Goal: Task Accomplishment & Management: Manage account settings

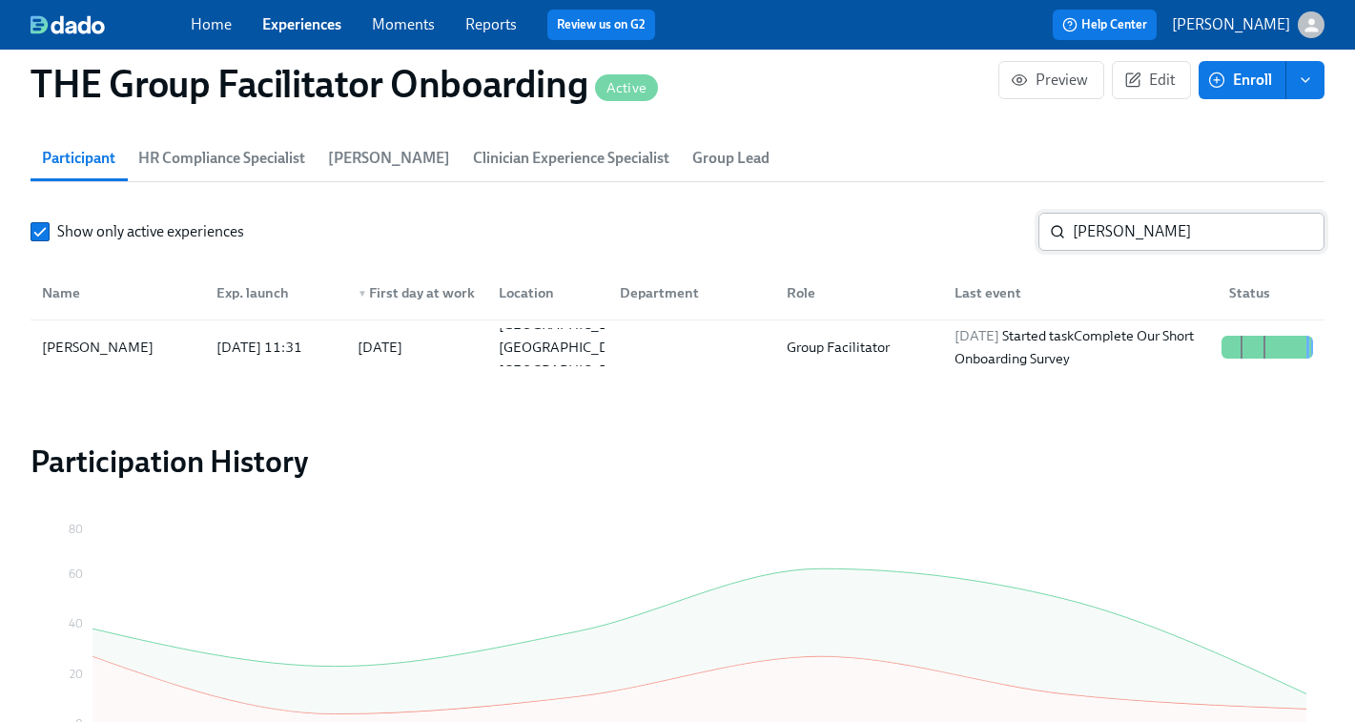
scroll to position [0, 28217]
click at [1100, 229] on input "lesley" at bounding box center [1199, 232] width 252 height 38
paste input "Elexis Coleman"
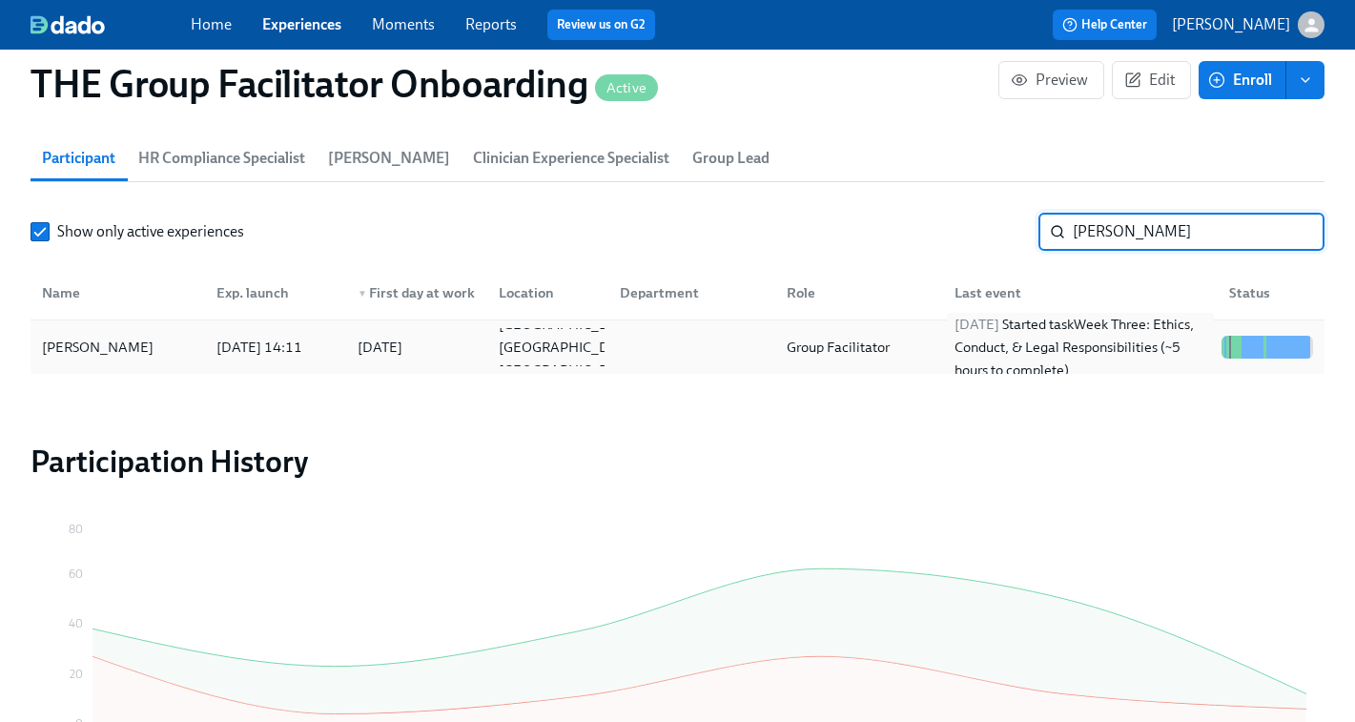
click at [1054, 338] on div "2025/10/13 Started task Week Three: Ethics, Conduct, & Legal Responsibilities (…" at bounding box center [1080, 347] width 267 height 69
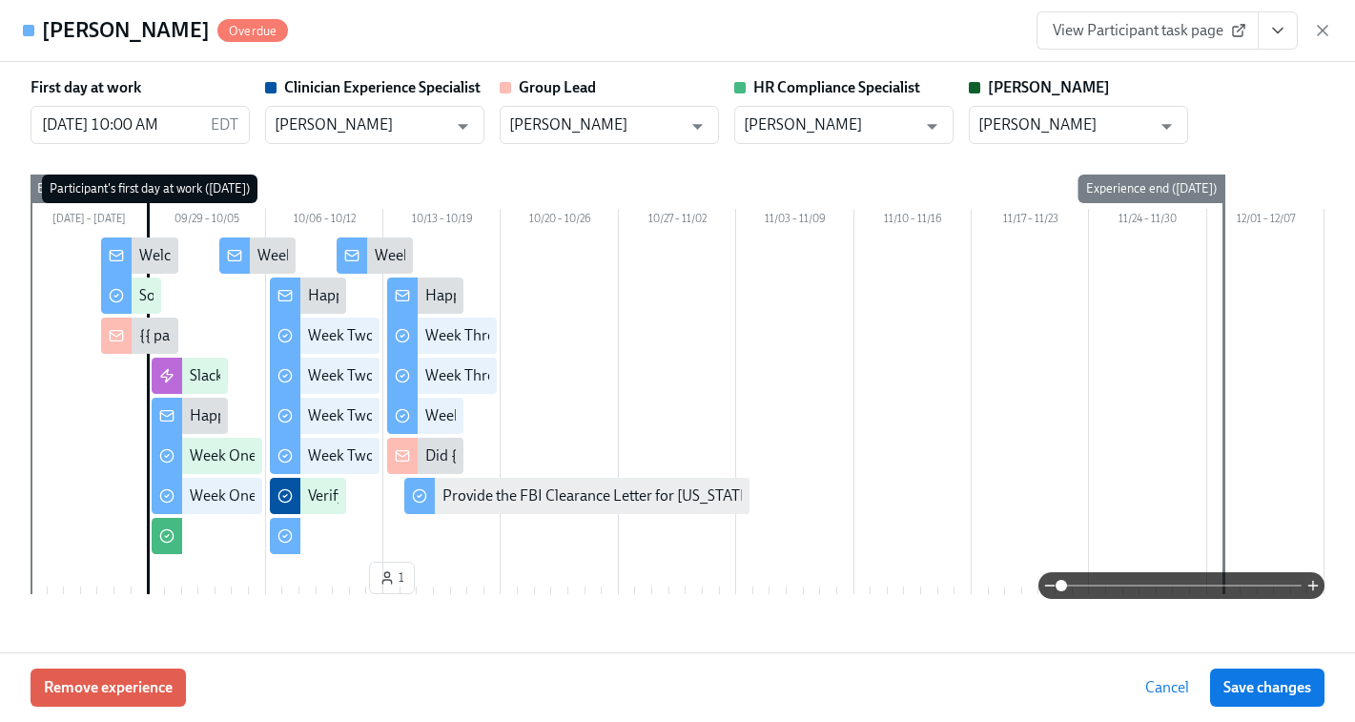
click at [1107, 31] on span "View Participant task page" at bounding box center [1148, 30] width 190 height 19
click at [1324, 30] on icon "button" at bounding box center [1322, 30] width 19 height 19
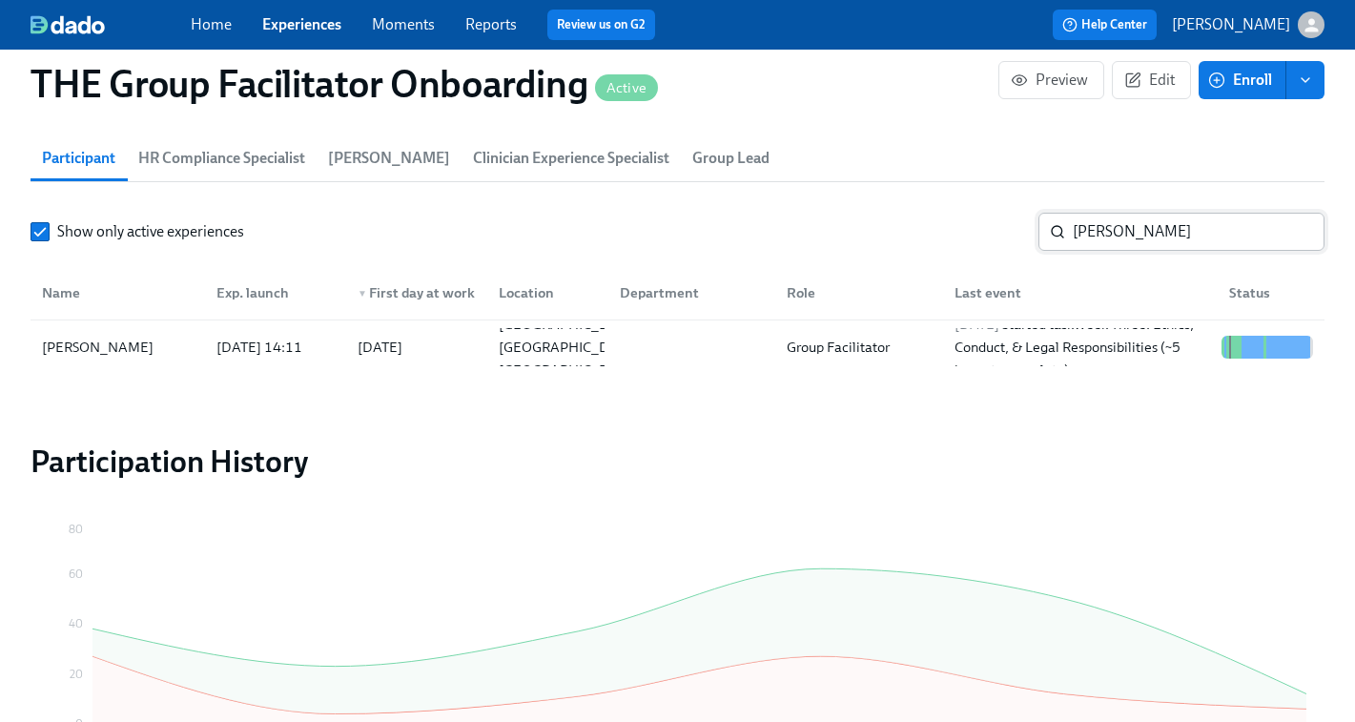
click at [1106, 235] on input "Elexis Coleman" at bounding box center [1199, 232] width 252 height 38
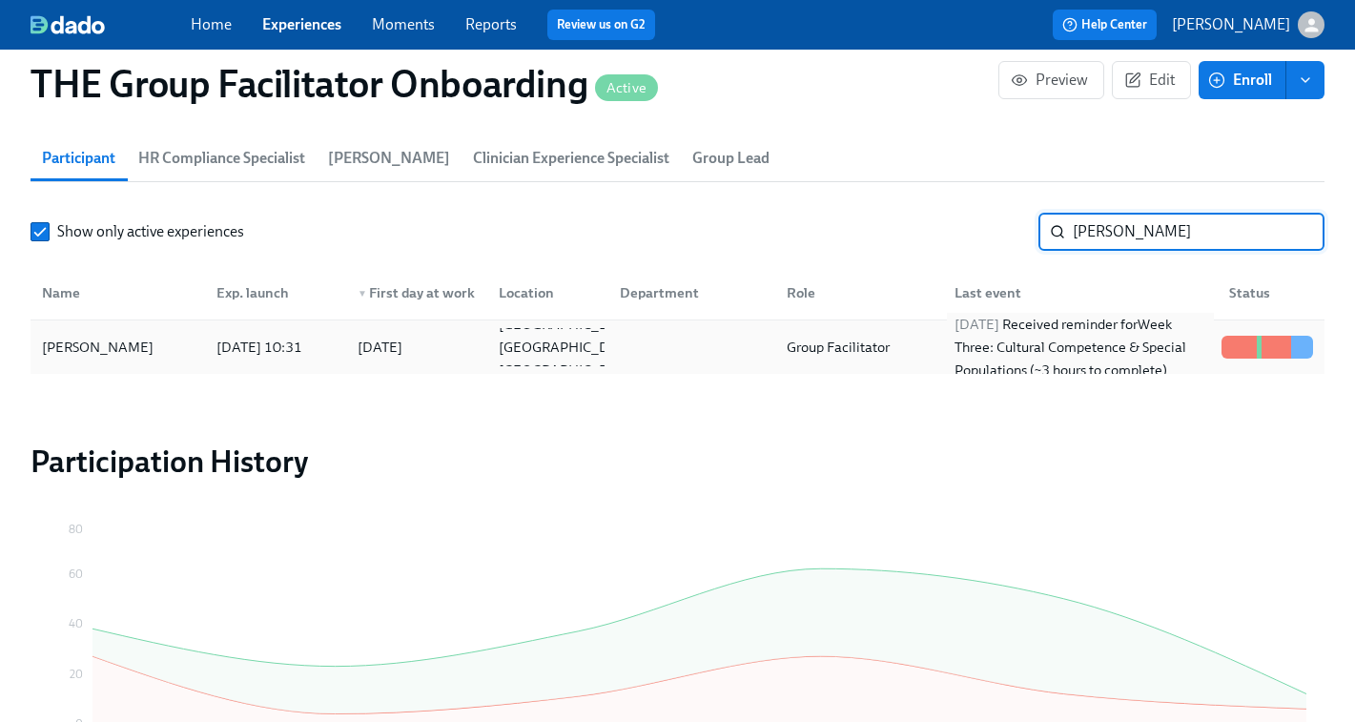
click at [1127, 348] on div "2025/10/03 Received reminder for Week Three: Cultural Competence & Special Popu…" at bounding box center [1080, 347] width 267 height 69
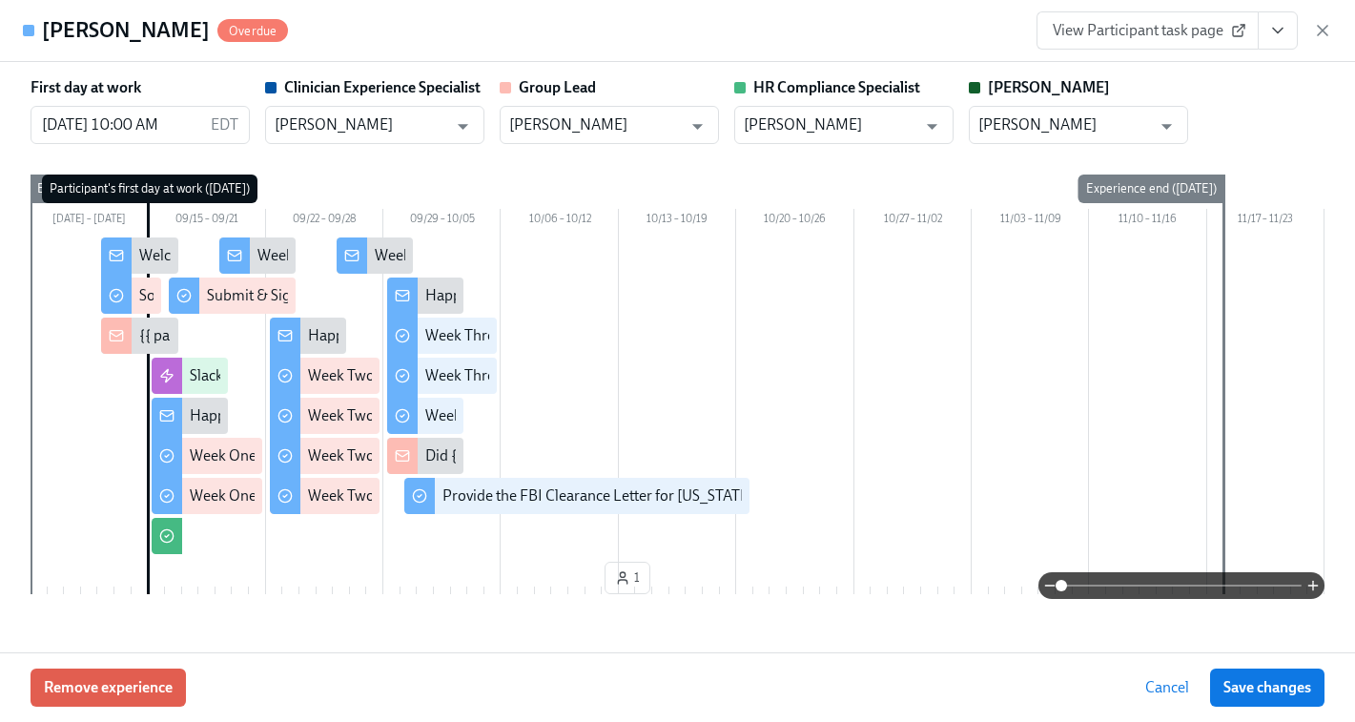
click at [1170, 34] on span "View Participant task page" at bounding box center [1148, 30] width 190 height 19
click at [1324, 34] on icon "button" at bounding box center [1322, 30] width 19 height 19
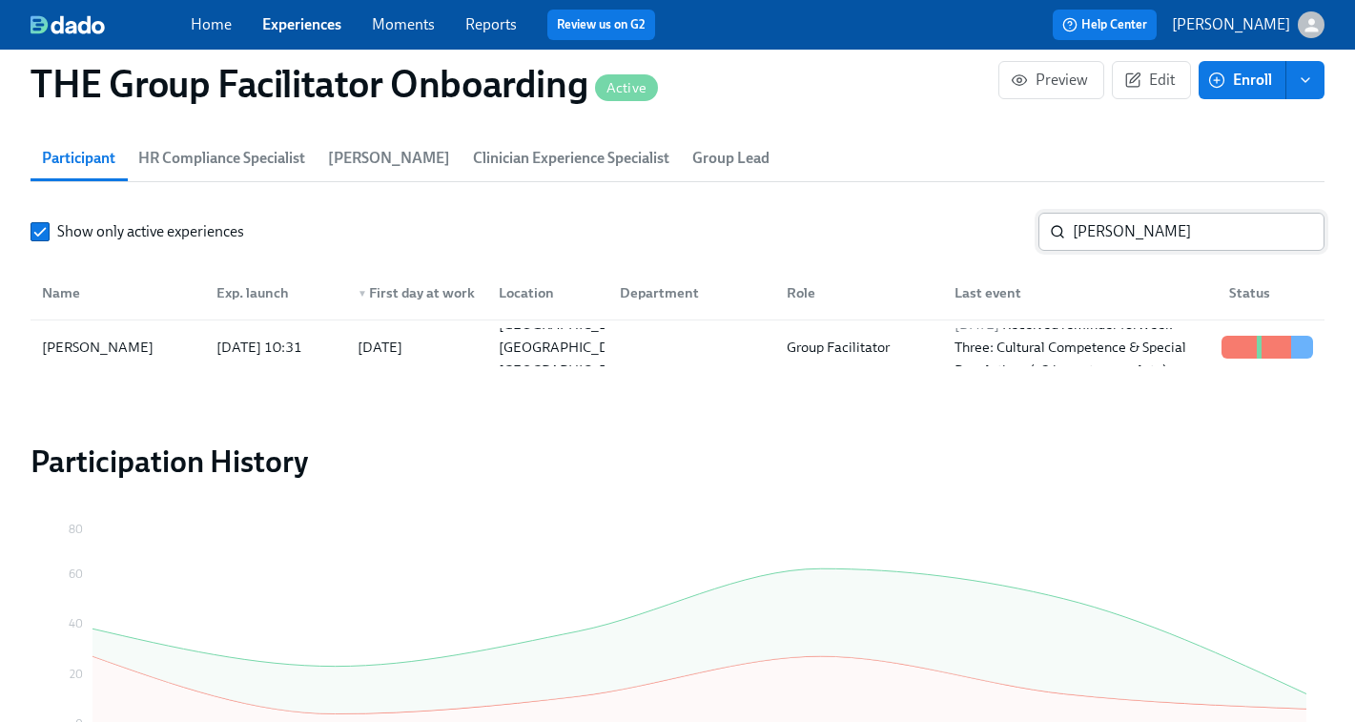
click at [1141, 235] on input "shea" at bounding box center [1199, 232] width 252 height 38
paste input "Claudia Camerot"
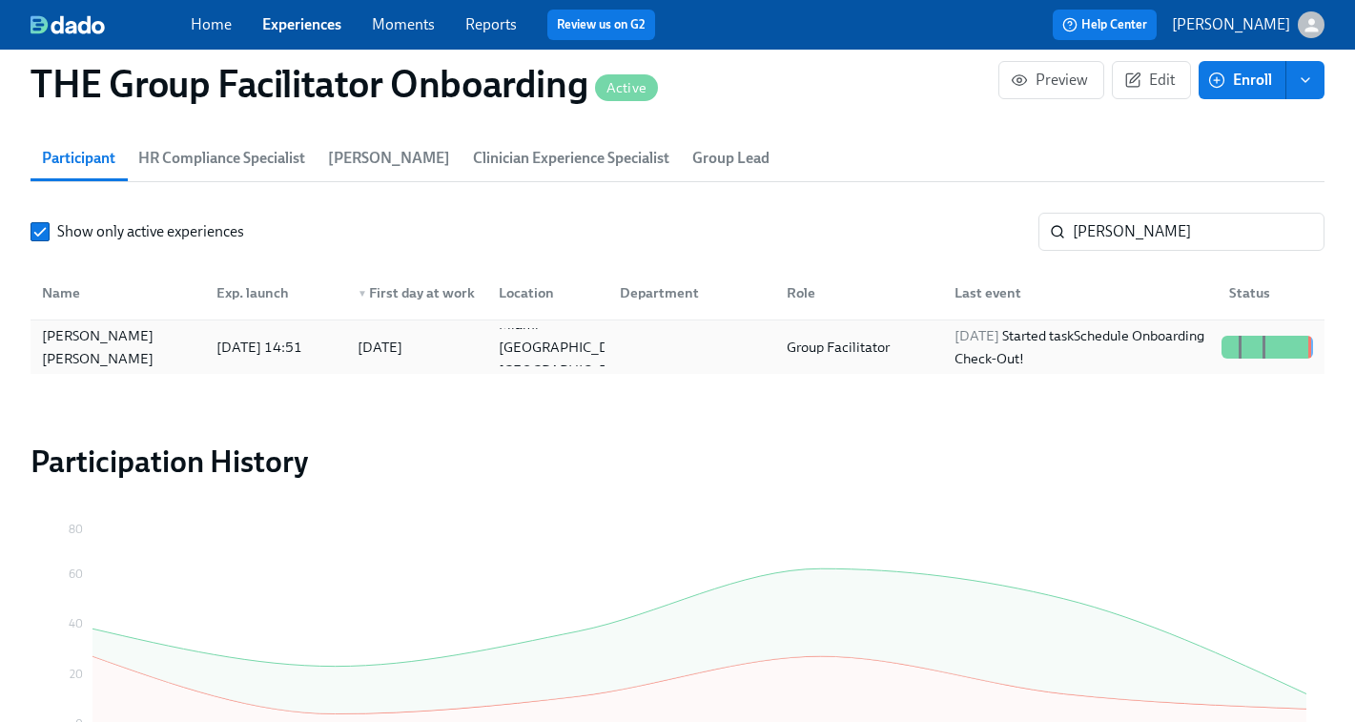
click at [1186, 344] on div "2025/10/13 Started task Schedule Onboarding Check-Out!" at bounding box center [1080, 347] width 267 height 46
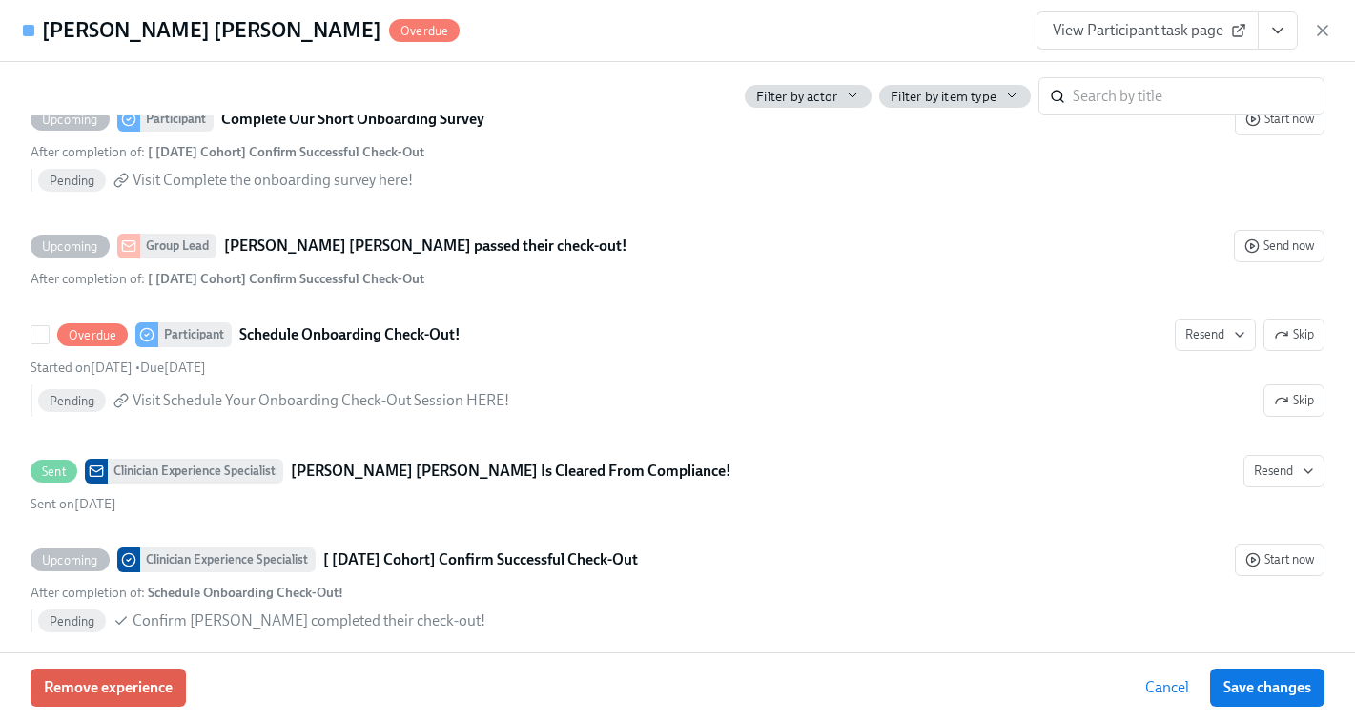
scroll to position [4850, 0]
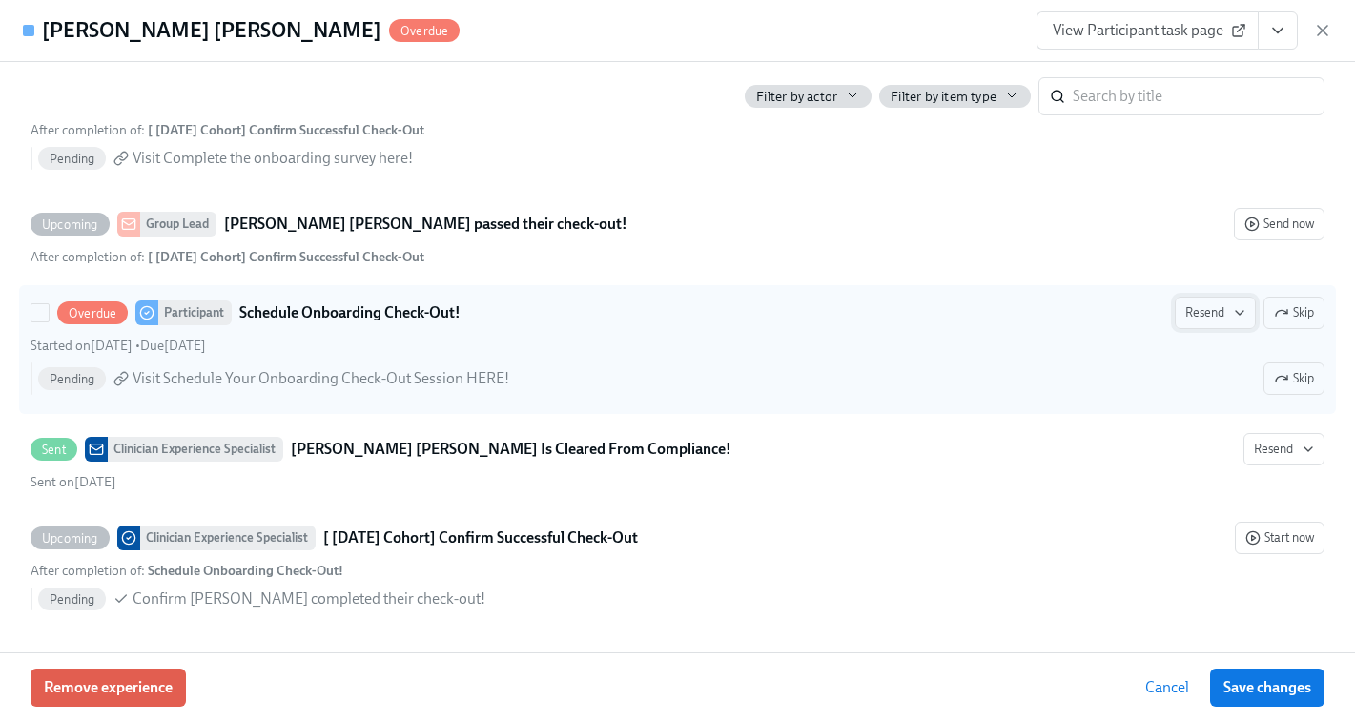
click at [1232, 315] on icon "button" at bounding box center [1239, 312] width 15 height 15
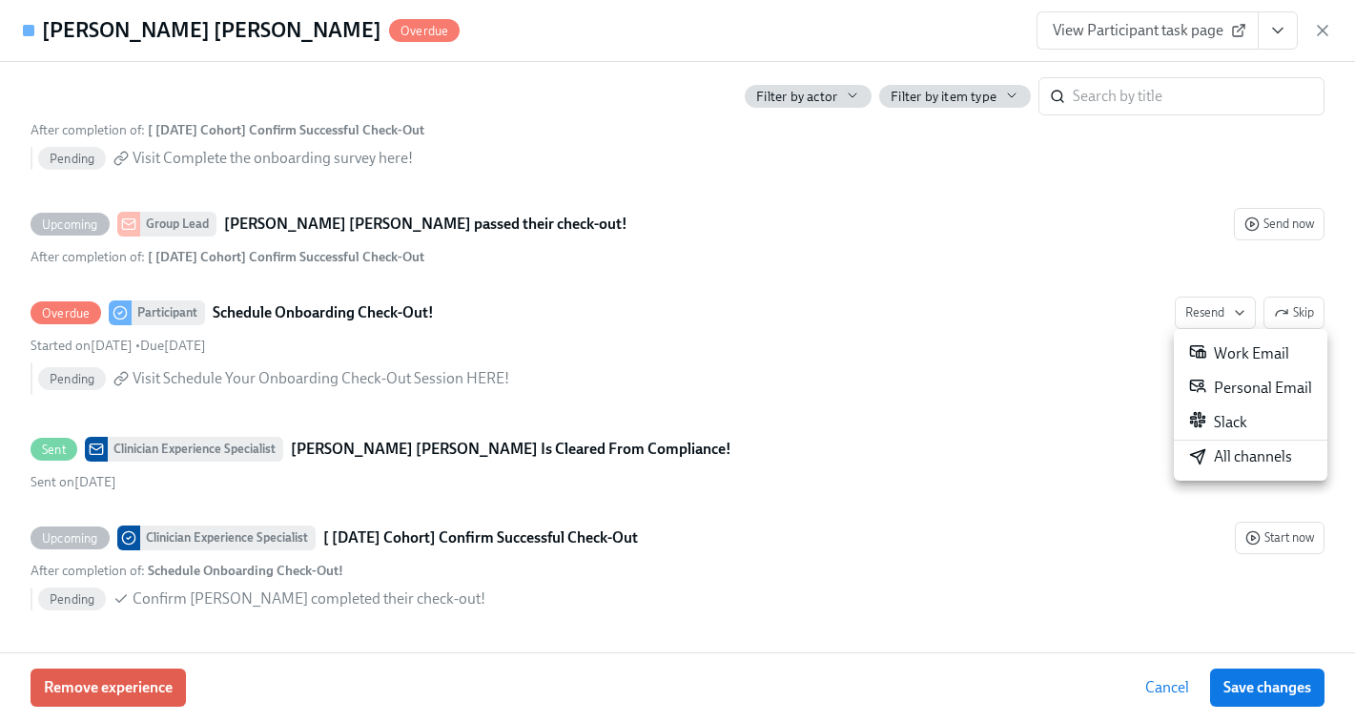
click at [1215, 461] on div "All channels" at bounding box center [1240, 456] width 103 height 21
click at [1157, 41] on div at bounding box center [677, 361] width 1355 height 722
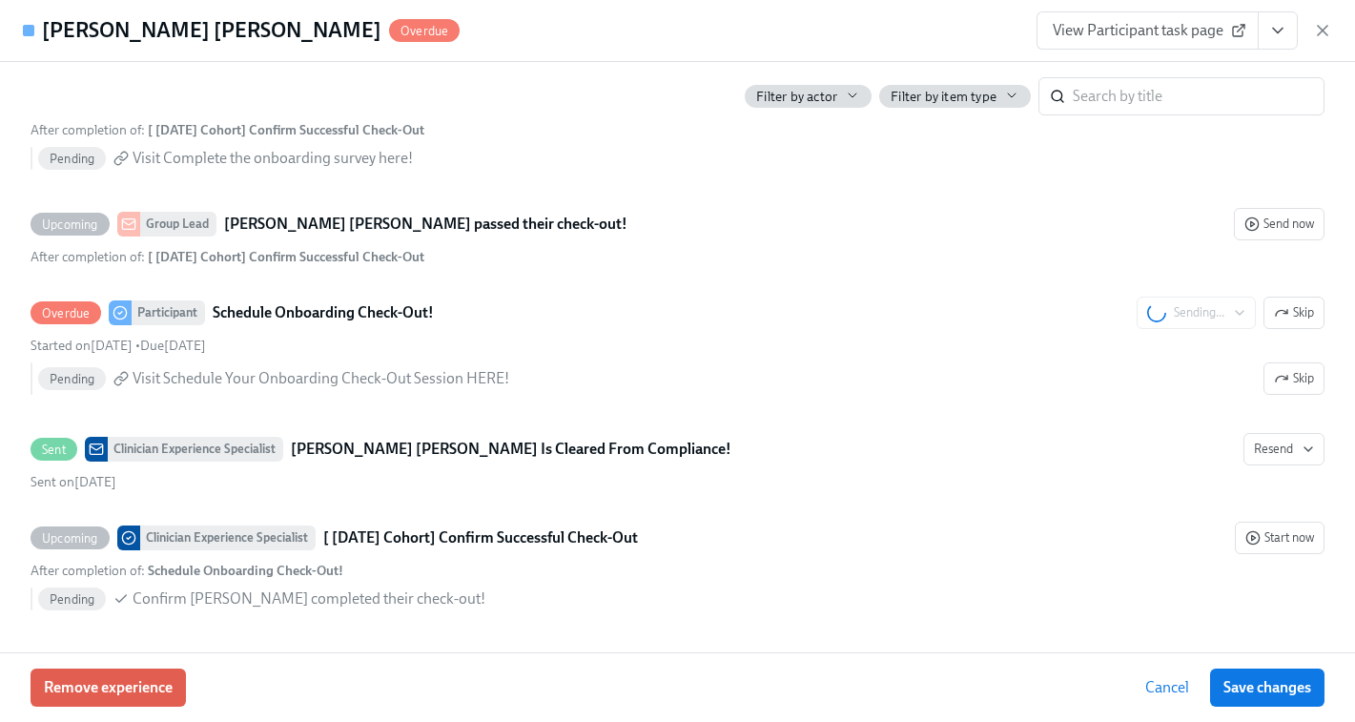
click at [1136, 31] on span "View Participant task page" at bounding box center [1148, 30] width 190 height 19
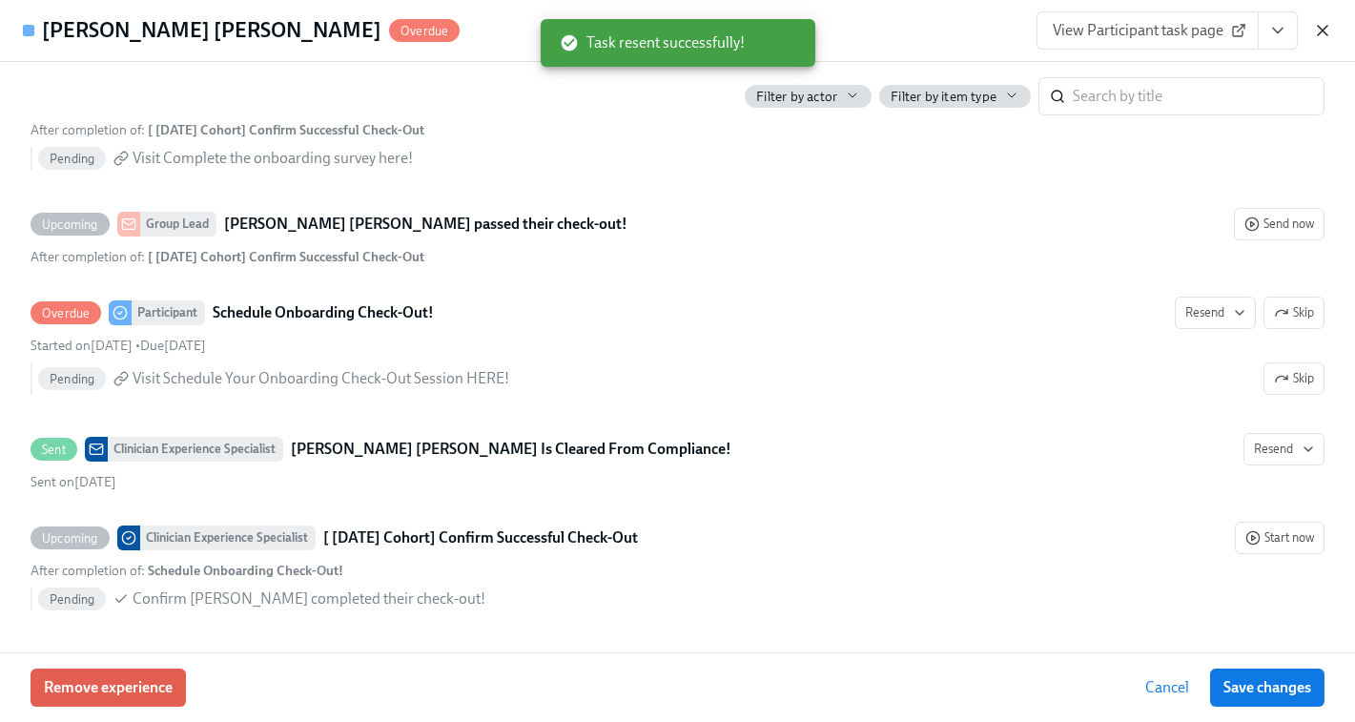
click at [1320, 30] on icon "button" at bounding box center [1323, 31] width 10 height 10
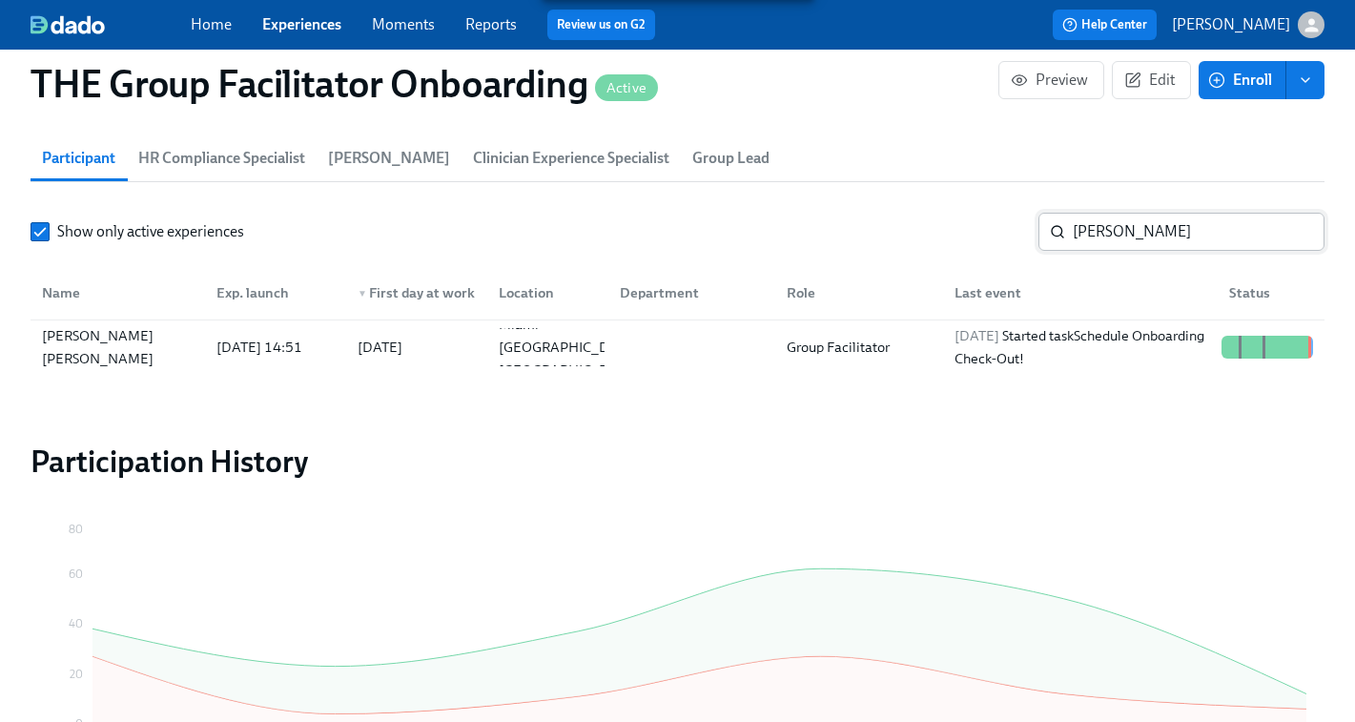
click at [1113, 229] on input "Claudia" at bounding box center [1199, 232] width 252 height 38
paste input "Camerota"
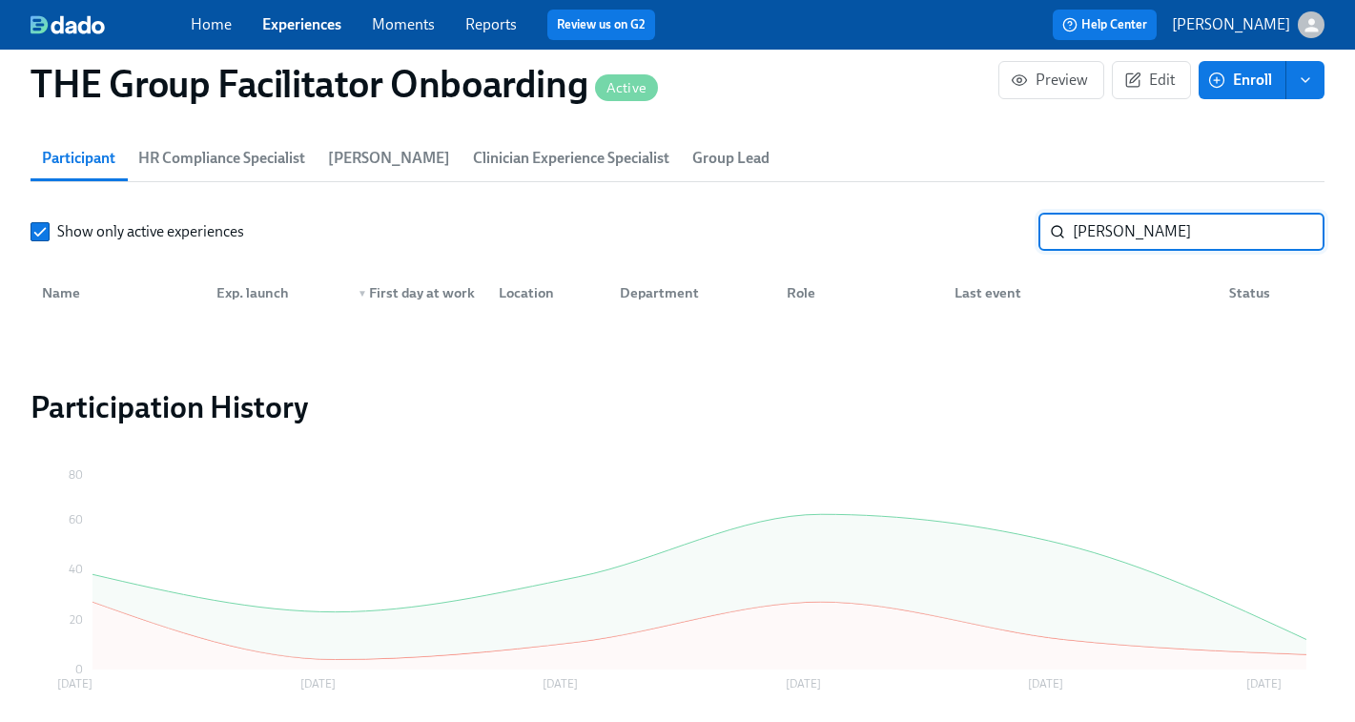
type input "Claudia"
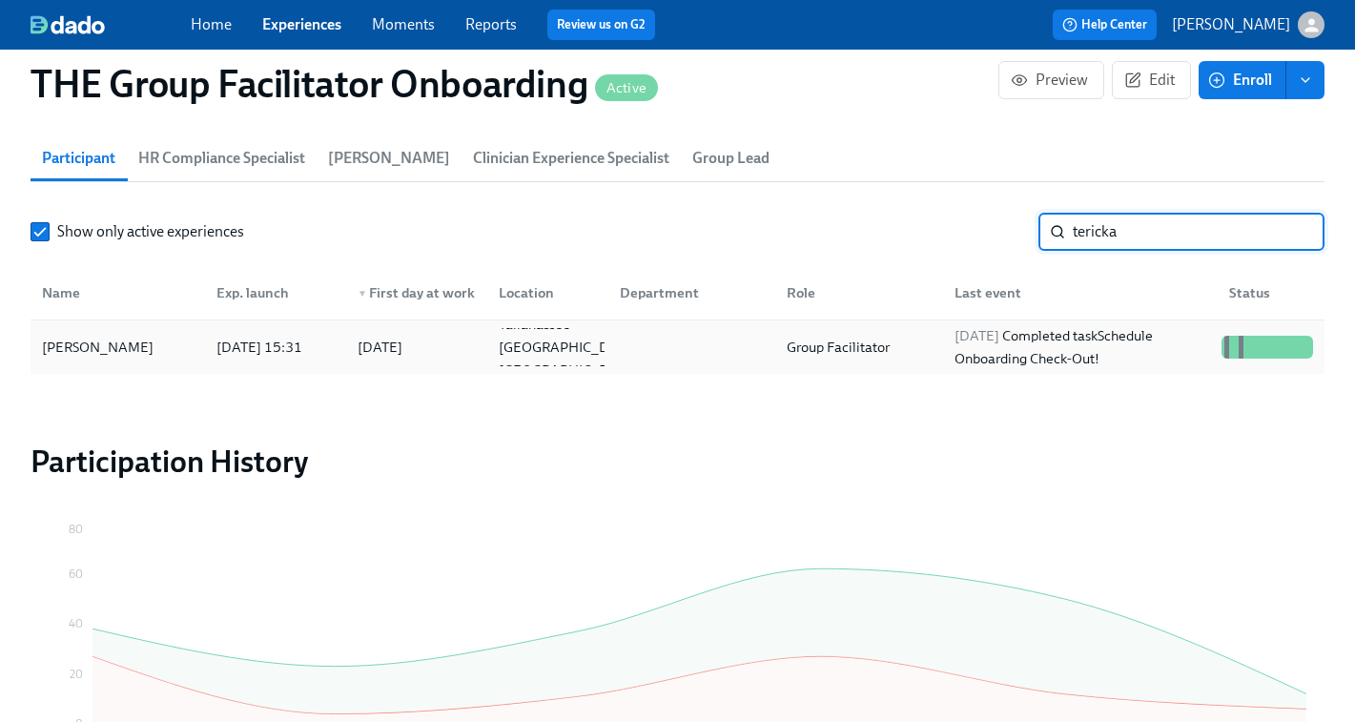
type input "tericka"
click at [1106, 337] on div "2025/10/13 Completed task Schedule Onboarding Check-Out!" at bounding box center [1080, 347] width 267 height 46
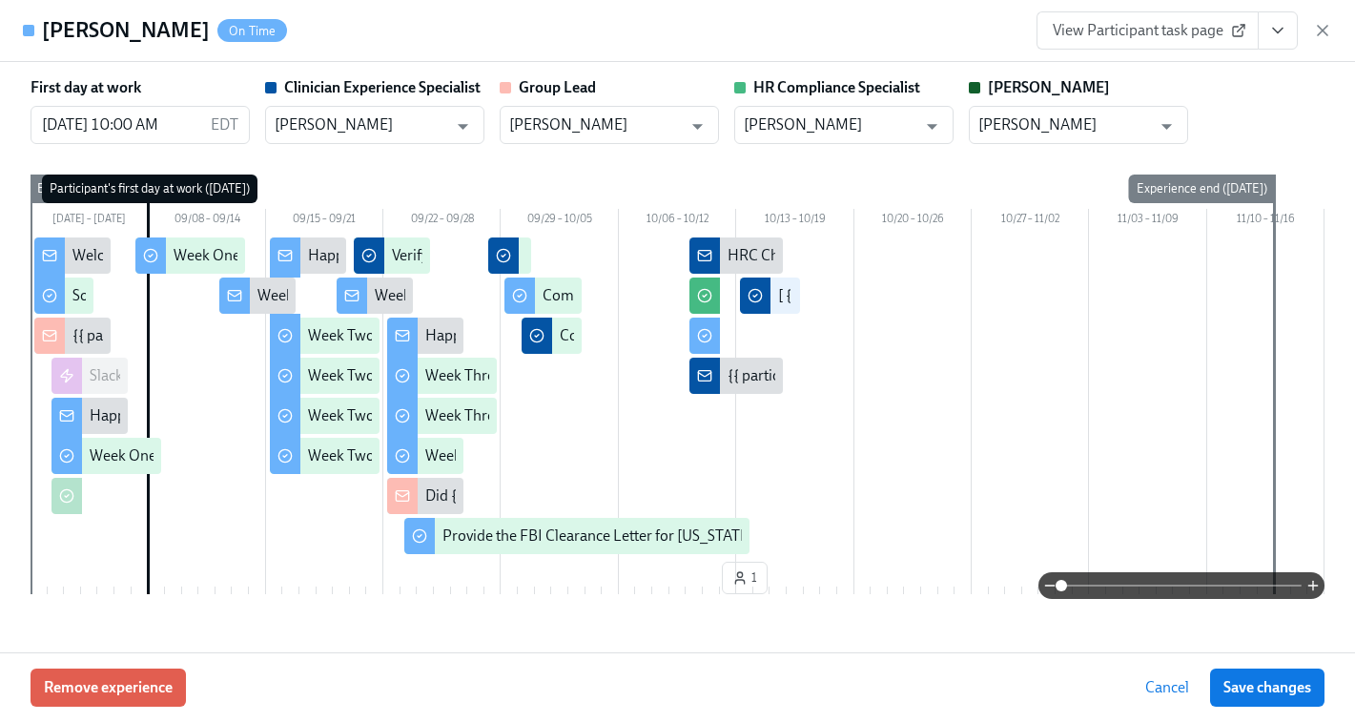
click at [1173, 30] on span "View Participant task page" at bounding box center [1148, 30] width 190 height 19
click at [1268, 30] on icon "View task page" at bounding box center [1277, 30] width 19 height 19
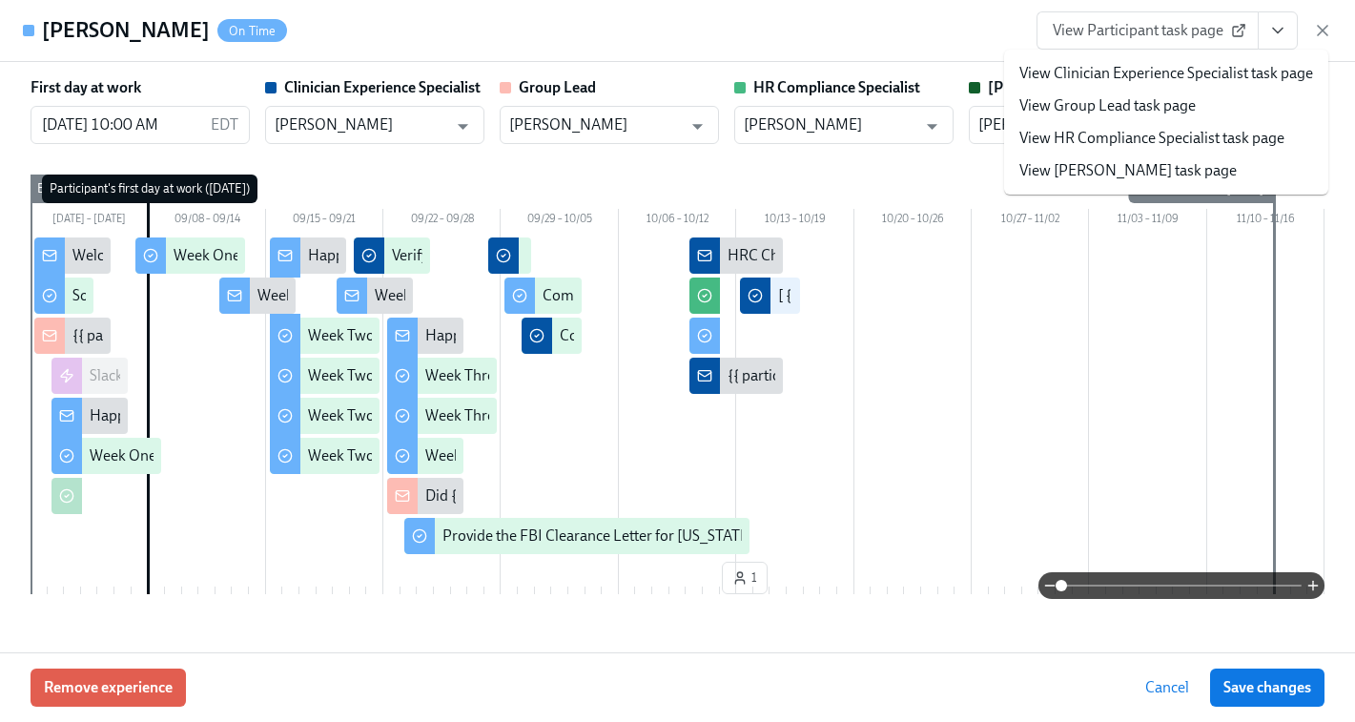
click at [1164, 72] on link "View Clinician Experience Specialist task page" at bounding box center [1166, 73] width 294 height 21
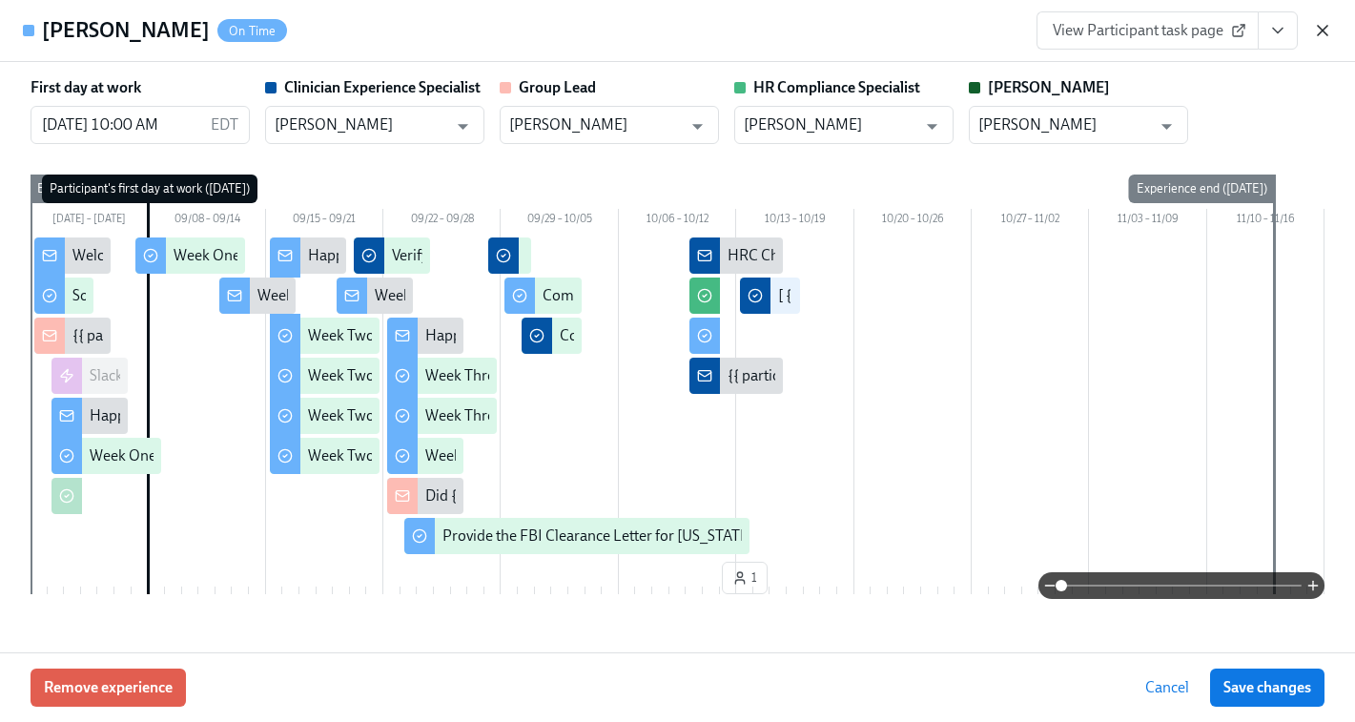
click at [1319, 31] on icon "button" at bounding box center [1322, 30] width 19 height 19
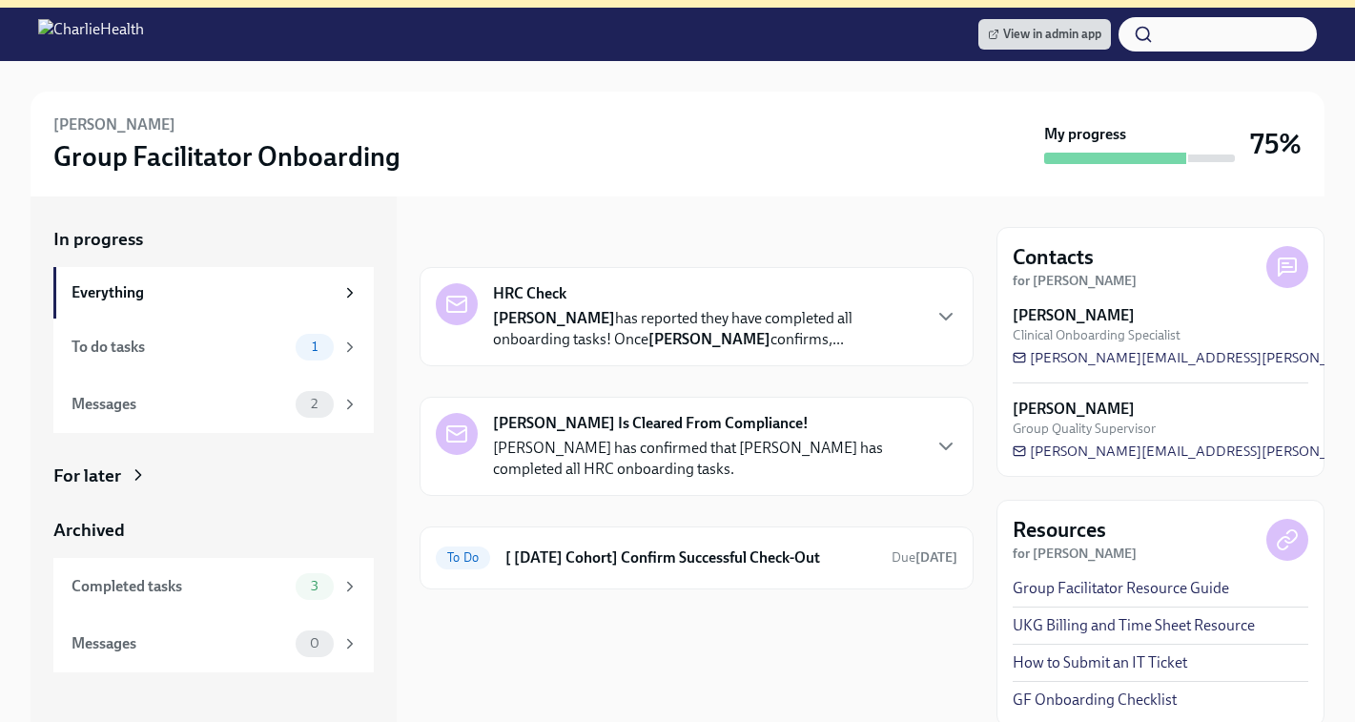
scroll to position [215, 0]
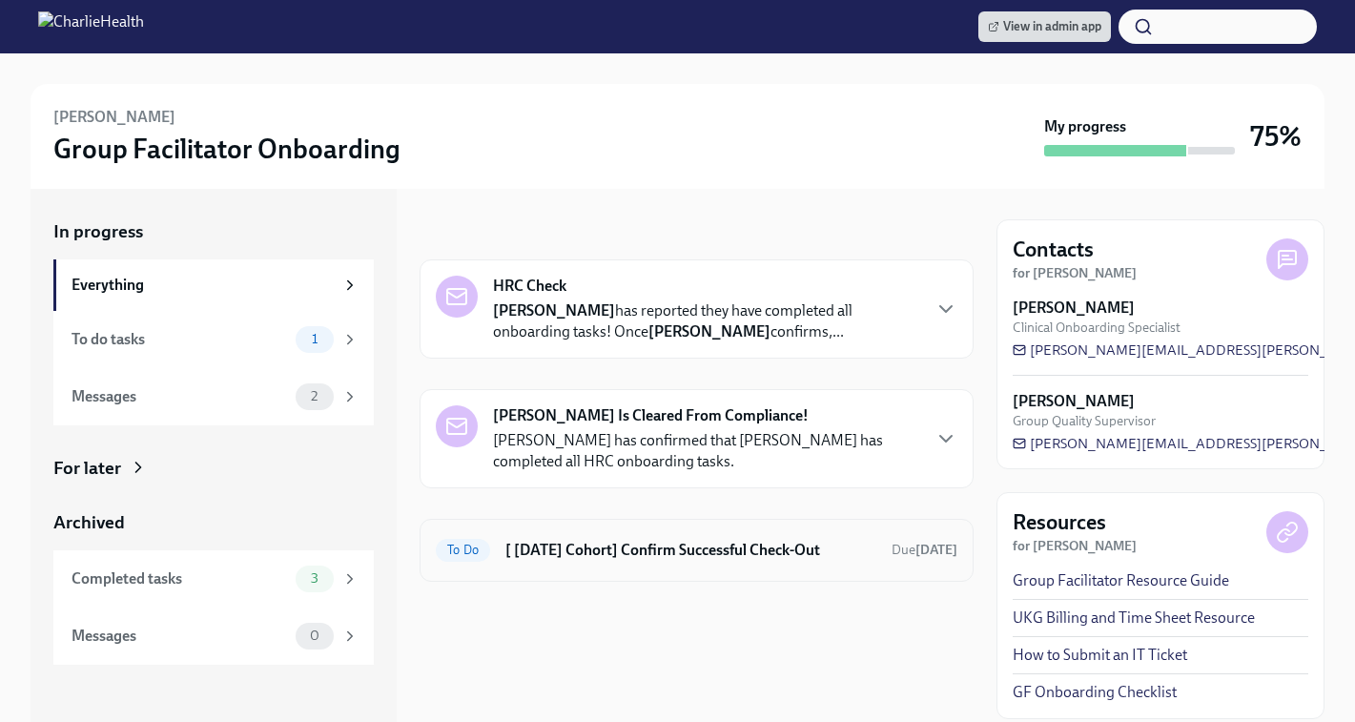
click at [586, 551] on h6 "[ [DATE] Cohort] Confirm Successful Check-Out" at bounding box center [690, 550] width 371 height 21
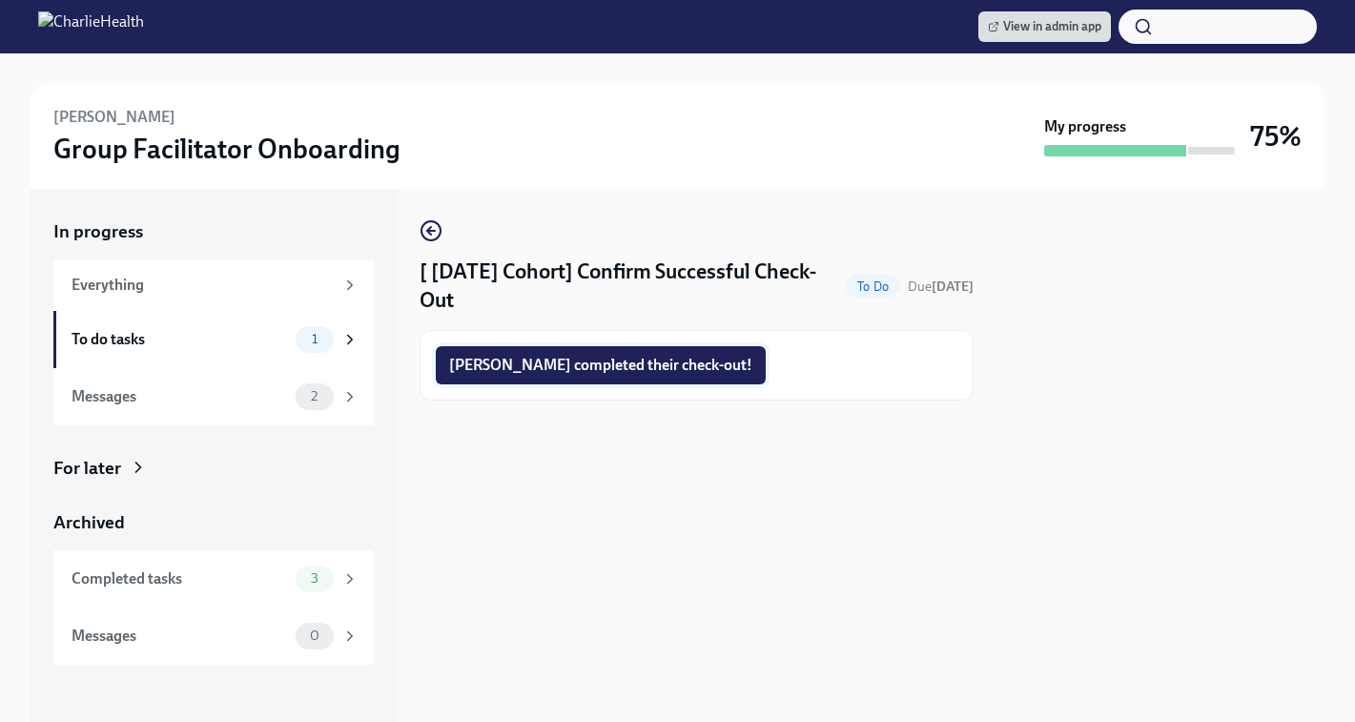
click at [602, 358] on span "Tericka completed their check-out!" at bounding box center [600, 365] width 303 height 19
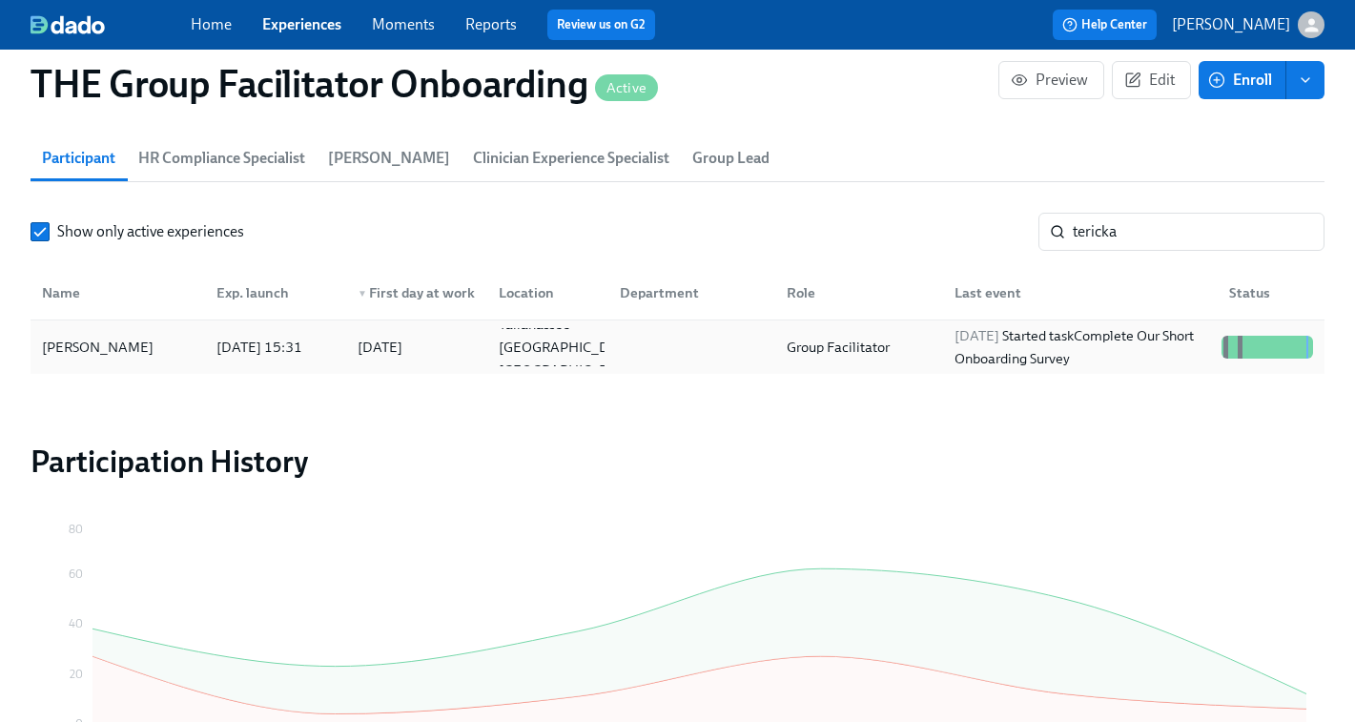
scroll to position [0, 28217]
click at [1136, 227] on input "tericka" at bounding box center [1199, 232] width 252 height 38
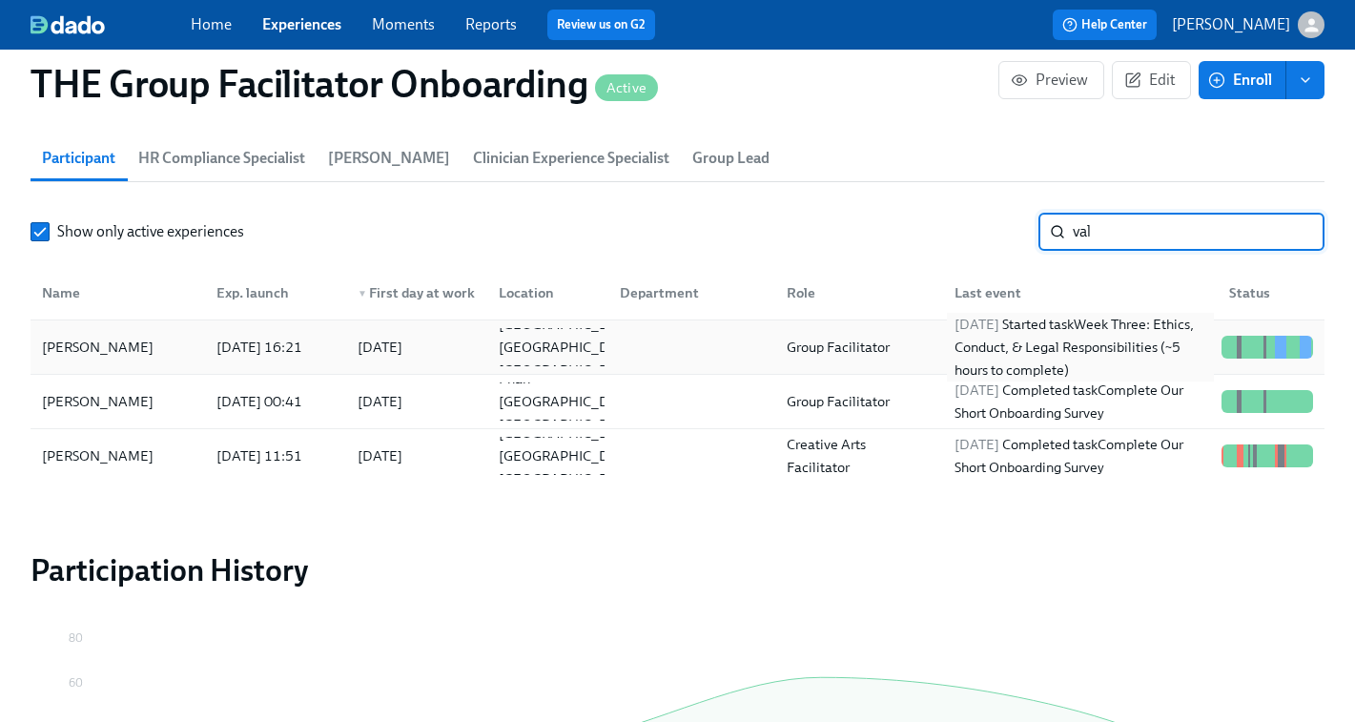
type input "val"
click at [1072, 353] on div "2025/10/13 Started task Week Three: Ethics, Conduct, & Legal Responsibilities (…" at bounding box center [1080, 347] width 267 height 69
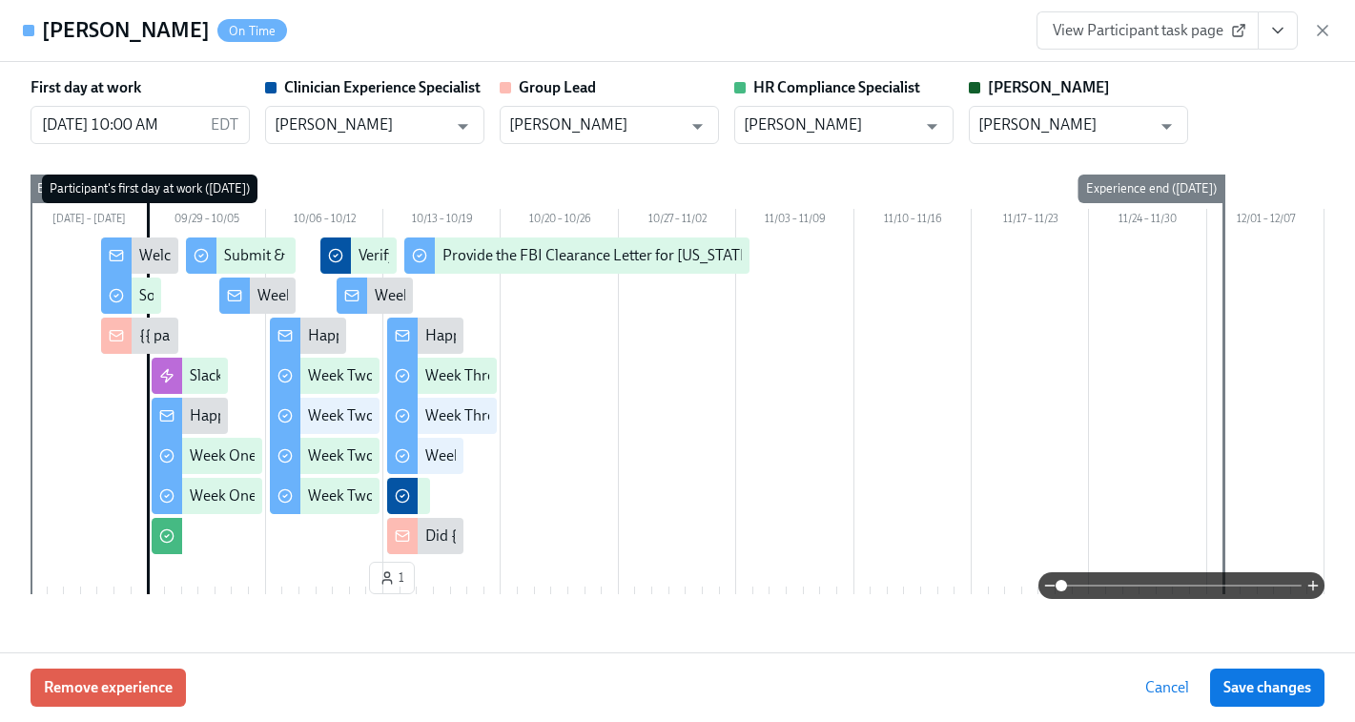
click at [1173, 35] on span "View Participant task page" at bounding box center [1148, 30] width 190 height 19
click at [1325, 27] on icon "button" at bounding box center [1323, 31] width 10 height 10
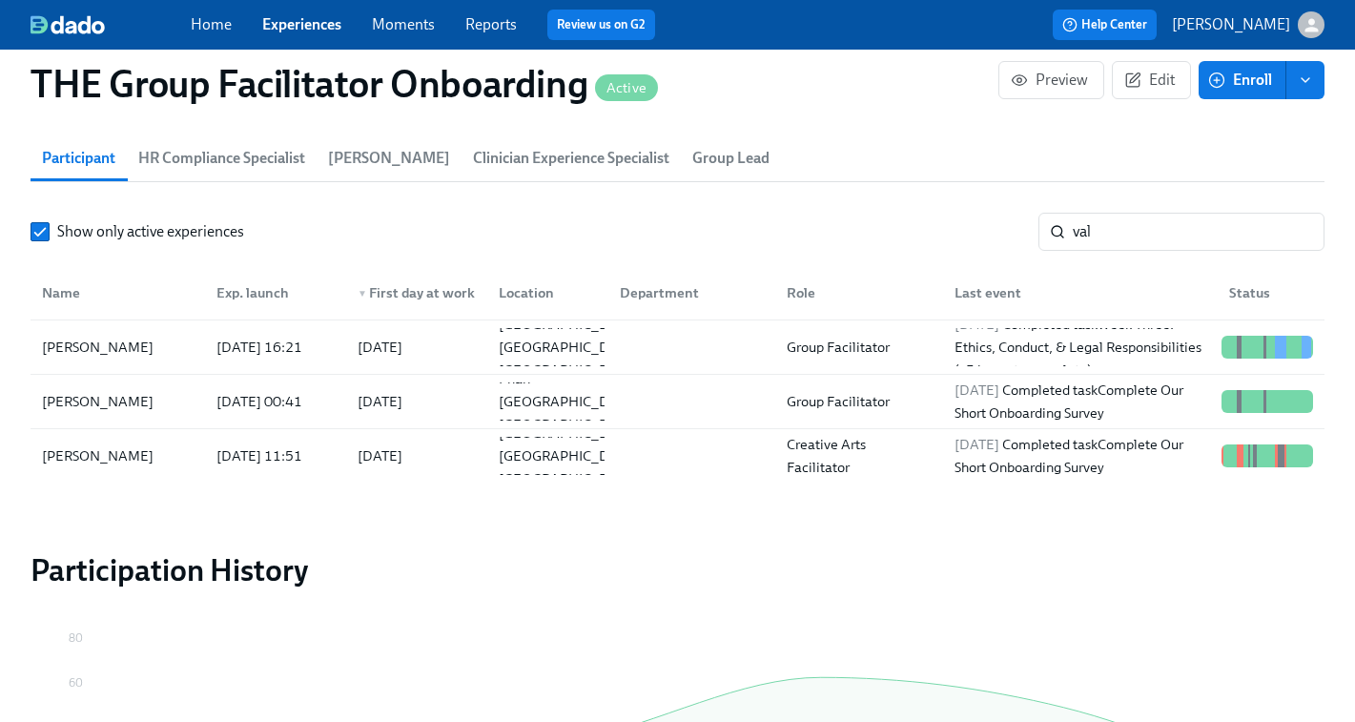
click at [297, 27] on link "Experiences" at bounding box center [301, 24] width 79 height 18
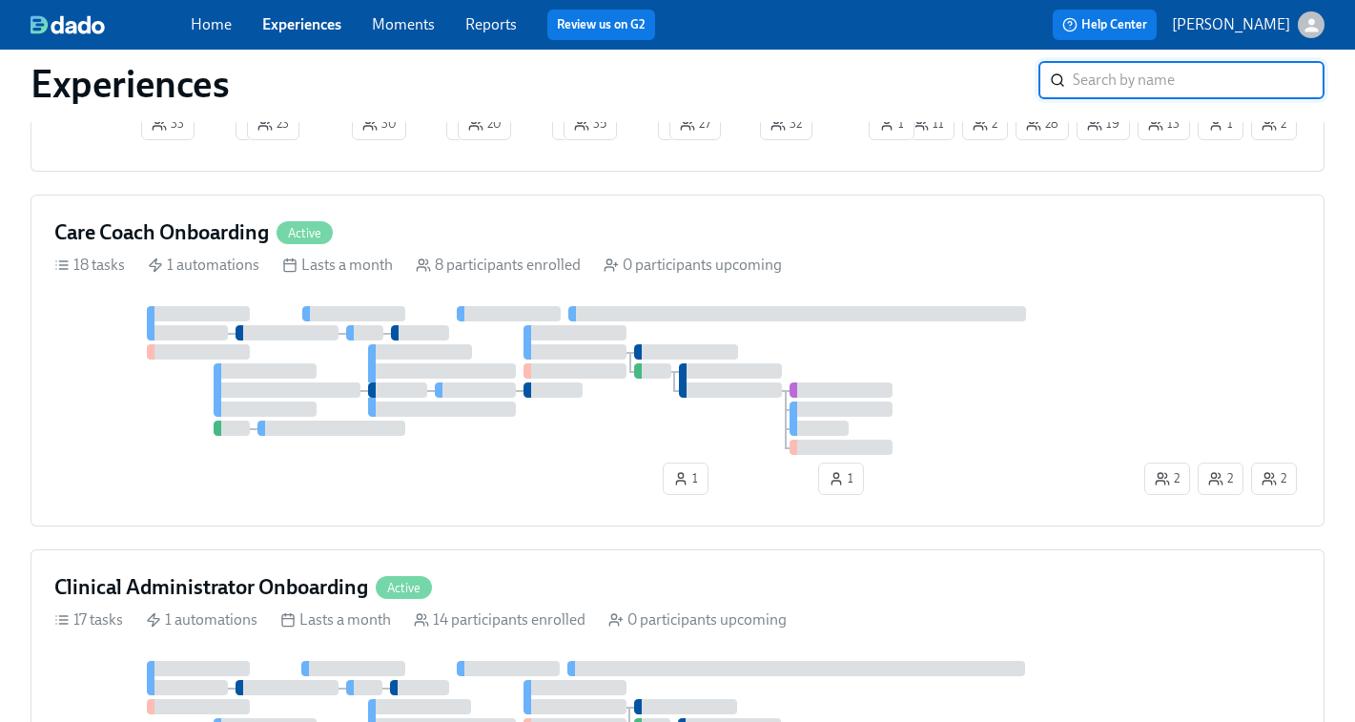
scroll to position [913, 0]
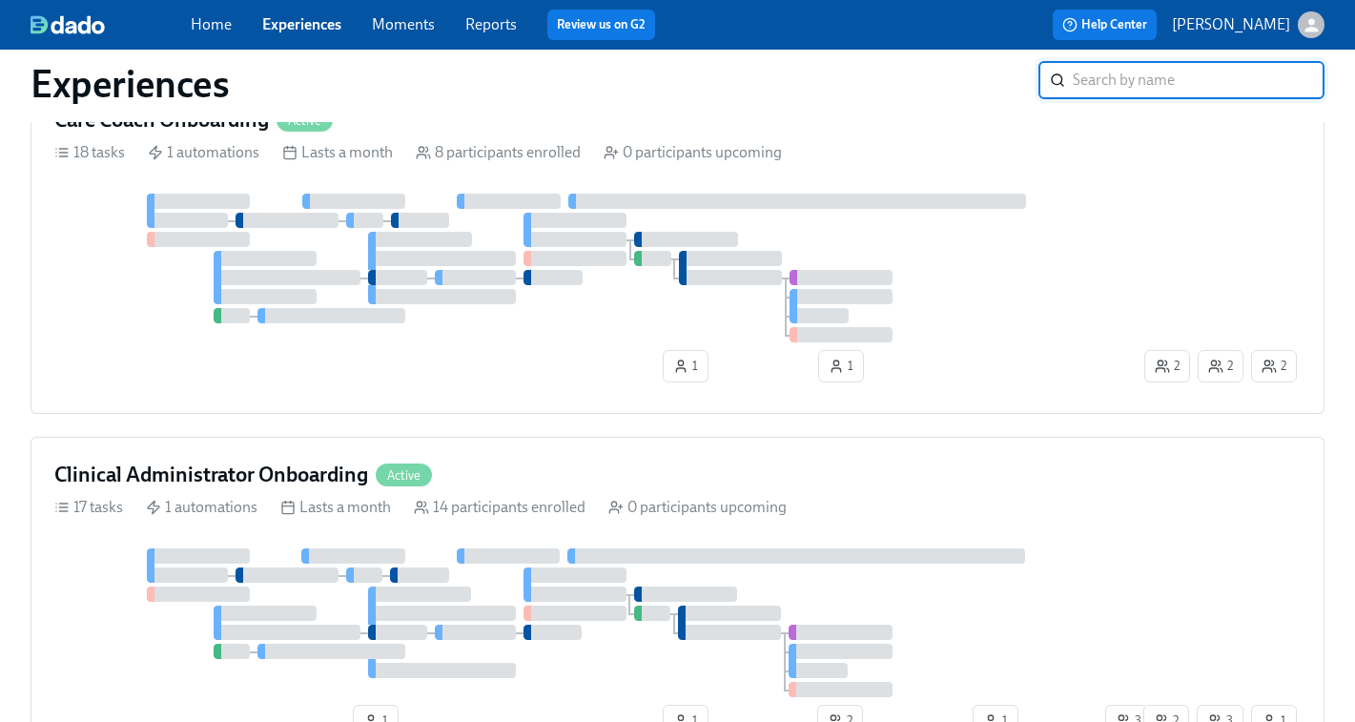
click at [490, 342] on div at bounding box center [597, 268] width 1086 height 149
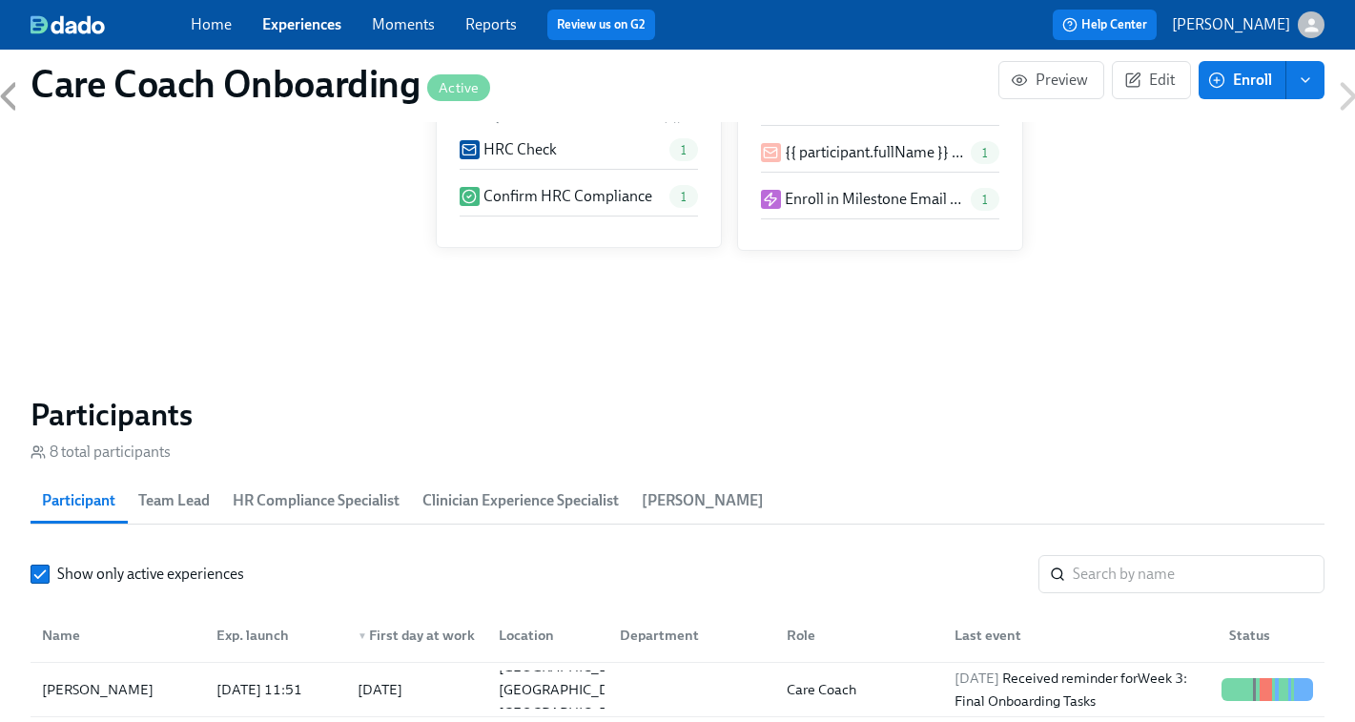
scroll to position [1426, 0]
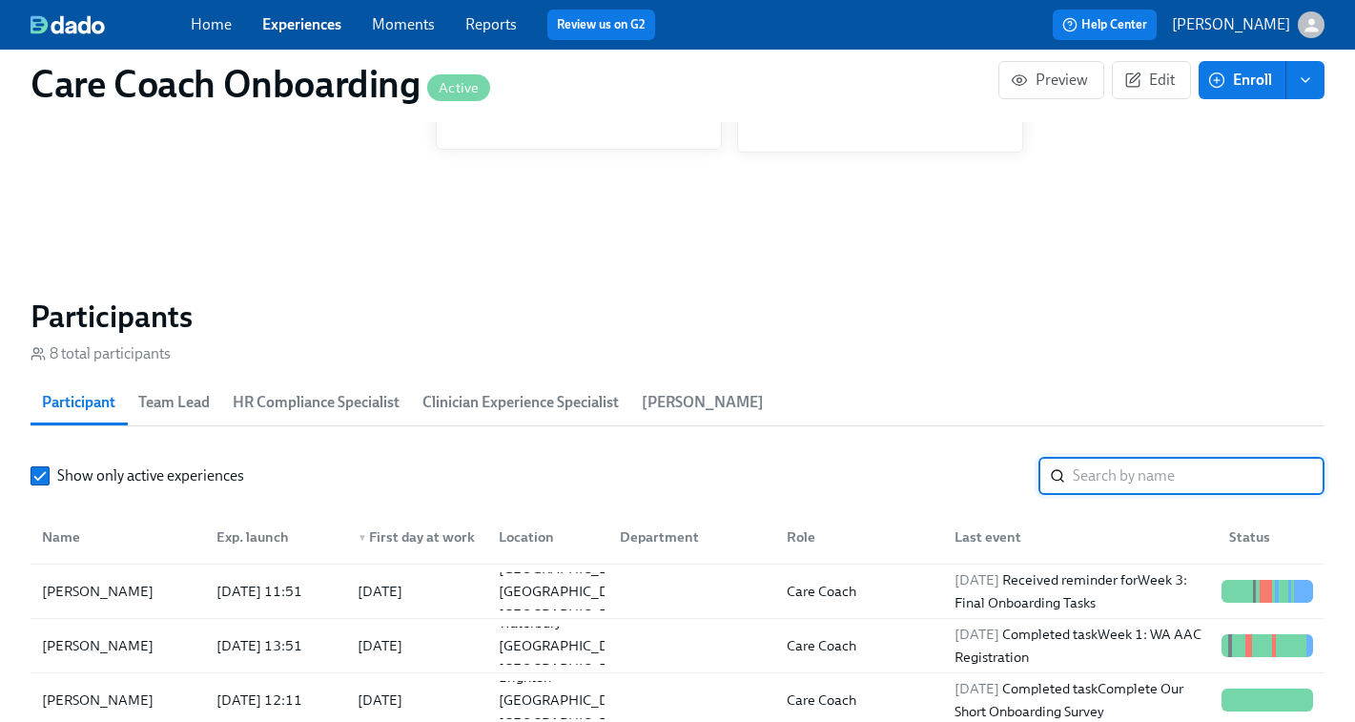
drag, startPoint x: 1084, startPoint y: 479, endPoint x: 1089, endPoint y: 365, distance: 113.6
click at [1089, 365] on section "Participants 8 total participants Participant Team Lead HR Compliance Specialis…" at bounding box center [678, 641] width 1294 height 689
click at [1094, 646] on div "2025/10/06 Completed task Week 1: WA AAC Registration" at bounding box center [1080, 646] width 267 height 46
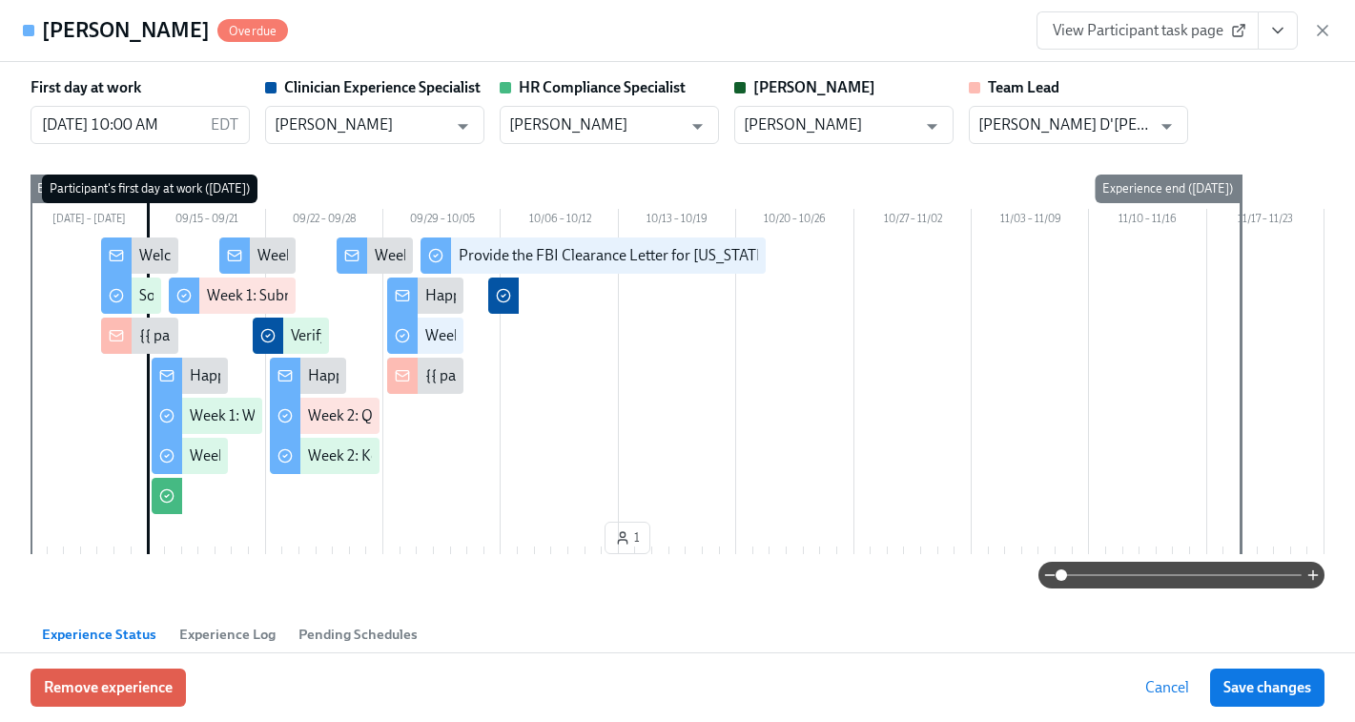
click at [1148, 35] on span "View Participant task page" at bounding box center [1148, 30] width 190 height 19
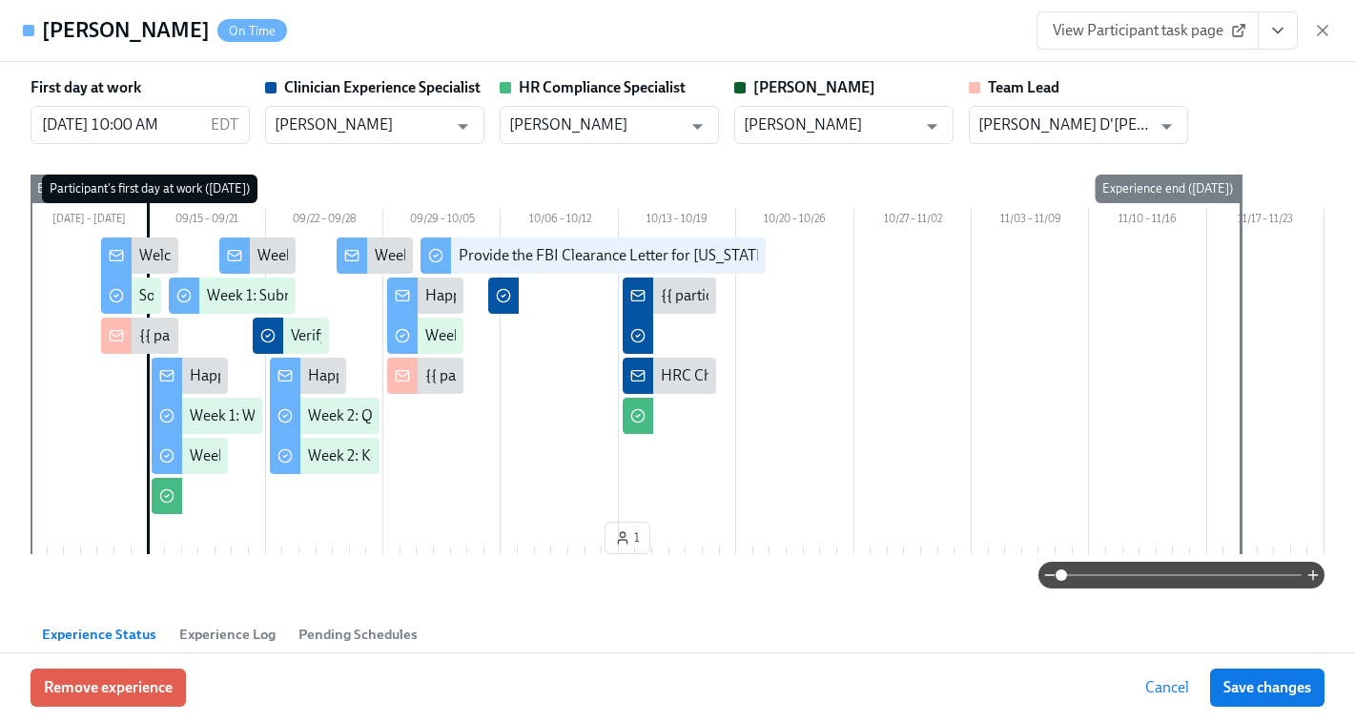
scroll to position [0, 9838]
click at [1322, 25] on icon "button" at bounding box center [1322, 30] width 19 height 19
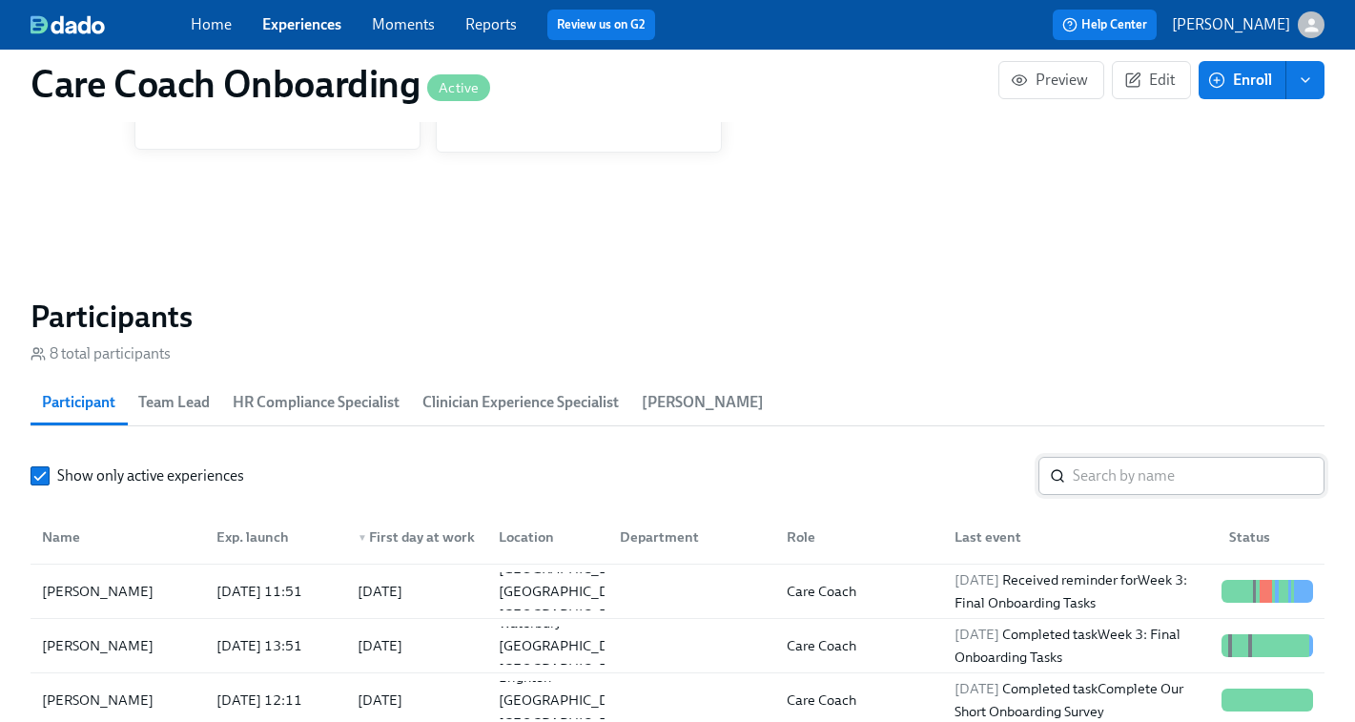
click at [1116, 486] on input "search" at bounding box center [1199, 476] width 252 height 38
click at [1104, 590] on div "2025/10/09 Received reminder for Week 3: Final Onboarding Tasks" at bounding box center [1080, 591] width 267 height 46
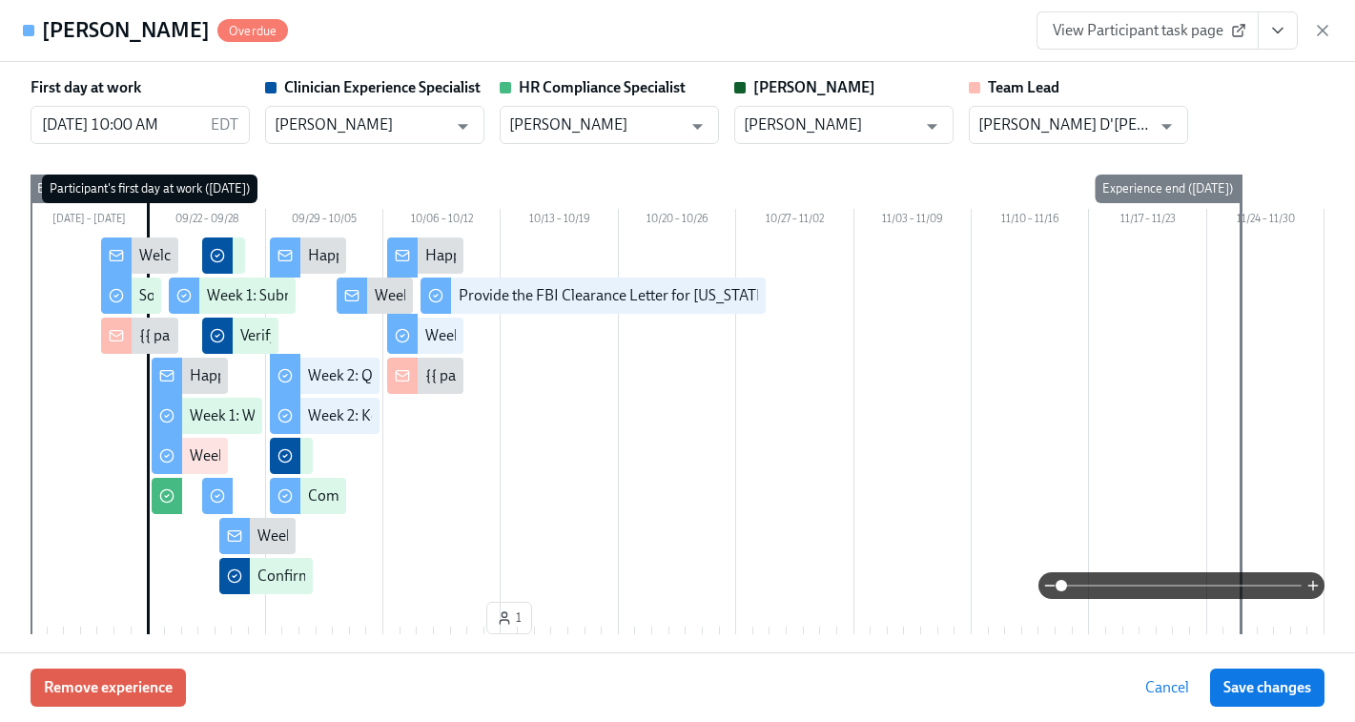
click at [1188, 41] on link "View Participant task page" at bounding box center [1147, 30] width 222 height 38
click at [1316, 33] on icon "button" at bounding box center [1322, 30] width 19 height 19
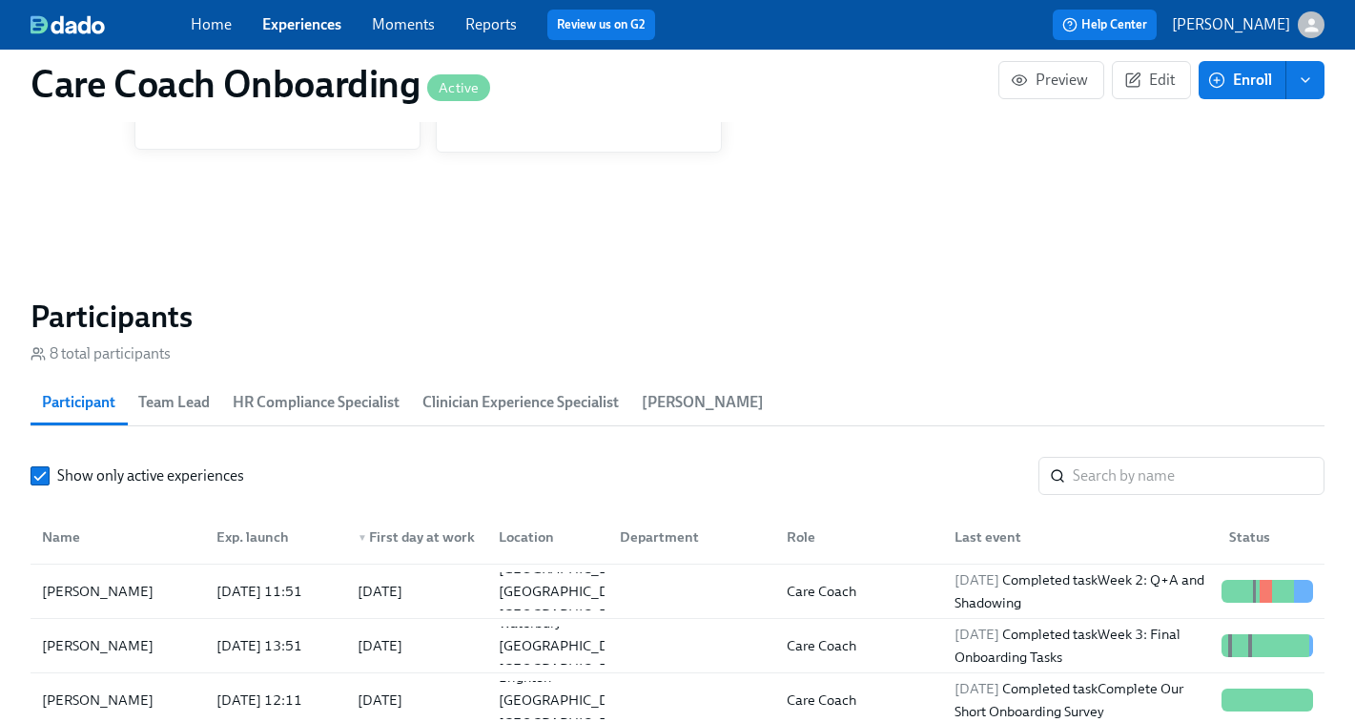
click at [281, 39] on div "Home Experiences Moments Reports Review us on G2" at bounding box center [474, 25] width 567 height 31
click at [284, 36] on div "Home Experiences Moments Reports Review us on G2" at bounding box center [474, 25] width 567 height 31
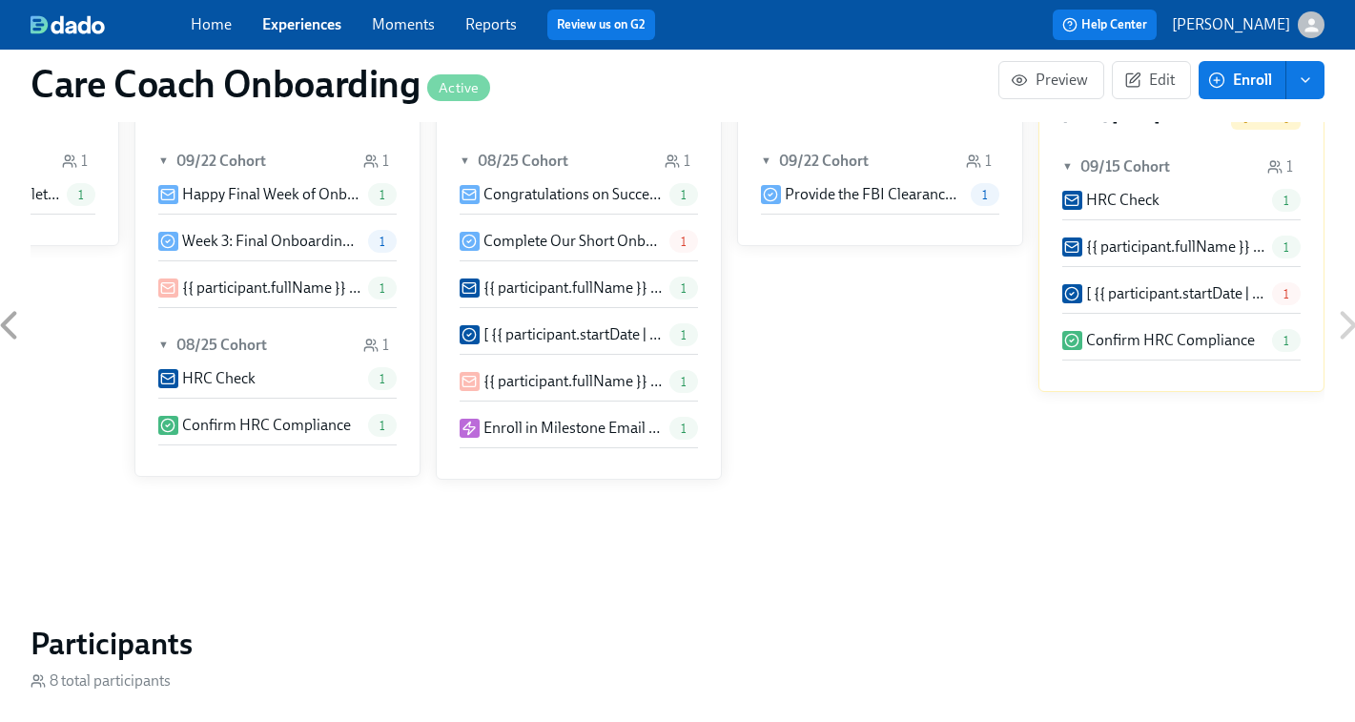
scroll to position [933, 0]
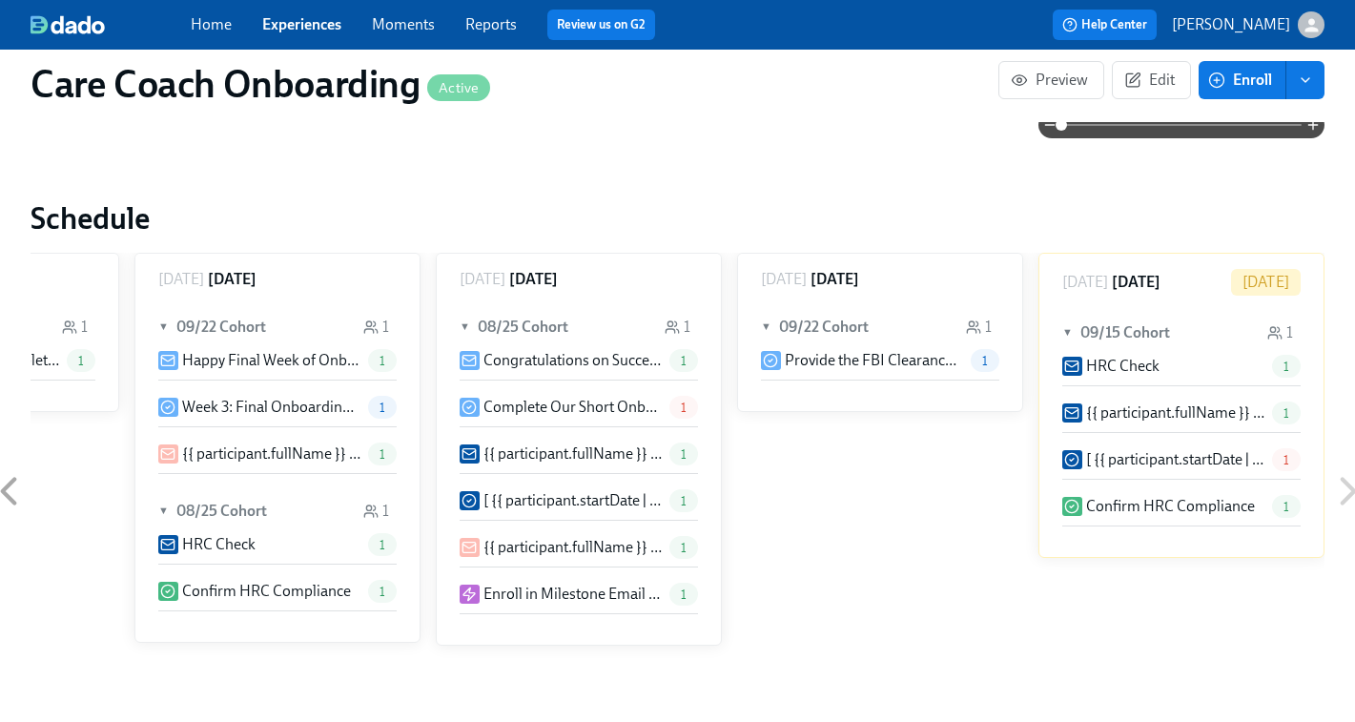
click at [300, 22] on link "Experiences" at bounding box center [301, 24] width 79 height 18
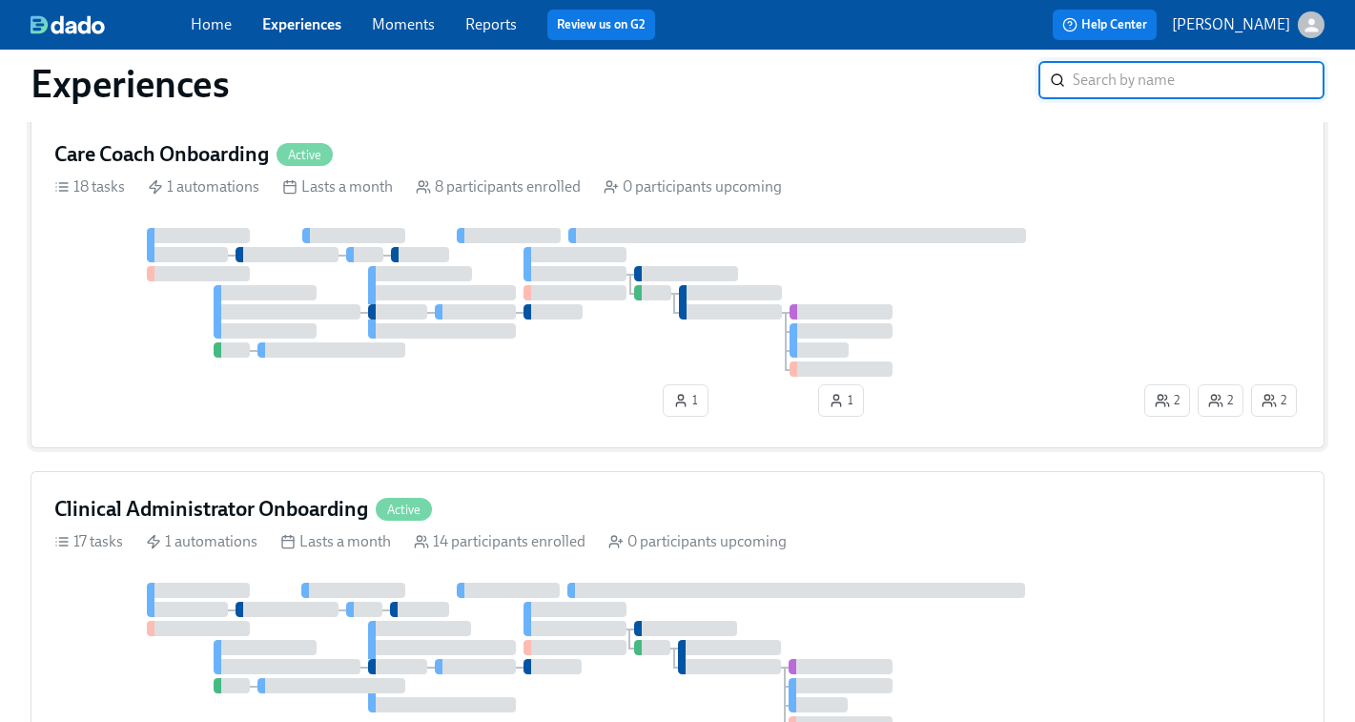
scroll to position [1086, 0]
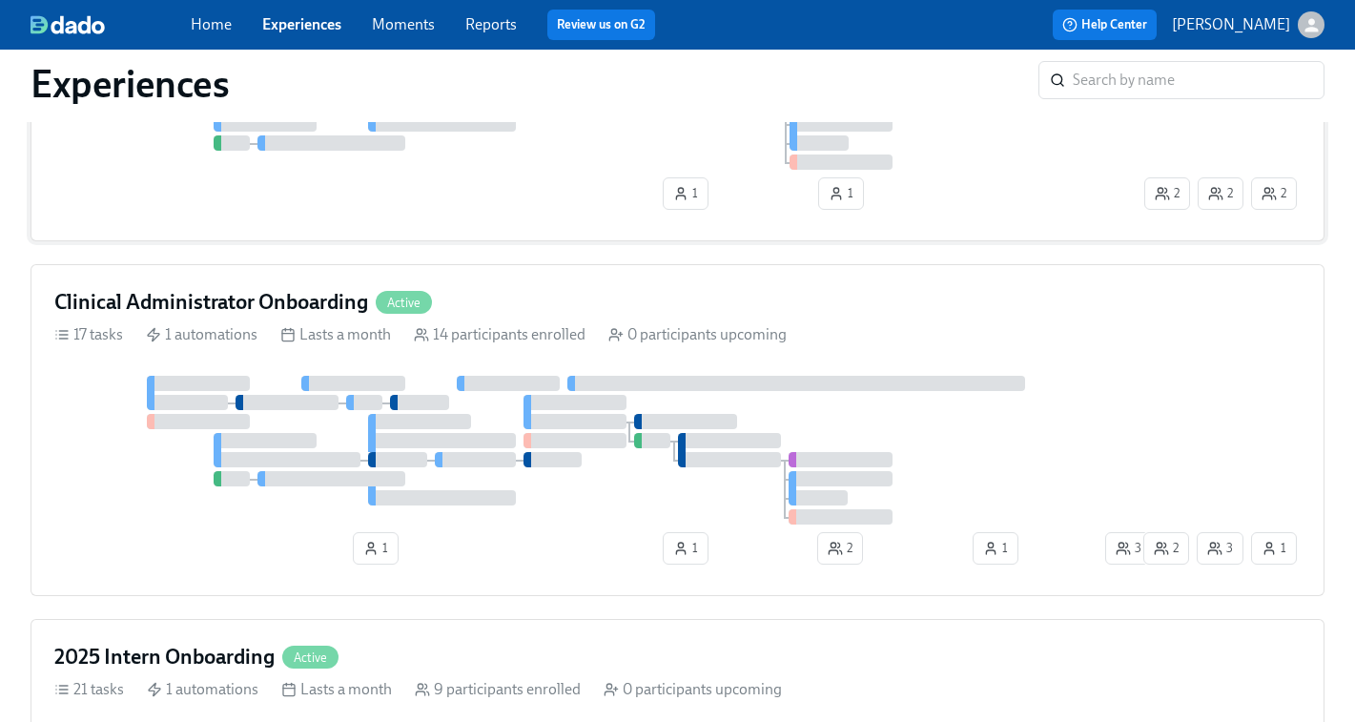
click at [416, 420] on div at bounding box center [596, 450] width 1085 height 149
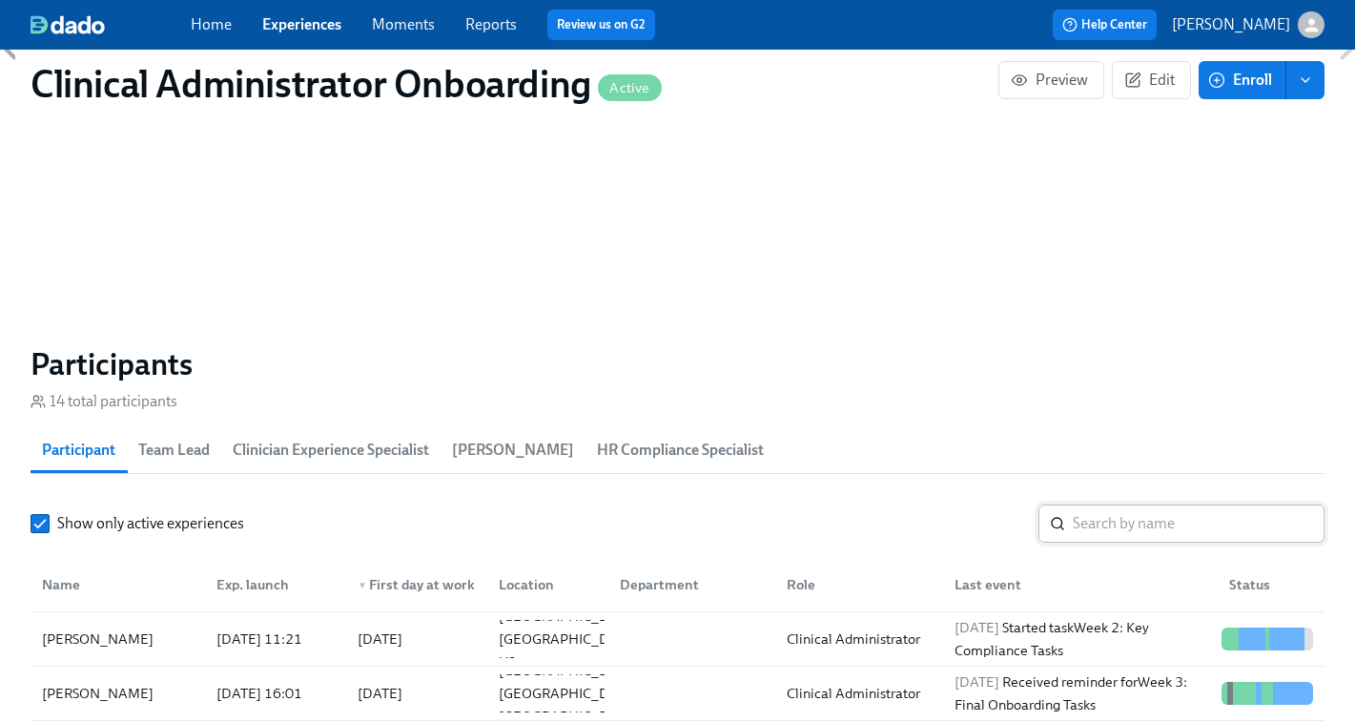
scroll to position [1367, 0]
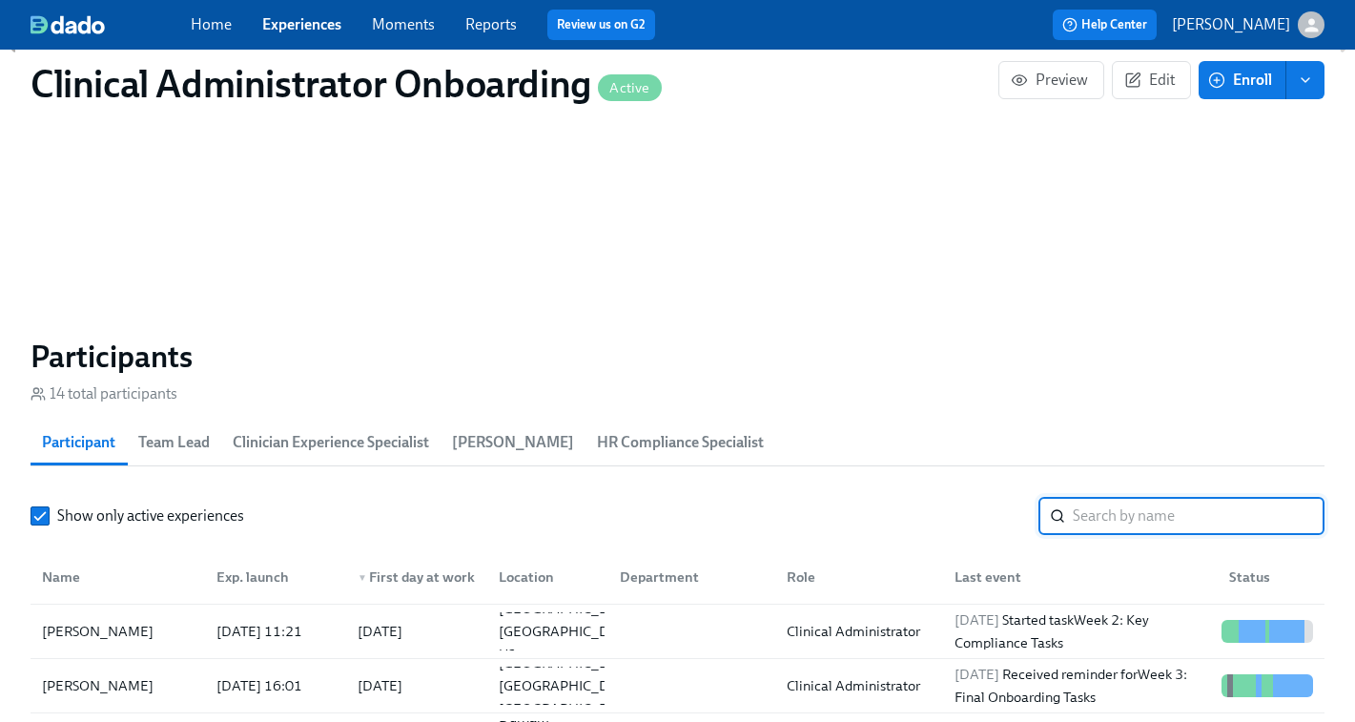
click at [1100, 524] on input "search" at bounding box center [1199, 516] width 252 height 38
paste input "LaTreshia Shepard"
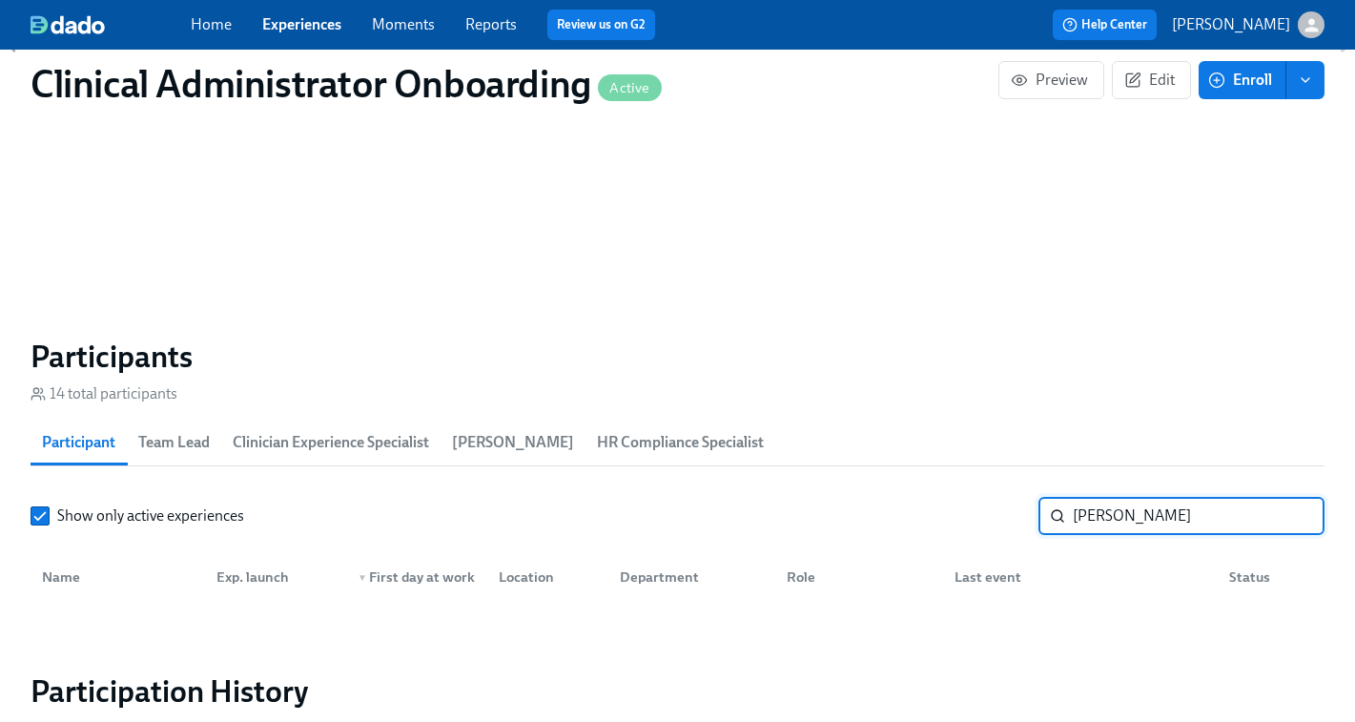
click at [1090, 517] on input "LaTreshia Shepard" at bounding box center [1199, 516] width 252 height 38
click at [1210, 511] on input "Treshia Shepard" at bounding box center [1199, 516] width 252 height 38
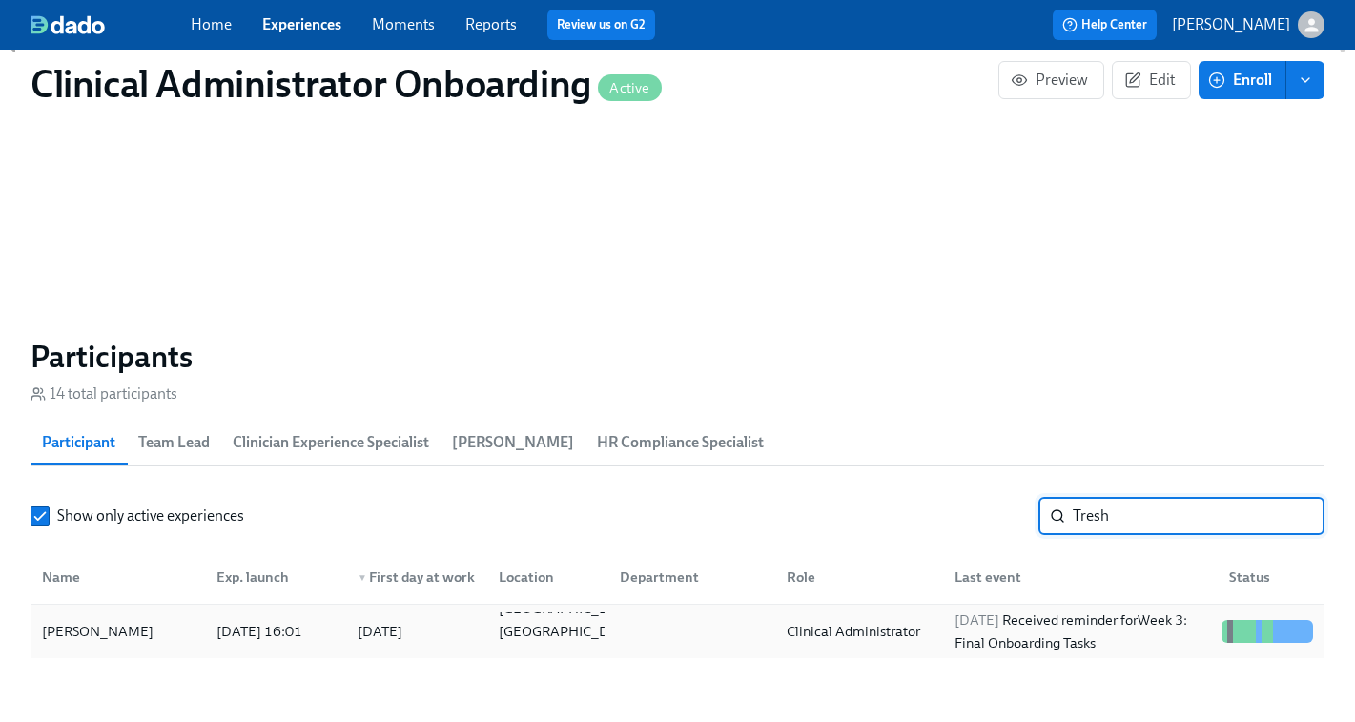
type input "Tresh"
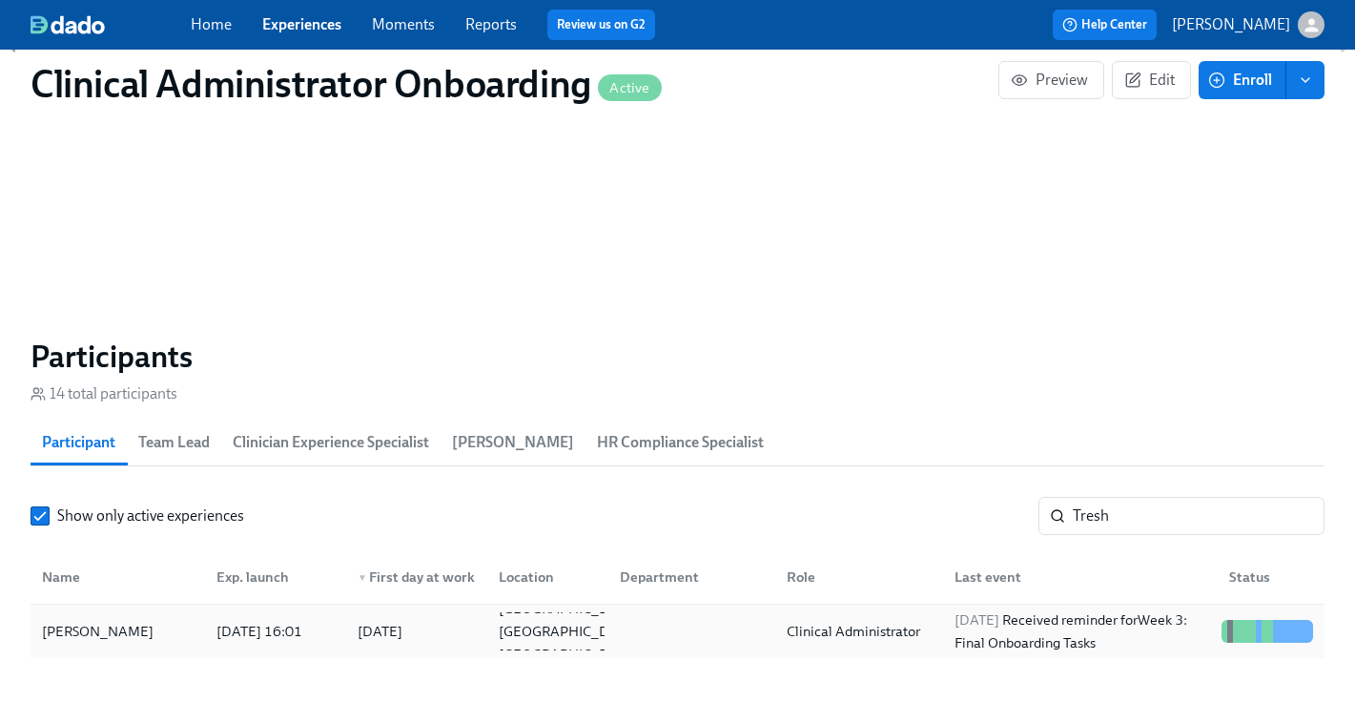
click at [1137, 630] on div "2025/10/09 Received reminder for Week 3: Final Onboarding Tasks" at bounding box center [1080, 631] width 267 height 46
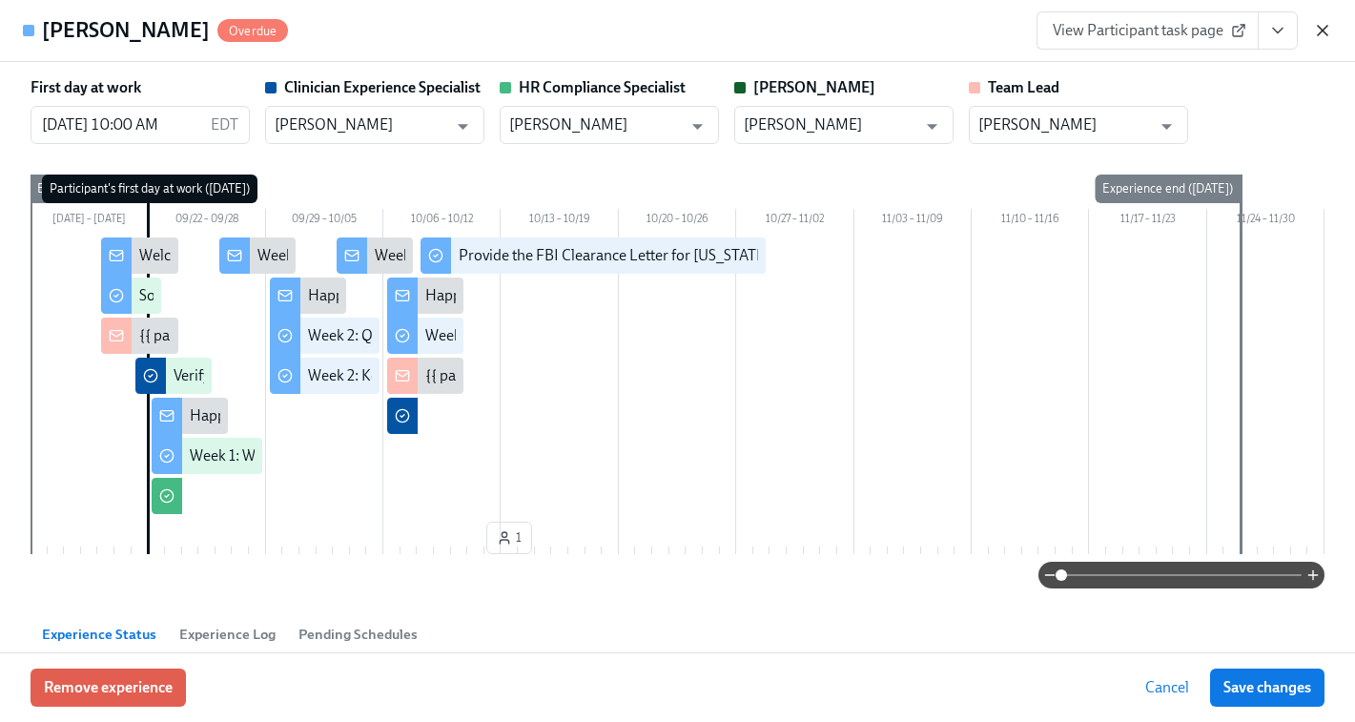
click at [1327, 36] on icon "button" at bounding box center [1322, 30] width 19 height 19
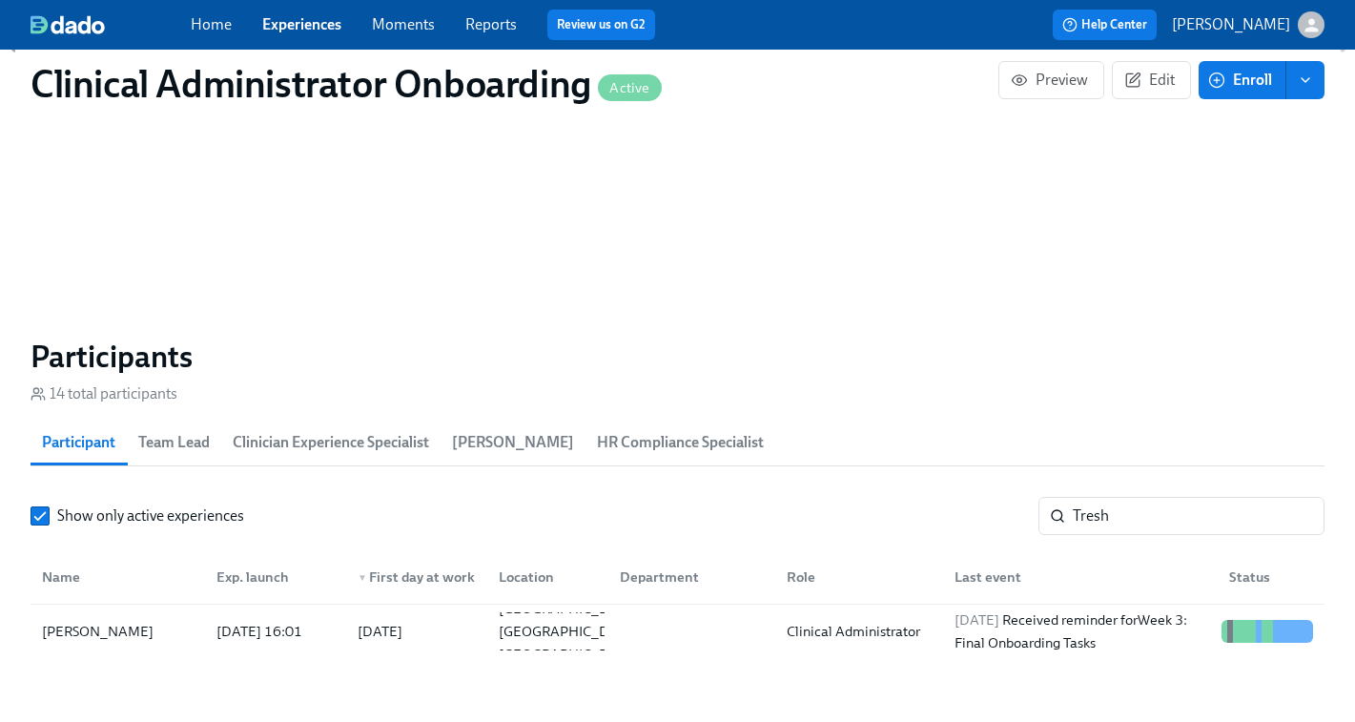
click at [282, 14] on span "Experiences" at bounding box center [301, 24] width 79 height 21
click at [287, 31] on link "Experiences" at bounding box center [301, 24] width 79 height 18
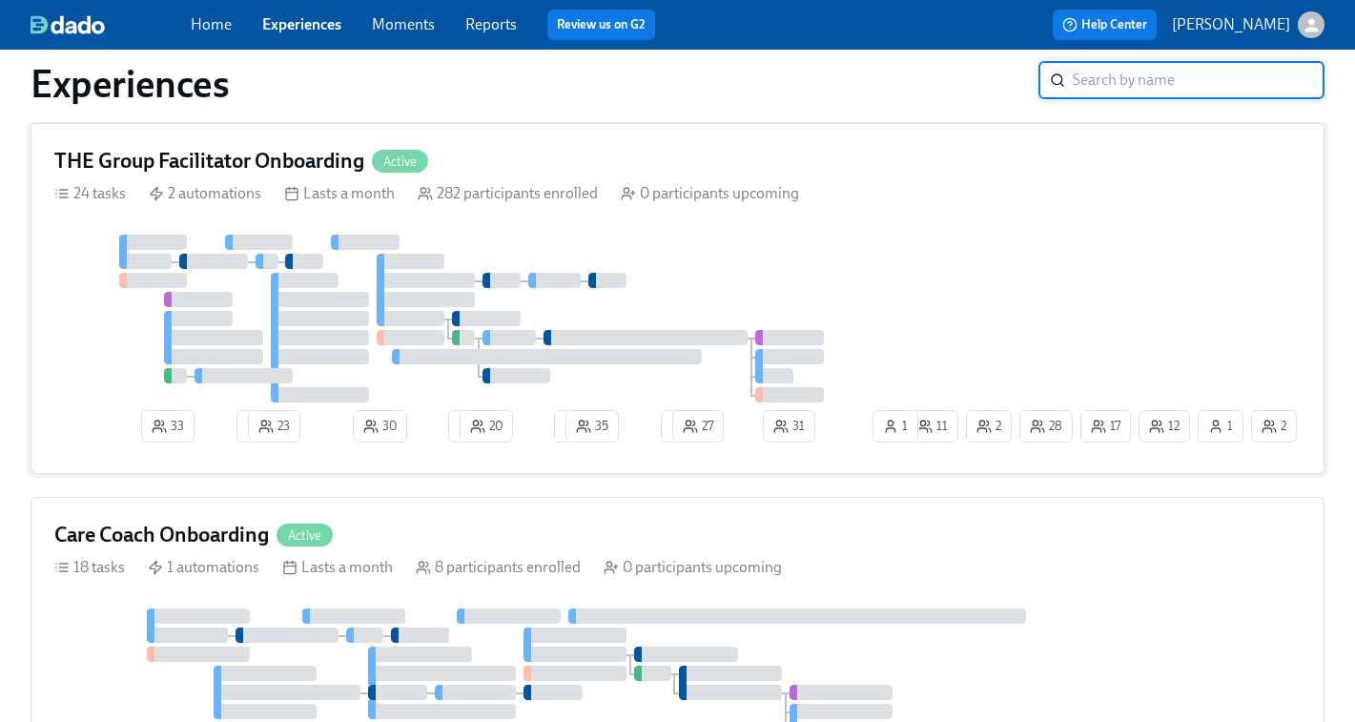
scroll to position [512, 0]
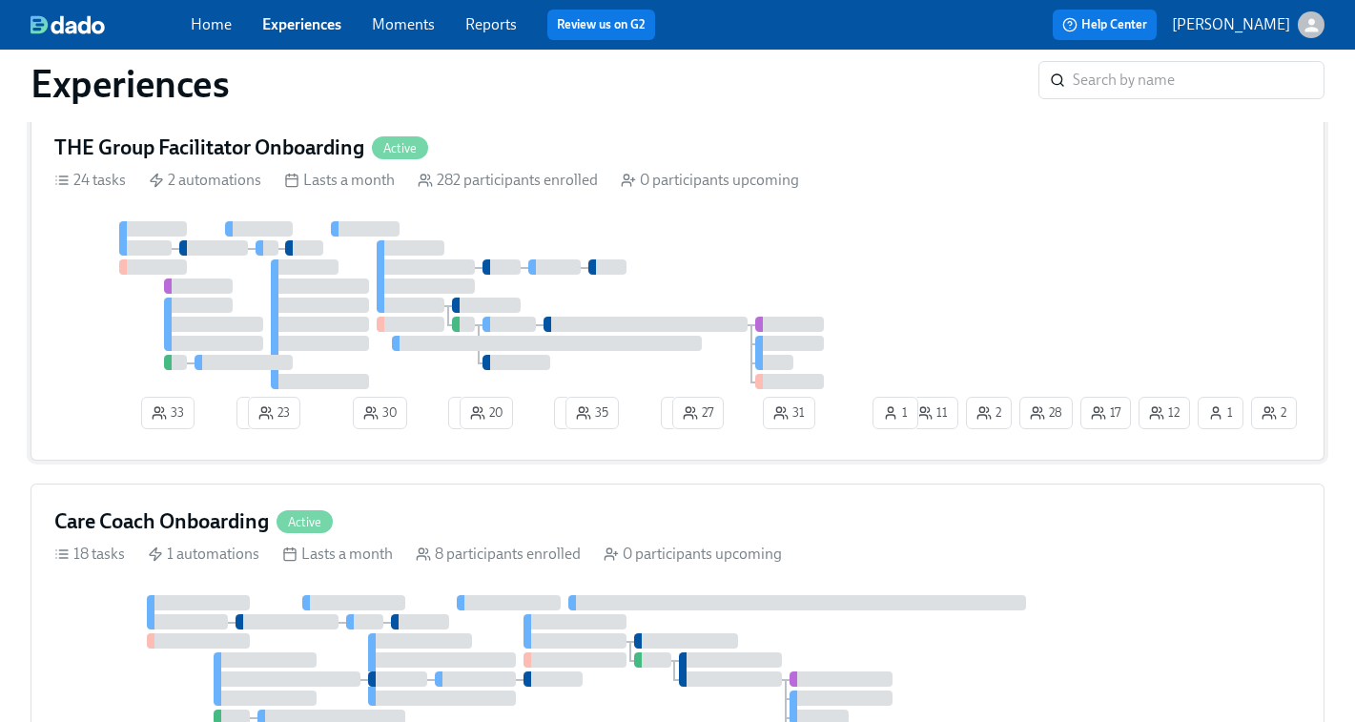
click at [893, 289] on div at bounding box center [478, 305] width 849 height 168
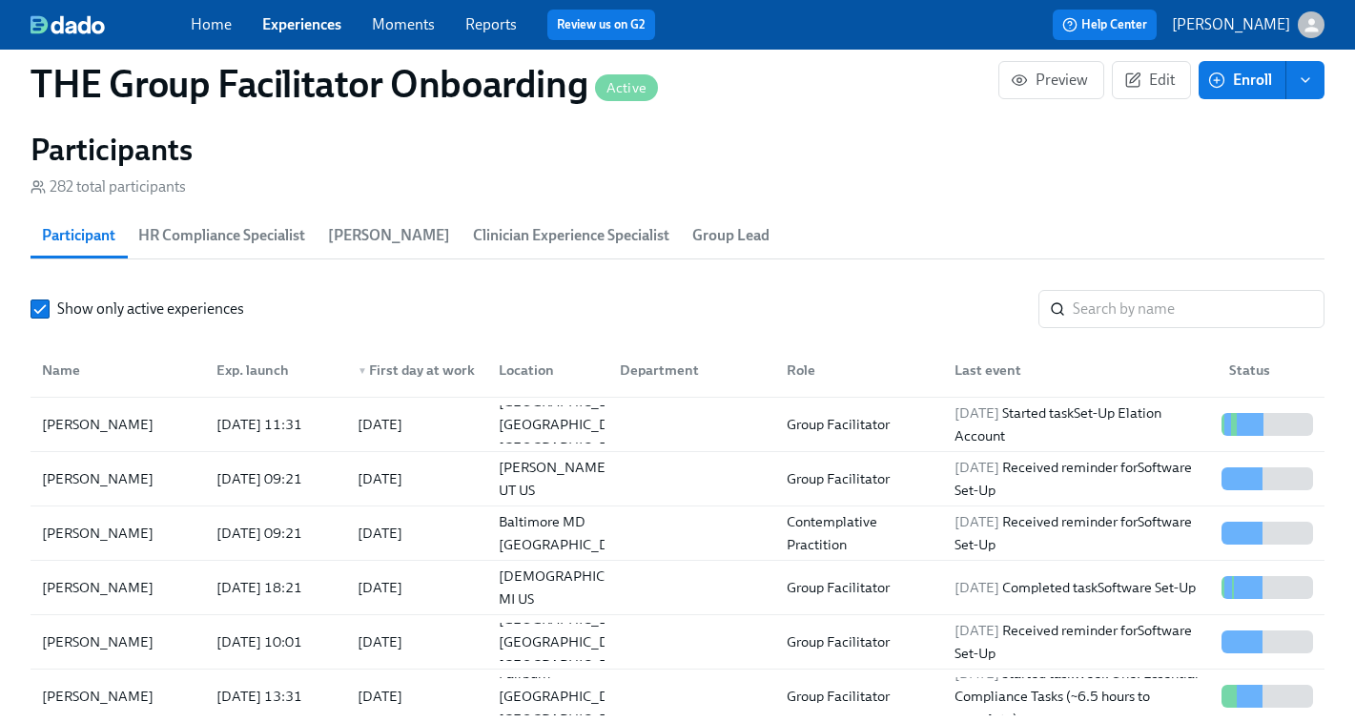
scroll to position [1828, 0]
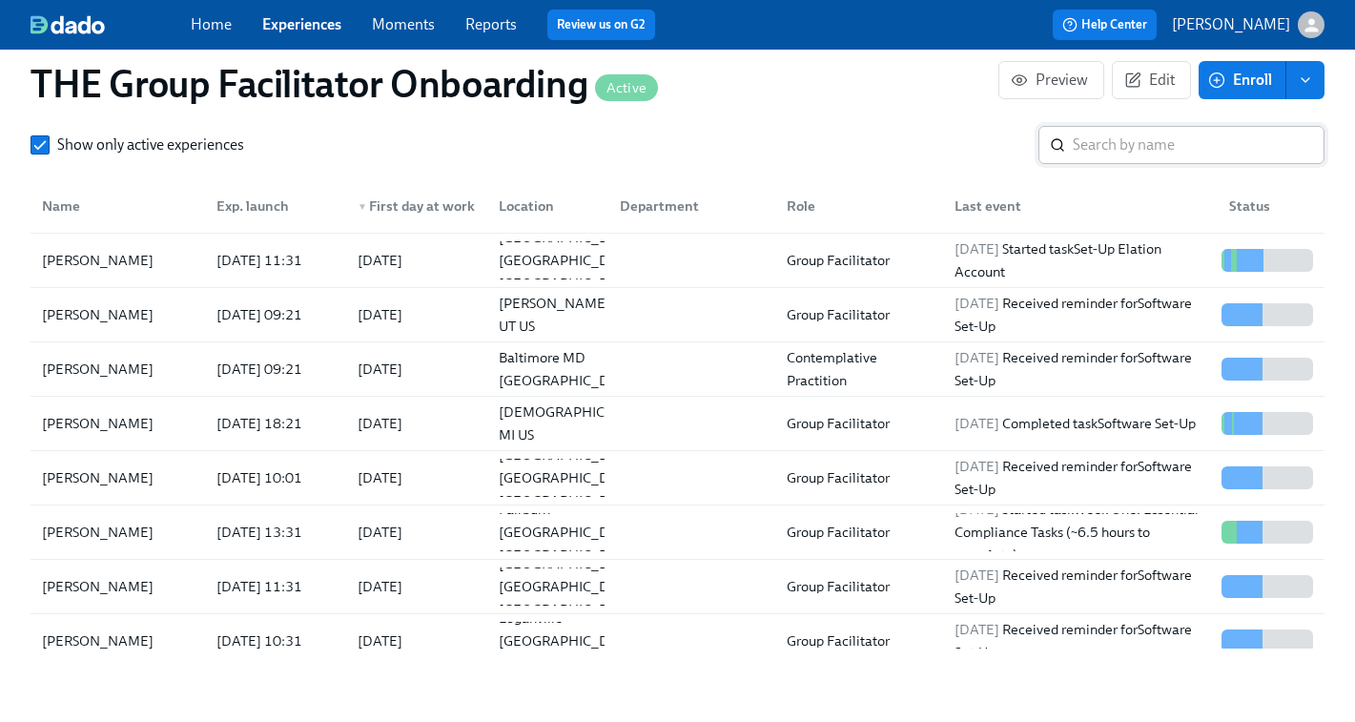
click at [1155, 158] on input "search" at bounding box center [1199, 145] width 252 height 38
paste input "Jonathan"
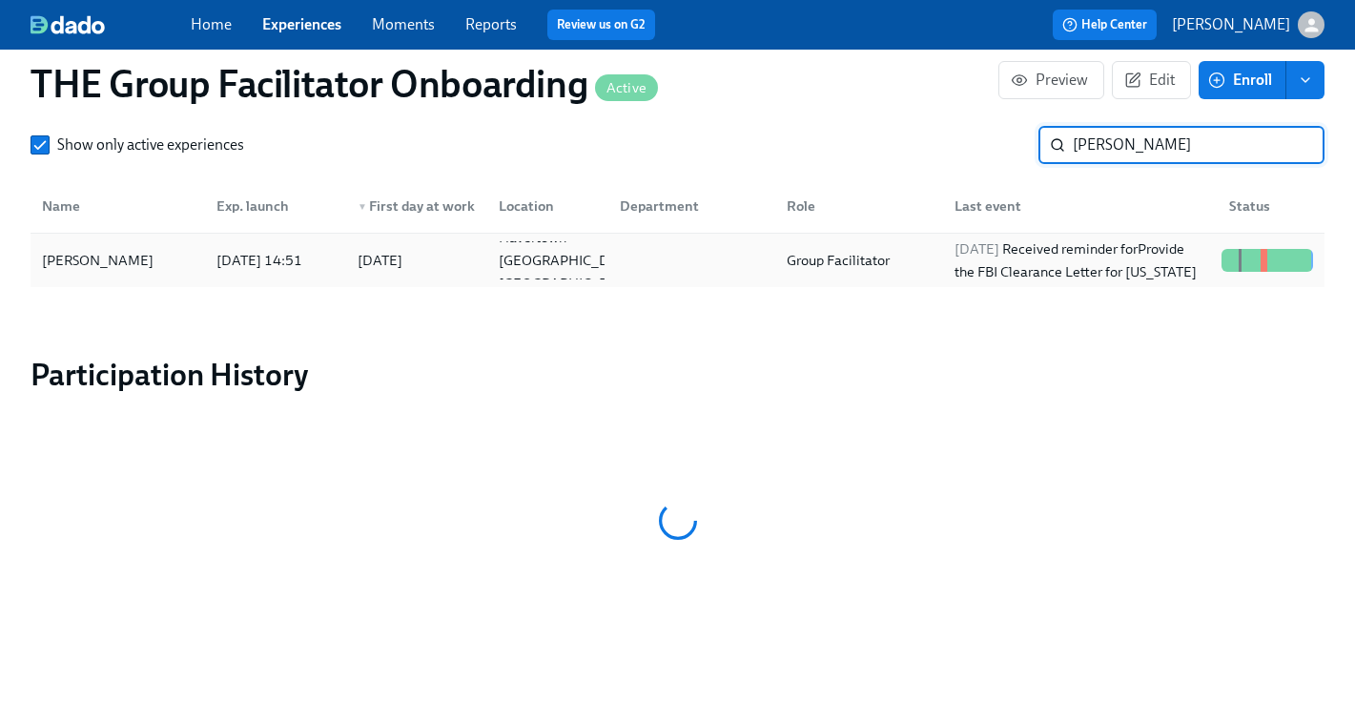
type input "Jonathan"
click at [1114, 259] on div "2025/10/13 Received reminder for Provide the FBI Clearance Letter for Pennsylva…" at bounding box center [1080, 260] width 267 height 46
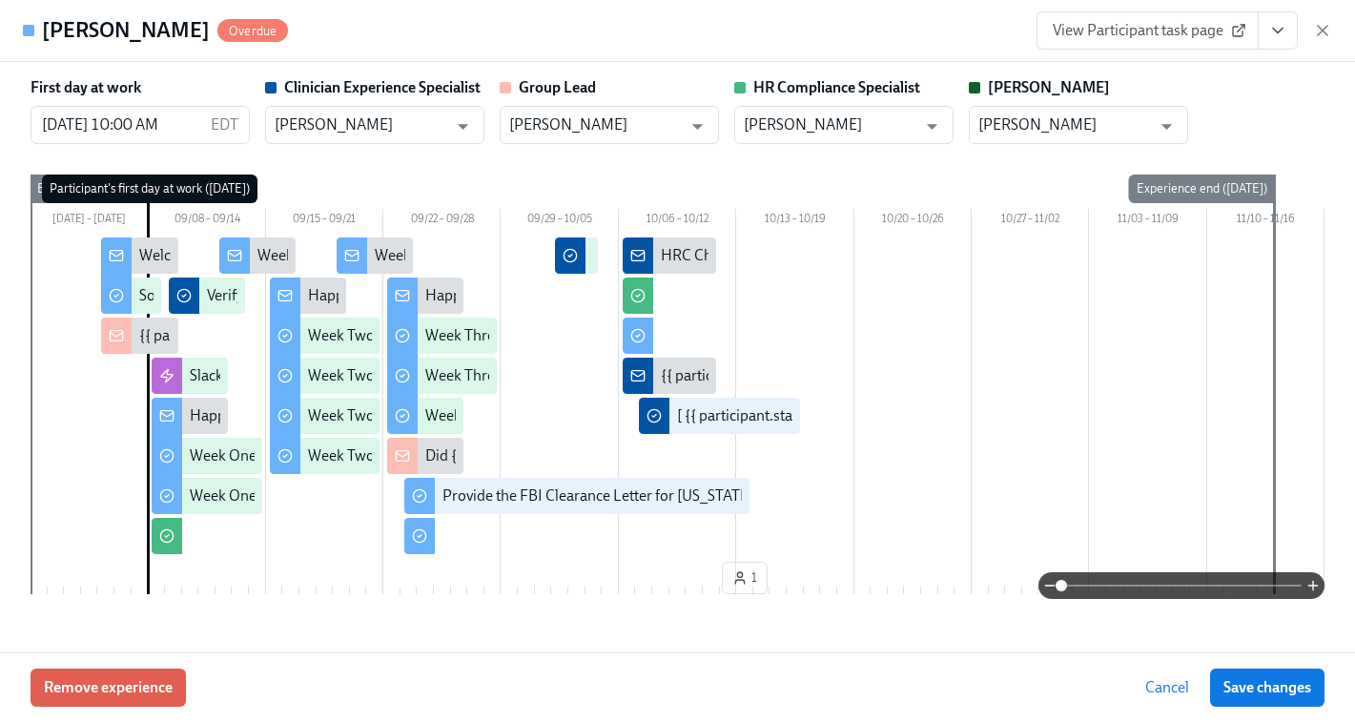
click at [1287, 40] on button "View task page" at bounding box center [1278, 30] width 40 height 38
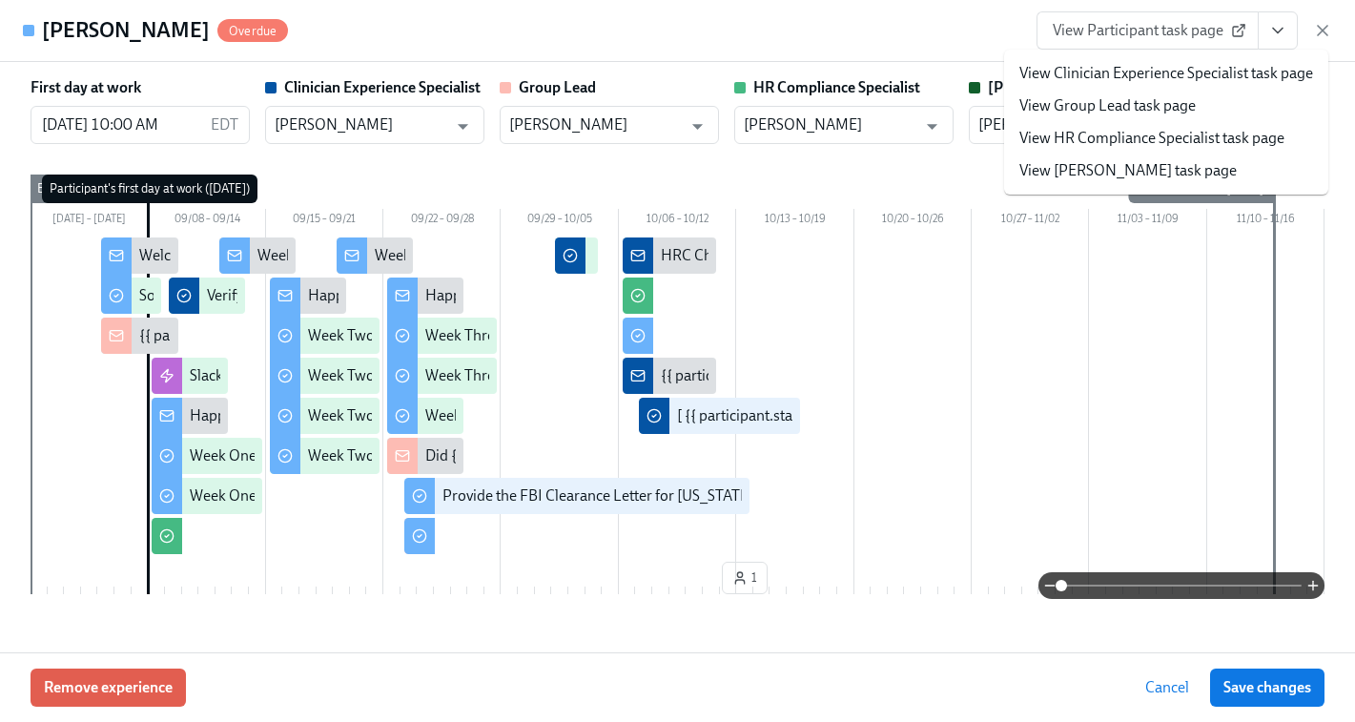
click at [1184, 74] on link "View Clinician Experience Specialist task page" at bounding box center [1166, 73] width 294 height 21
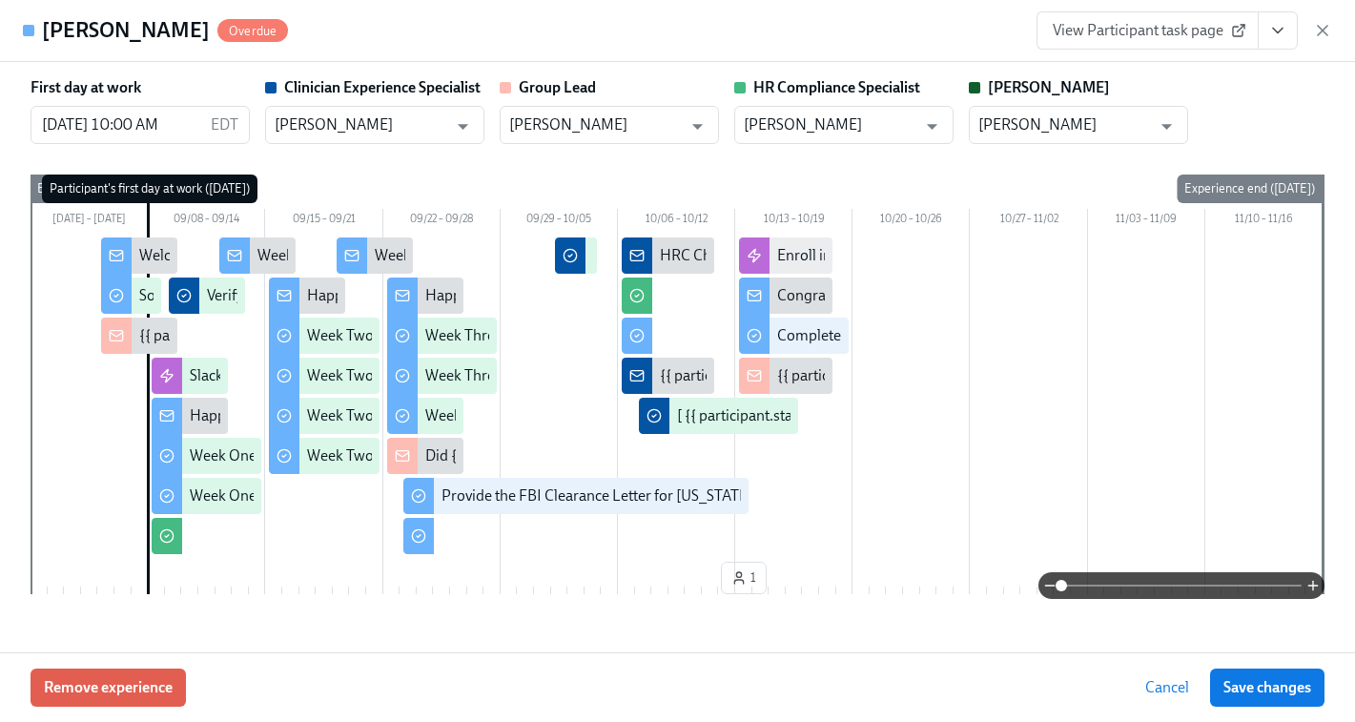
scroll to position [0, 28217]
click at [1318, 31] on icon "button" at bounding box center [1322, 30] width 19 height 19
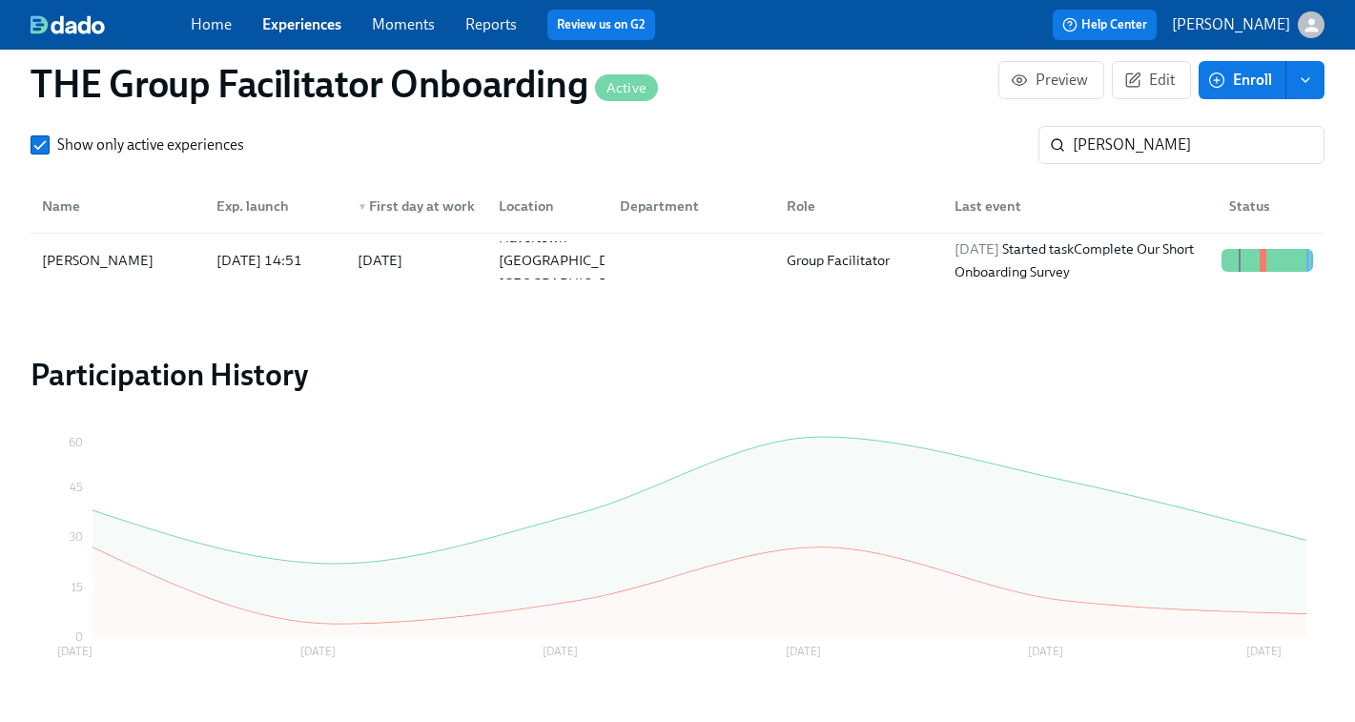
click at [315, 30] on link "Experiences" at bounding box center [301, 24] width 79 height 18
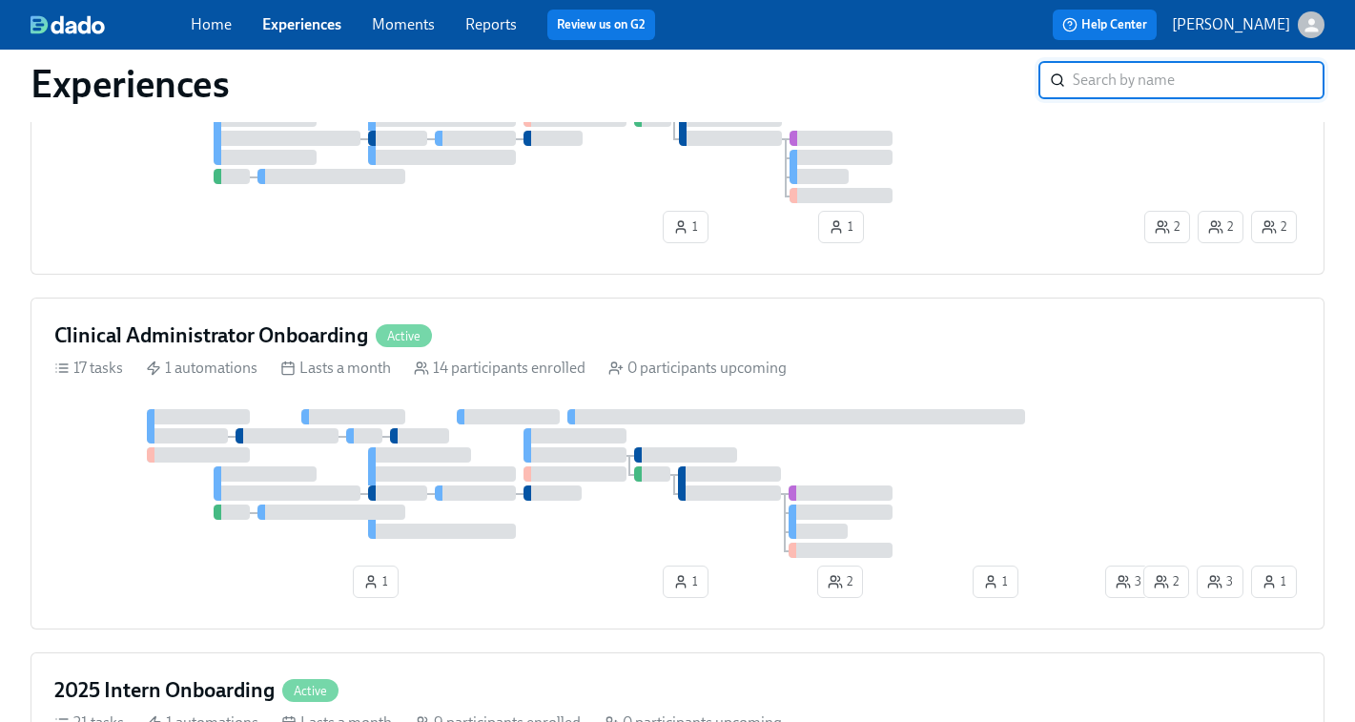
scroll to position [1110, 0]
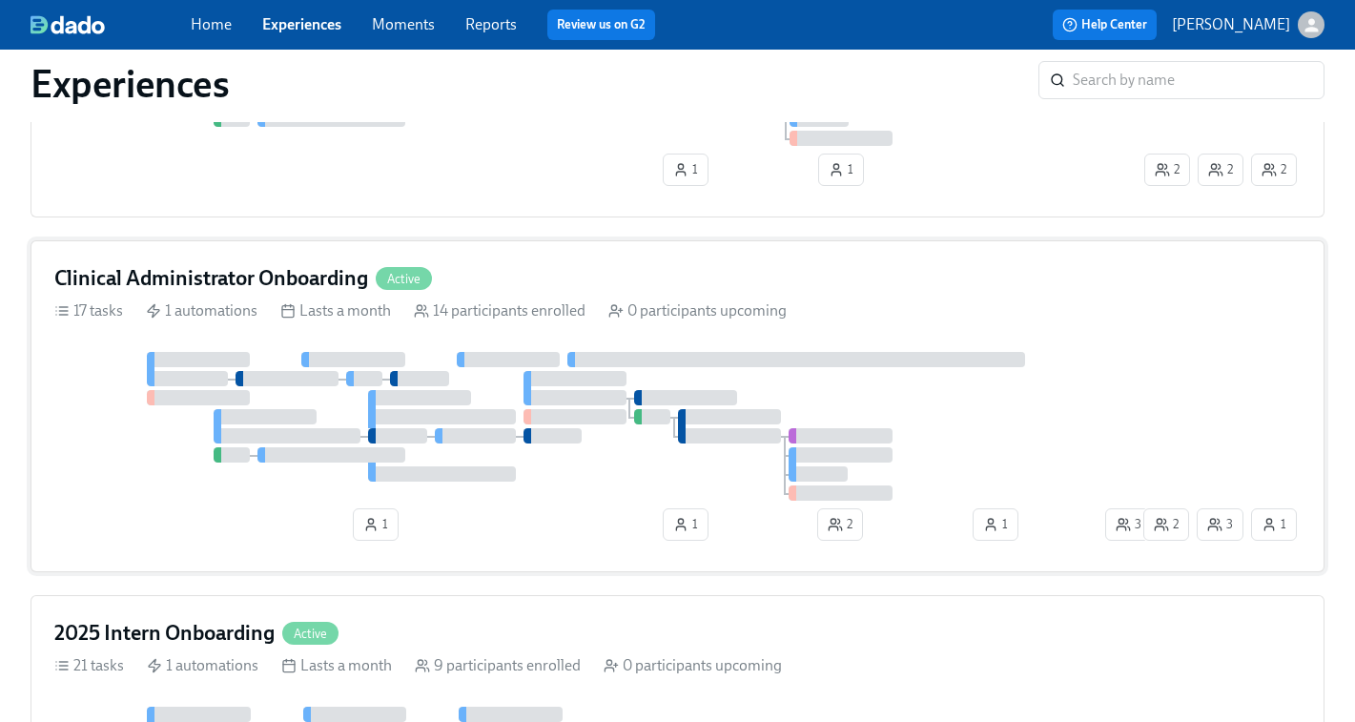
click at [954, 442] on div at bounding box center [596, 426] width 1085 height 149
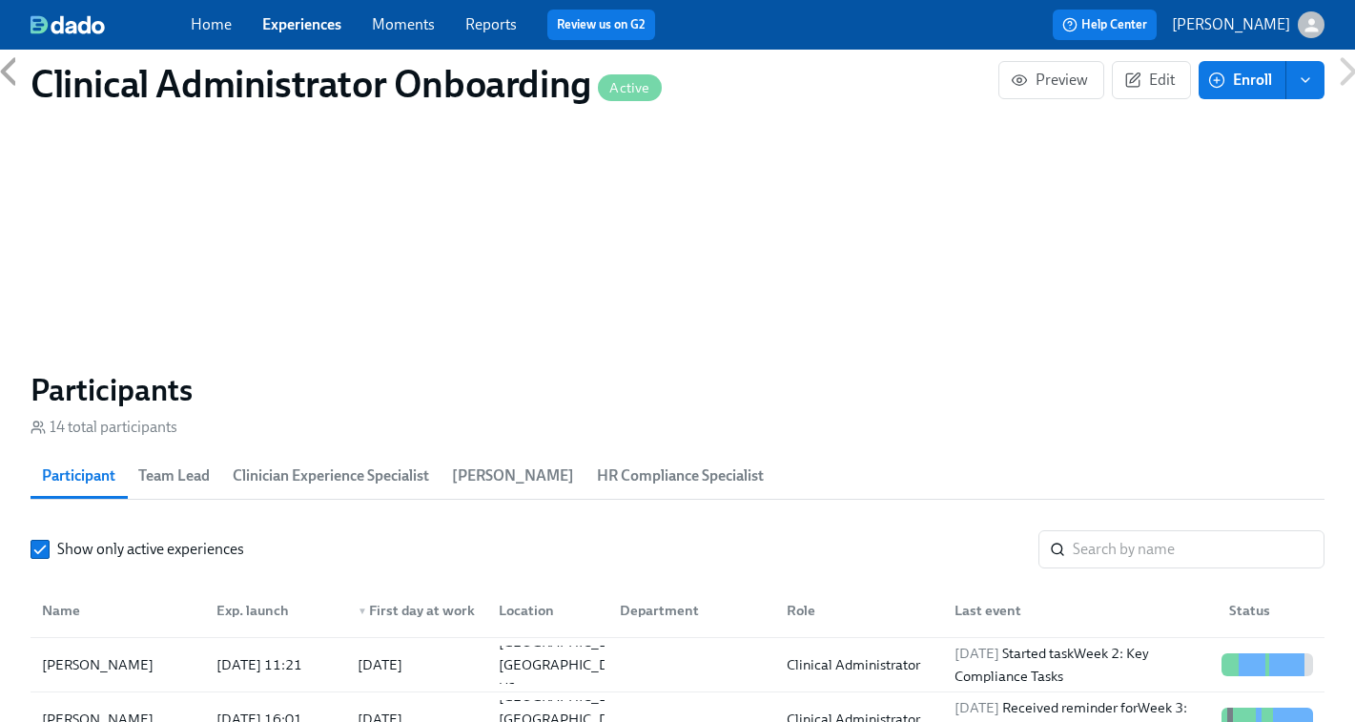
scroll to position [1336, 0]
click at [1092, 558] on input "search" at bounding box center [1199, 547] width 252 height 38
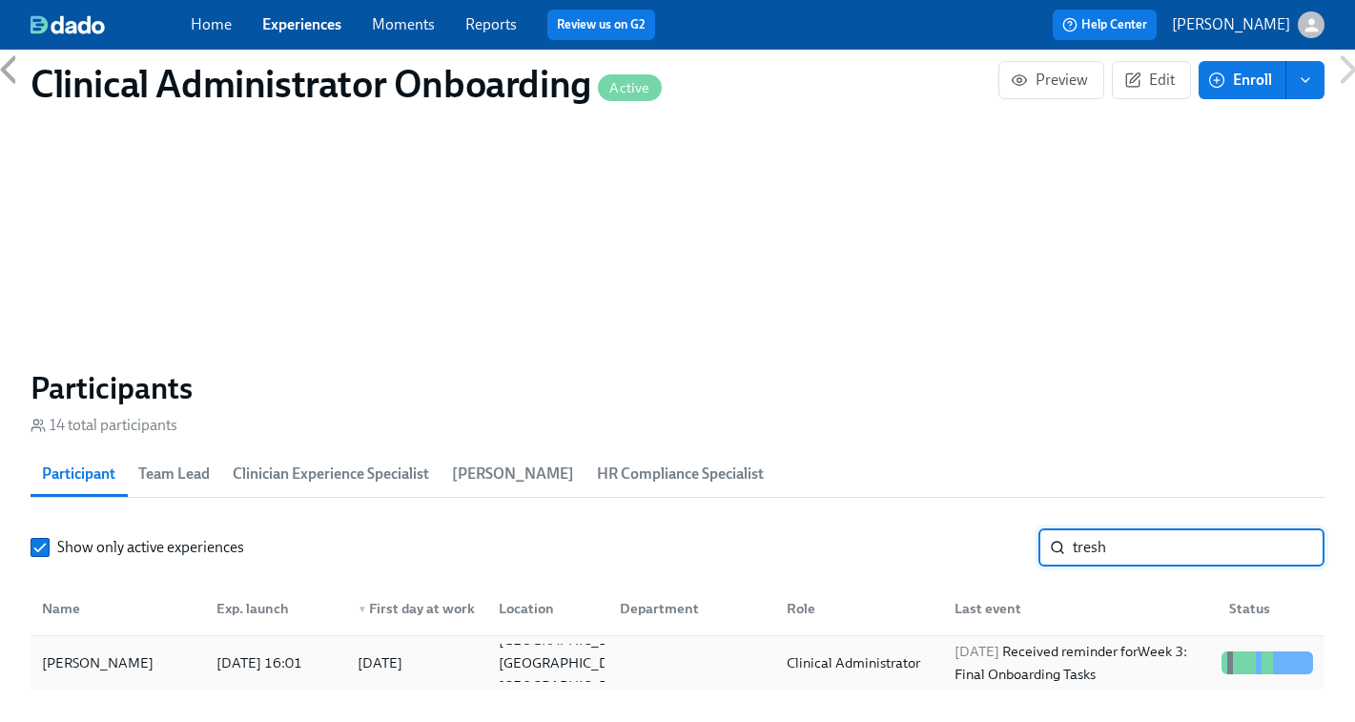
type input "tresh"
click at [989, 659] on span "2025/10/09" at bounding box center [976, 651] width 45 height 17
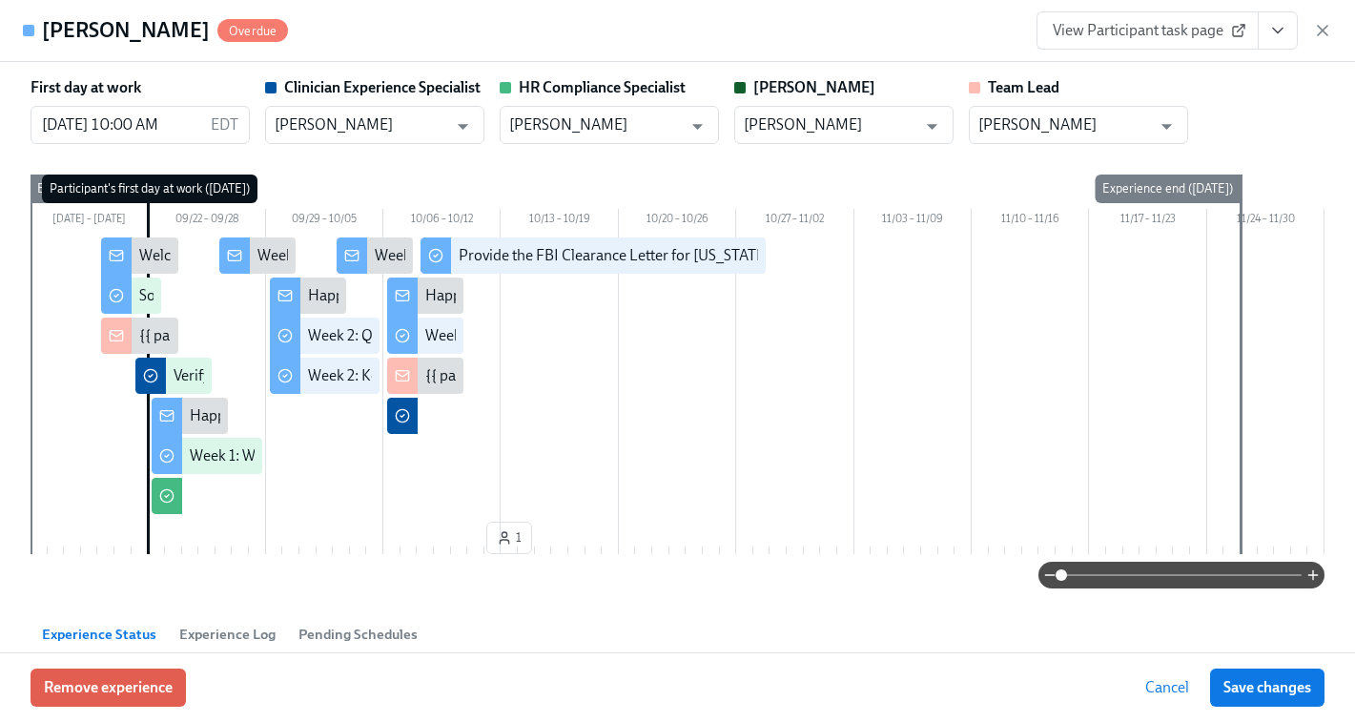
click at [1140, 23] on span "View Participant task page" at bounding box center [1148, 30] width 190 height 19
click at [1329, 34] on icon "button" at bounding box center [1322, 30] width 19 height 19
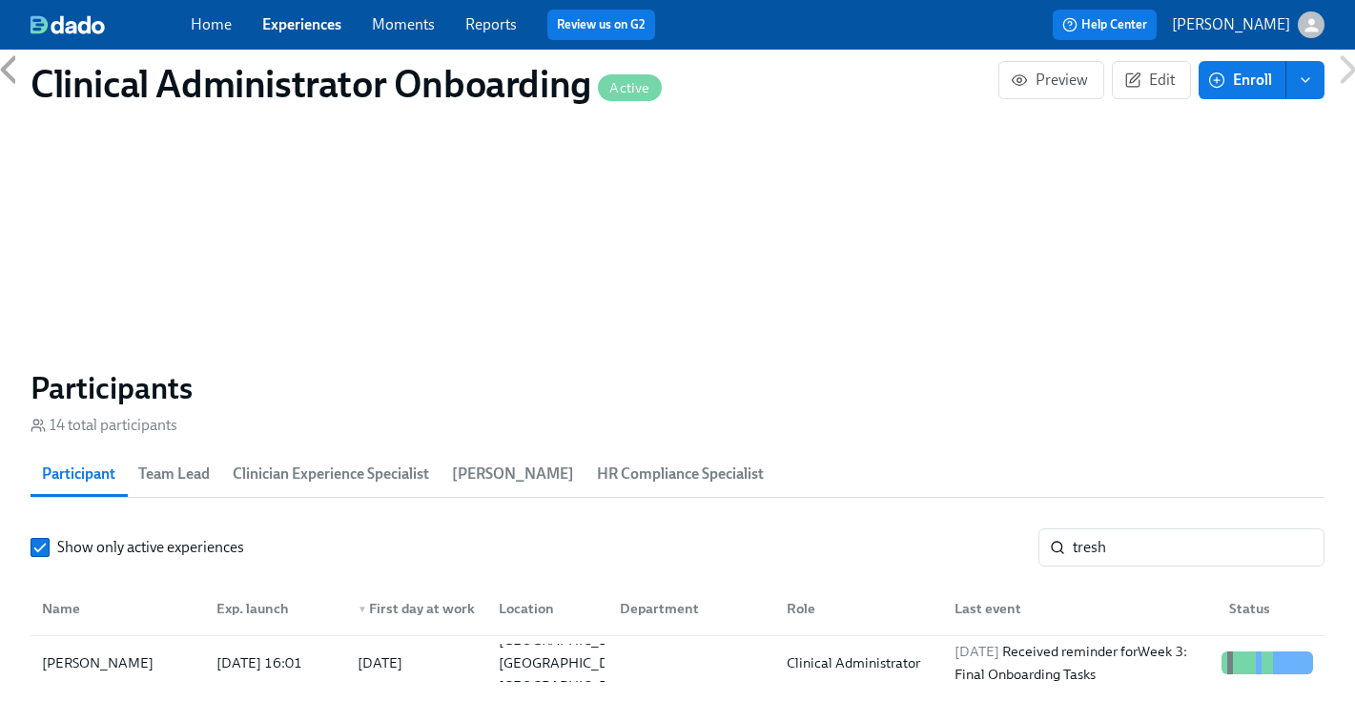
click at [296, 42] on div "Home Experiences Moments Reports Review us on G2 Help Center Keenan Nessl" at bounding box center [677, 25] width 1355 height 50
click at [298, 24] on link "Experiences" at bounding box center [301, 24] width 79 height 18
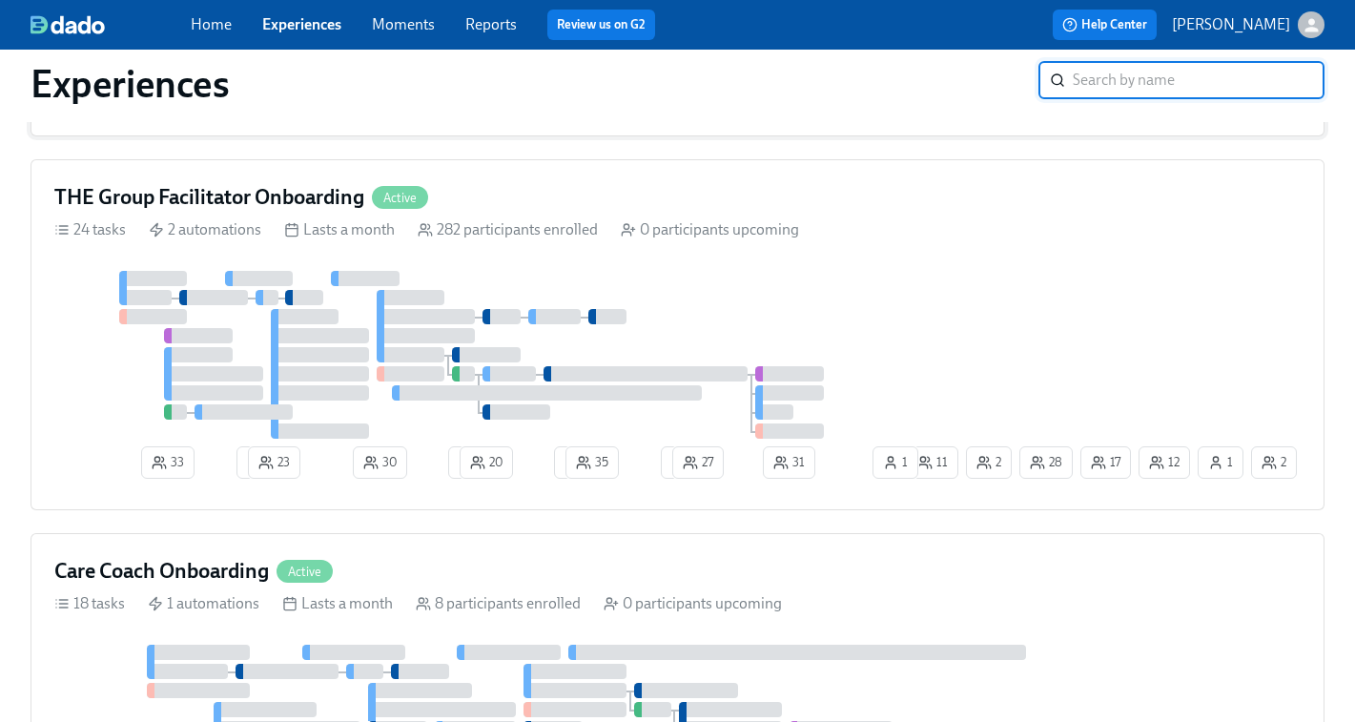
scroll to position [453, 0]
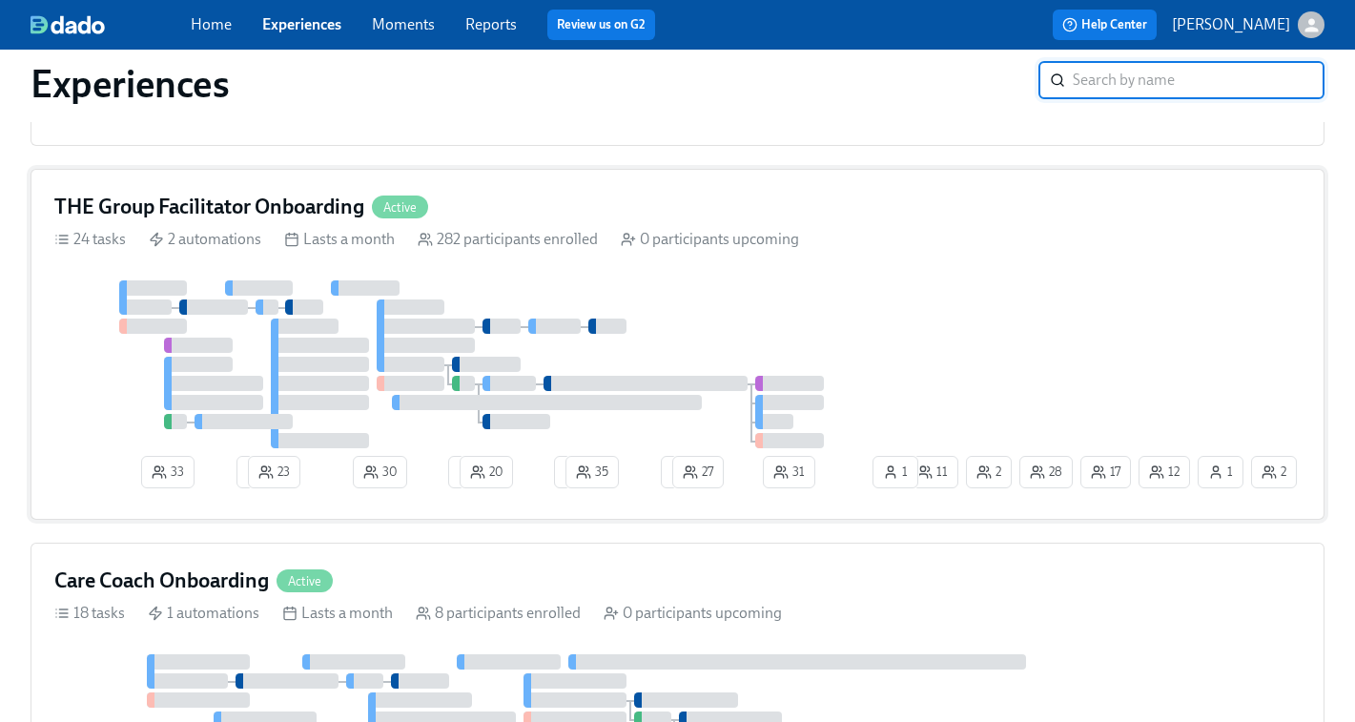
click at [889, 368] on div at bounding box center [478, 364] width 849 height 168
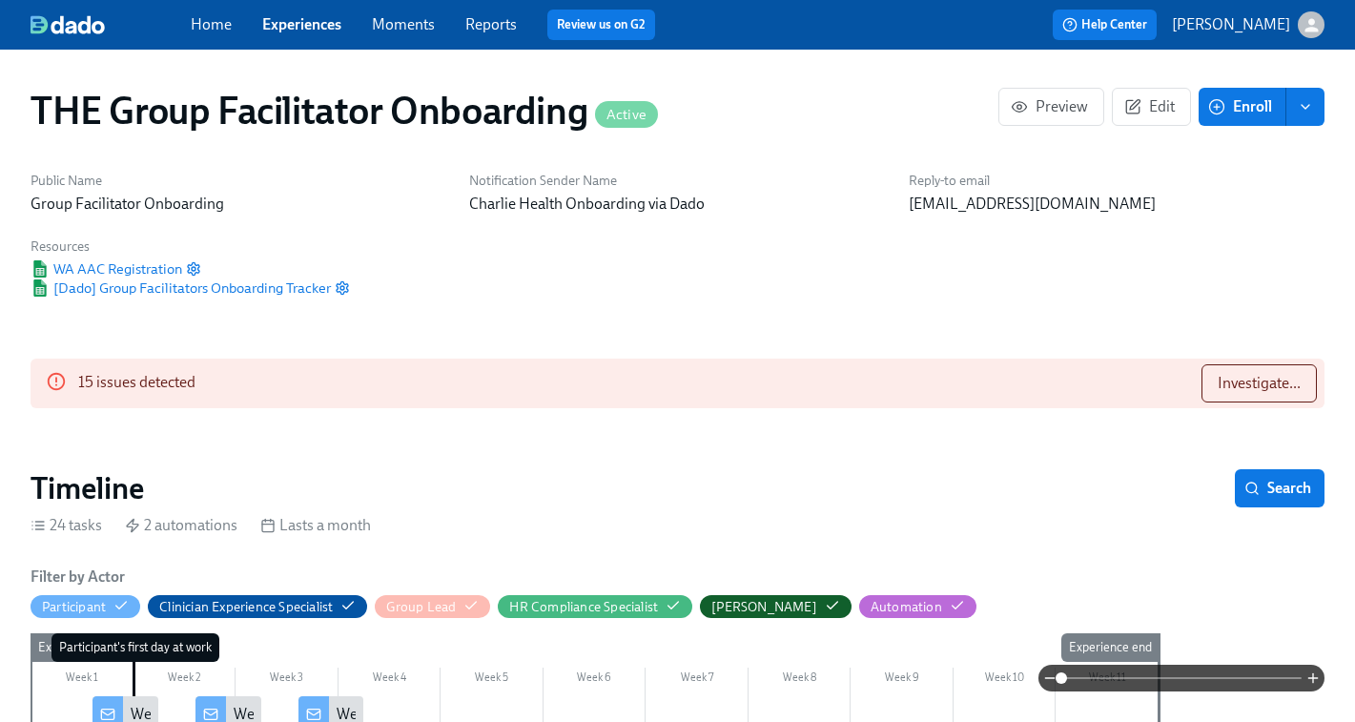
scroll to position [0, 26505]
click at [1268, 384] on span "Investigate..." at bounding box center [1259, 383] width 83 height 19
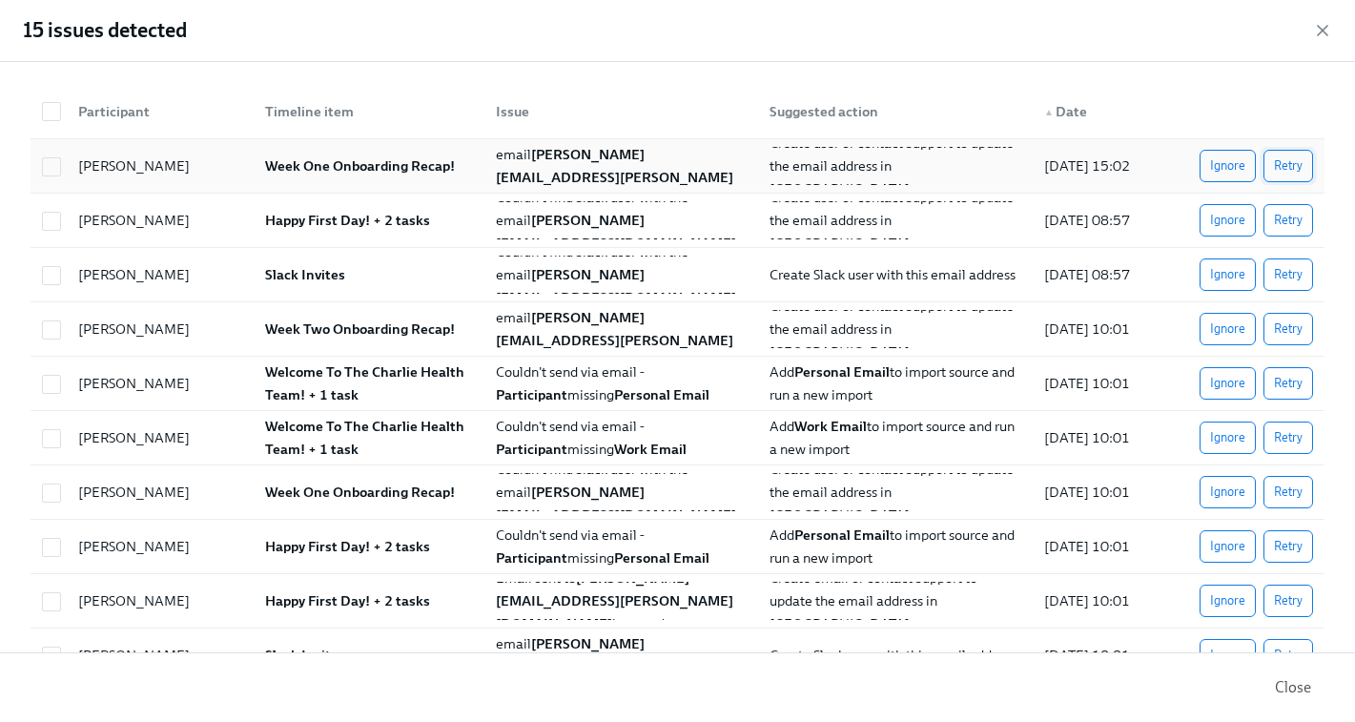
click at [1292, 165] on span "Retry" at bounding box center [1288, 165] width 29 height 19
click at [1284, 217] on span "Retry" at bounding box center [1288, 220] width 29 height 19
click at [1289, 267] on span "Retry" at bounding box center [1288, 274] width 29 height 19
click at [1291, 334] on span "Retry" at bounding box center [1288, 328] width 29 height 19
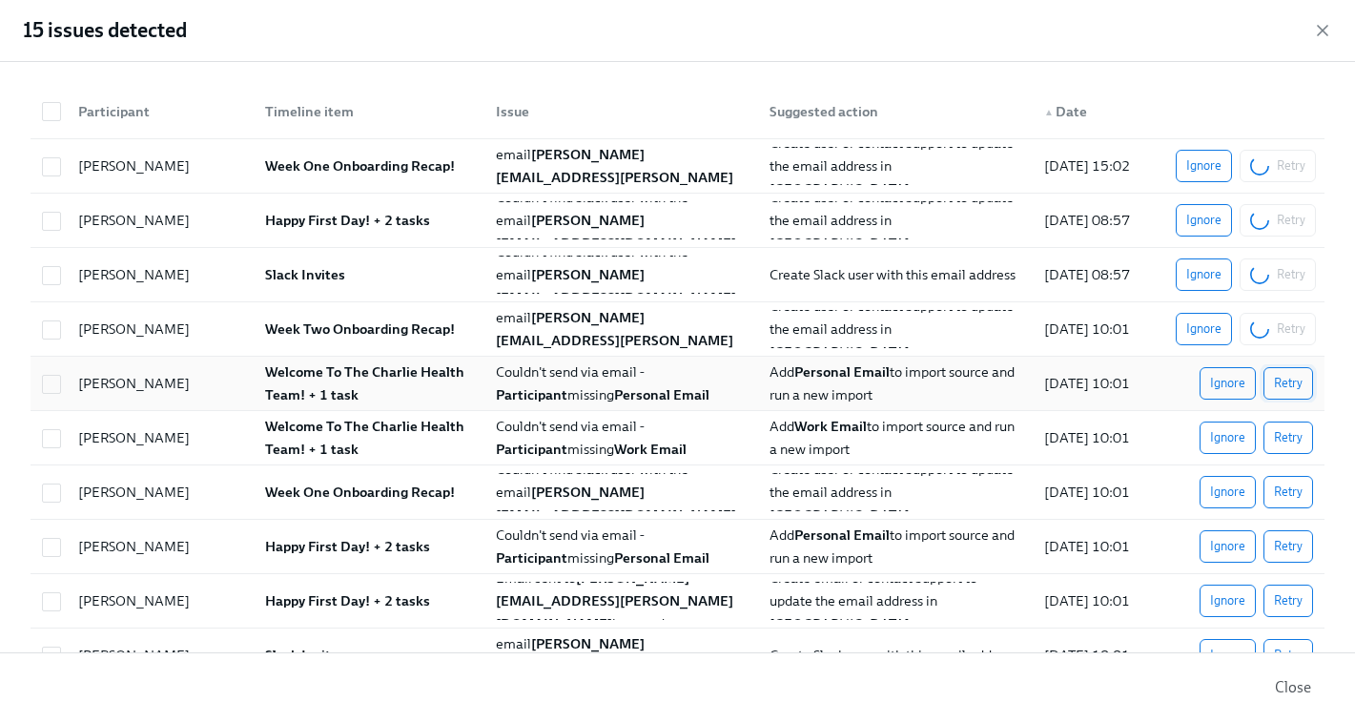
click at [1290, 376] on span "Retry" at bounding box center [1288, 383] width 29 height 19
click at [1281, 425] on button "Retry" at bounding box center [1288, 437] width 50 height 32
click at [1295, 512] on div "Kassondra Bryant- Collins Week One Onboarding Recap! Couldn't find Slack user w…" at bounding box center [678, 492] width 1294 height 54
checkbox input "true"
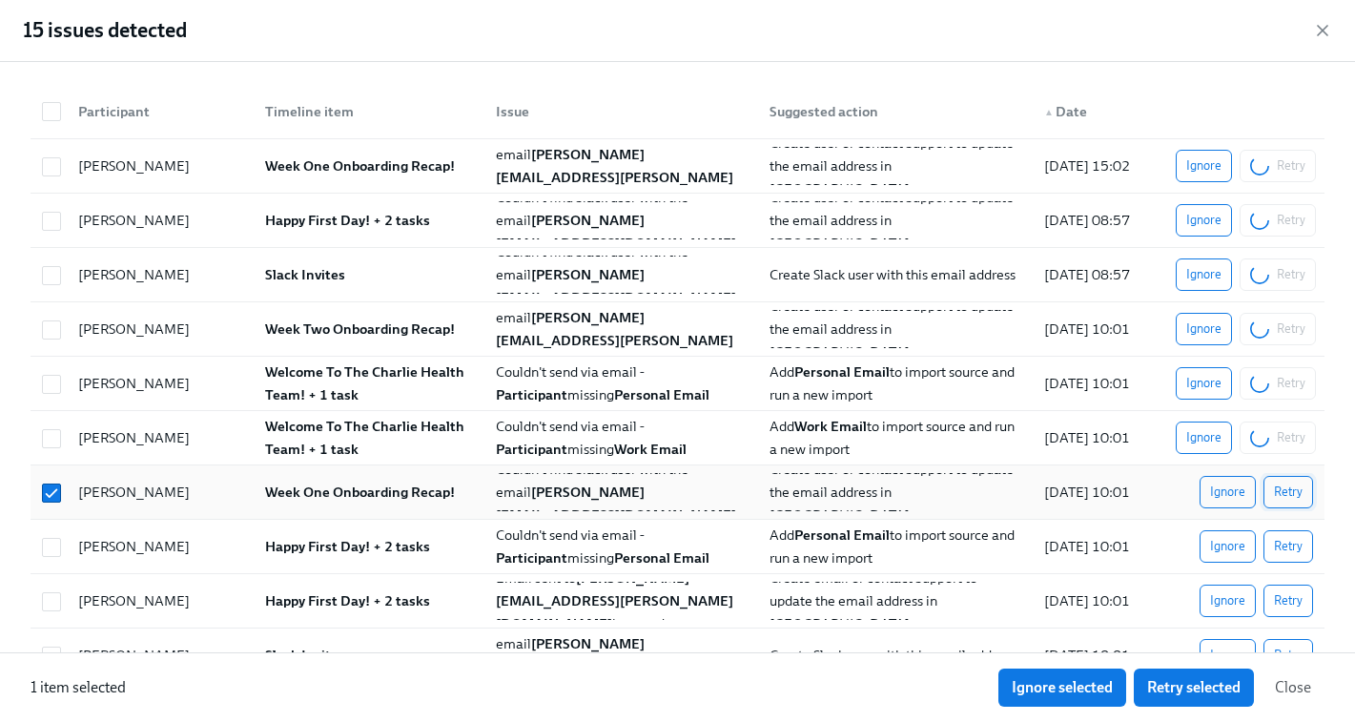
click at [1293, 501] on span "Retry" at bounding box center [1288, 491] width 29 height 19
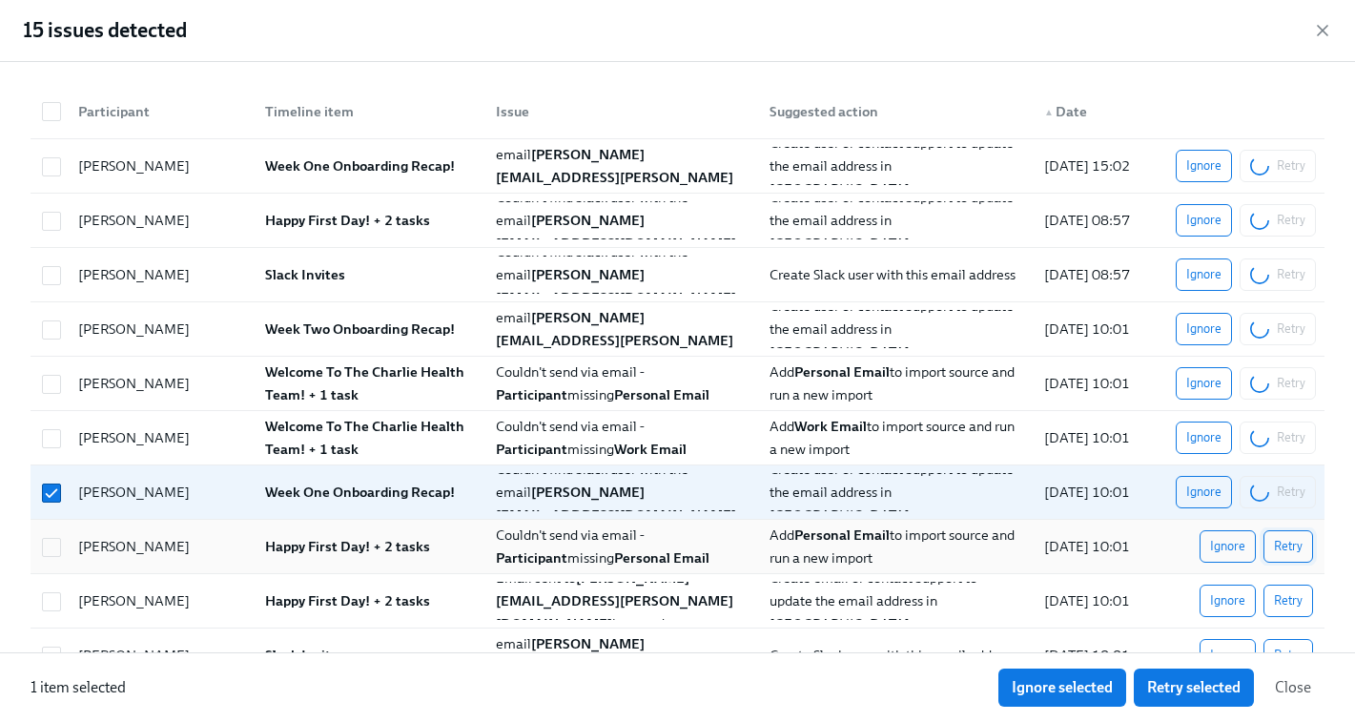
click at [1292, 547] on span "Retry" at bounding box center [1288, 546] width 29 height 19
click at [1291, 596] on span "Retry" at bounding box center [1288, 600] width 29 height 19
click at [1289, 641] on button "Retry" at bounding box center [1288, 655] width 50 height 32
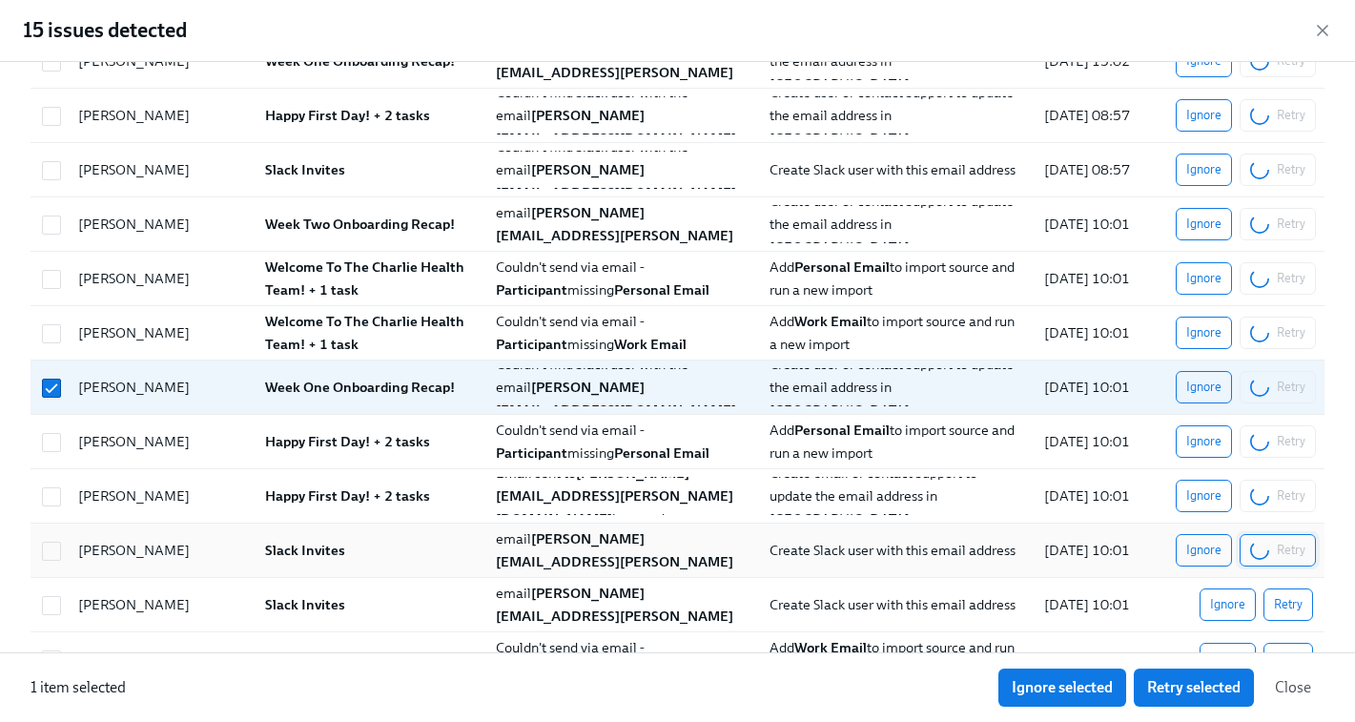
scroll to position [133, 0]
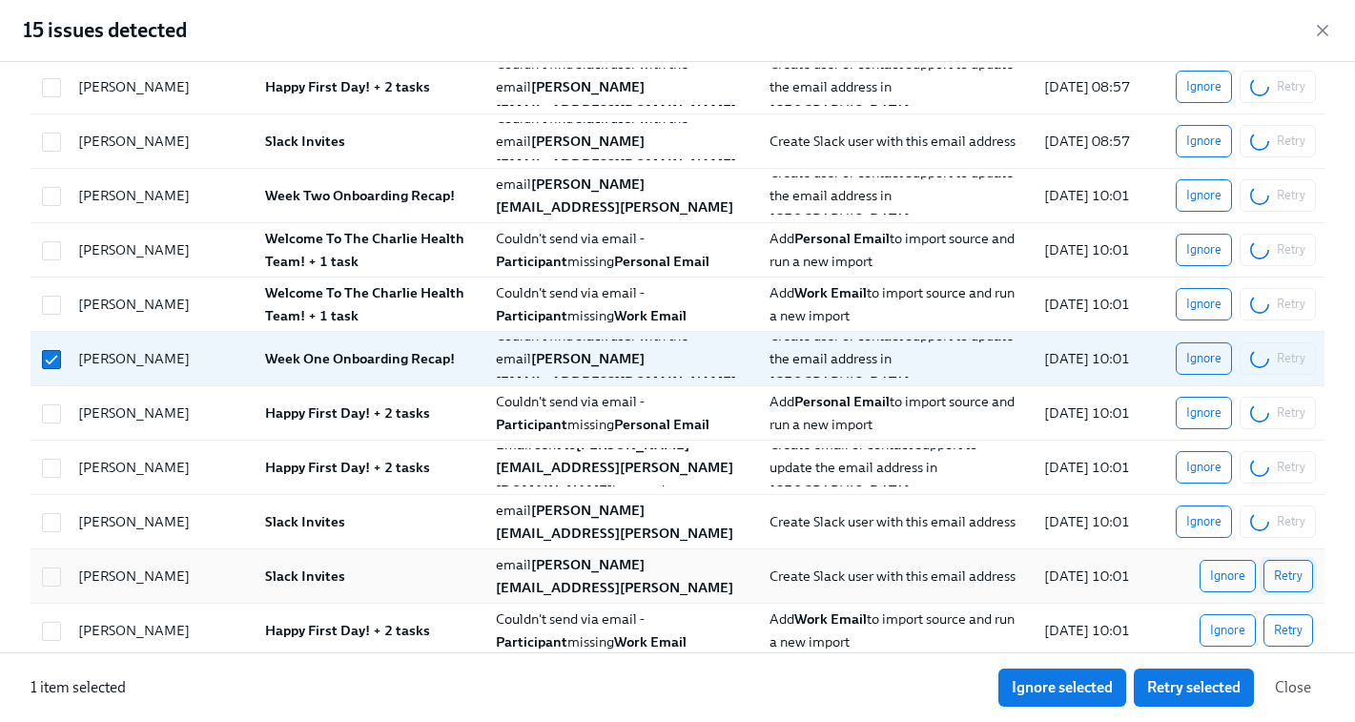
click at [1300, 569] on span "Retry" at bounding box center [1288, 575] width 29 height 19
click at [1298, 618] on button "Retry" at bounding box center [1288, 630] width 50 height 32
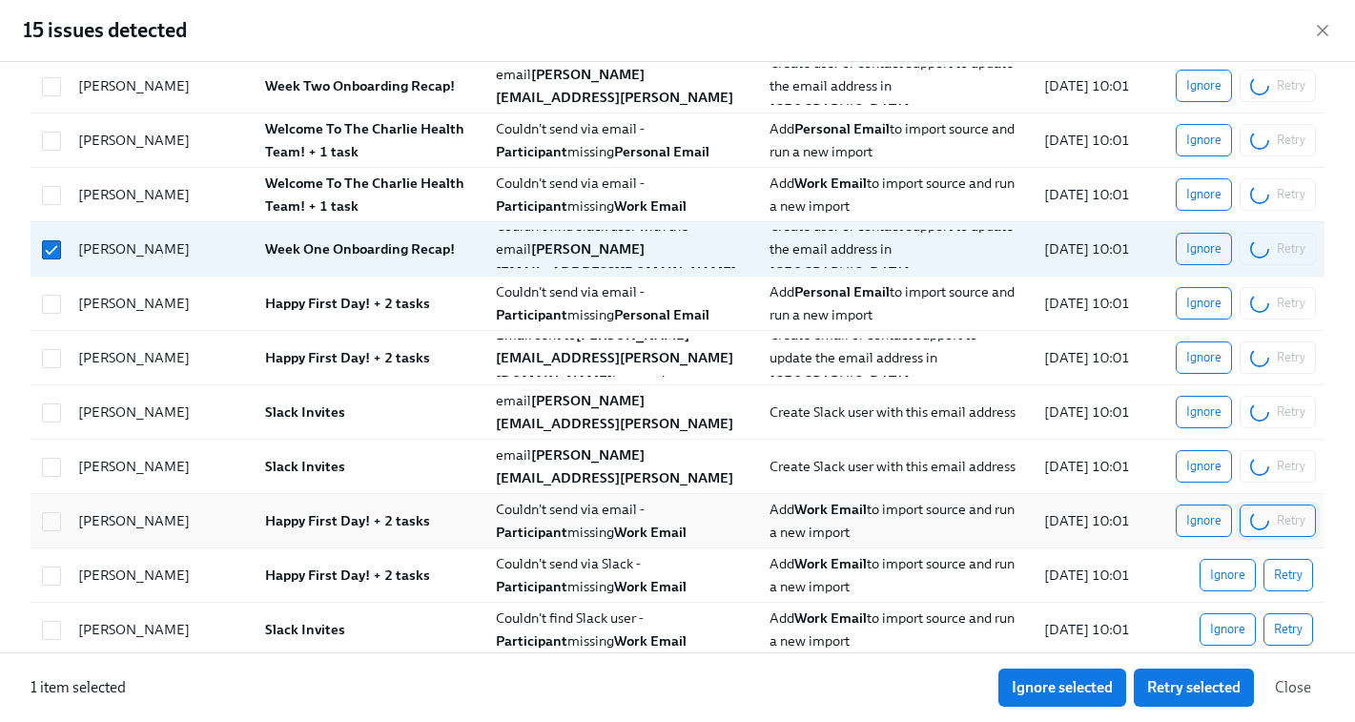
scroll to position [324, 0]
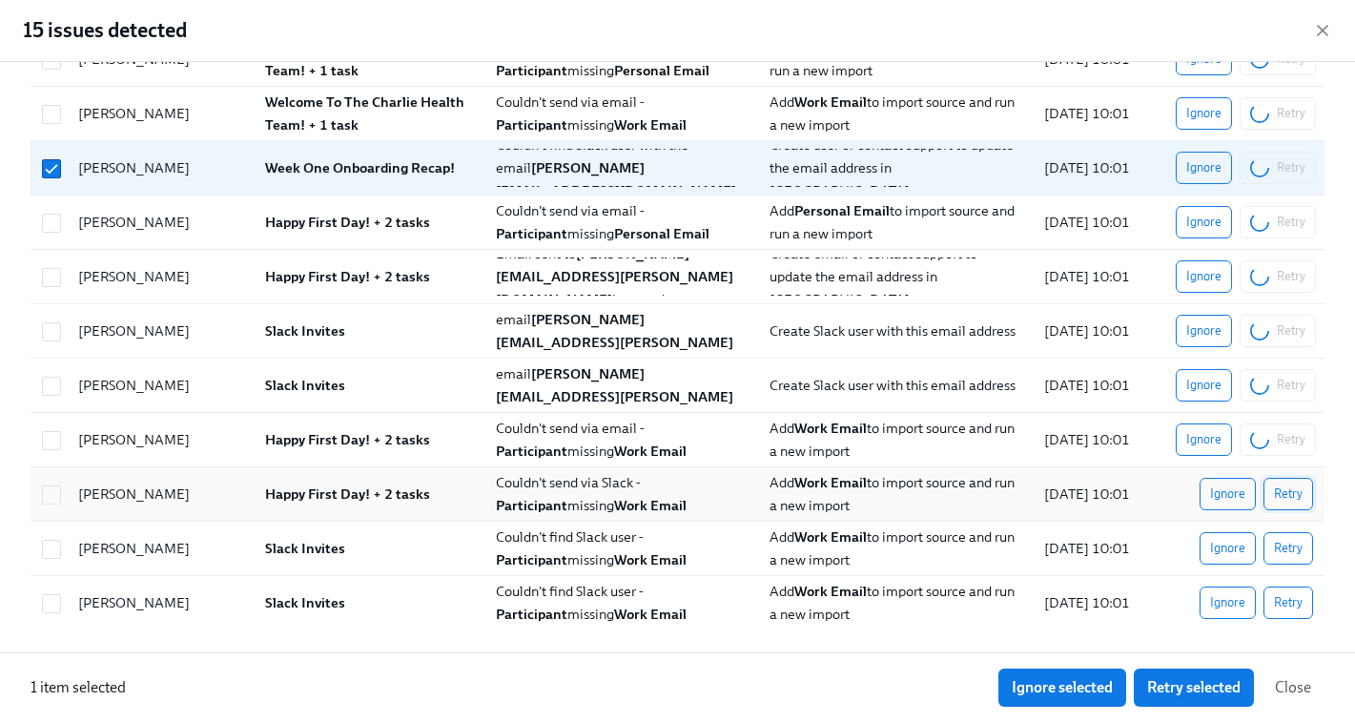
click at [1299, 478] on button "Retry" at bounding box center [1288, 494] width 50 height 32
click at [1298, 560] on button "Retry" at bounding box center [1288, 548] width 50 height 32
click at [1291, 604] on span "Retry" at bounding box center [1288, 602] width 29 height 19
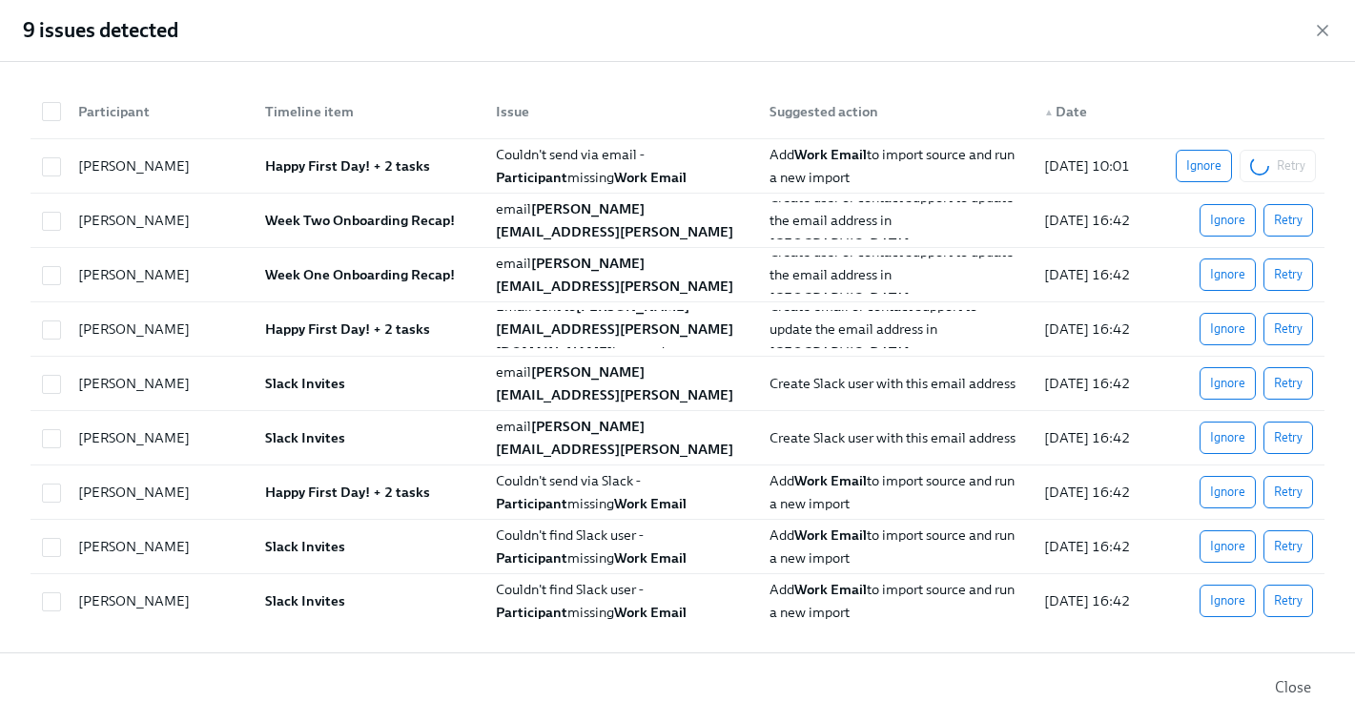
scroll to position [0, 0]
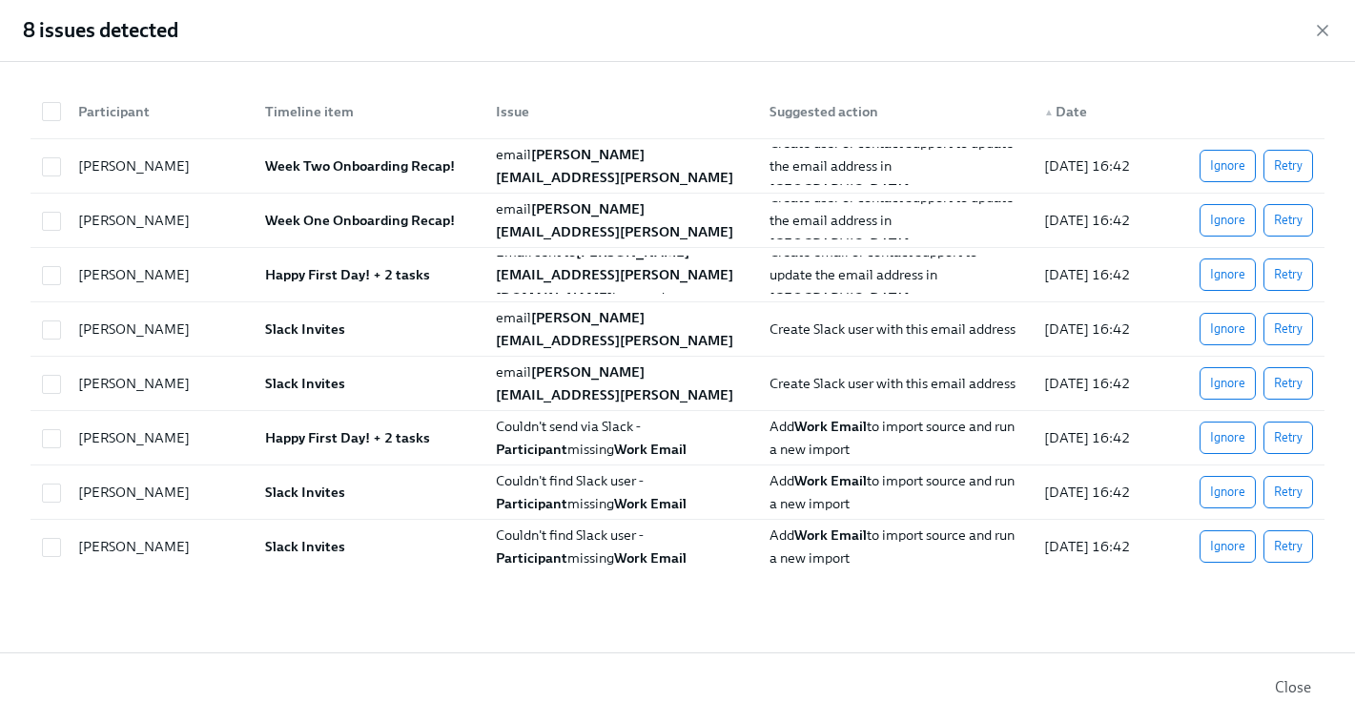
click at [1301, 678] on span "Close" at bounding box center [1293, 687] width 36 height 19
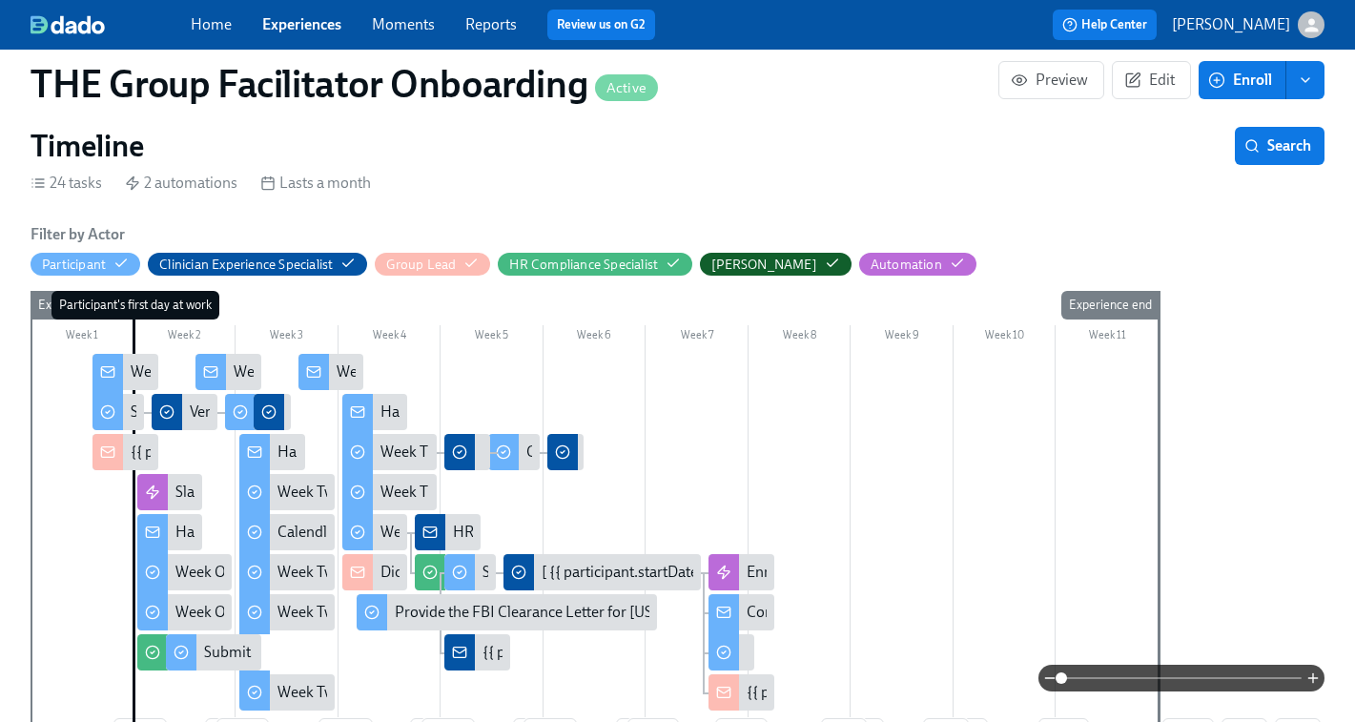
scroll to position [477, 0]
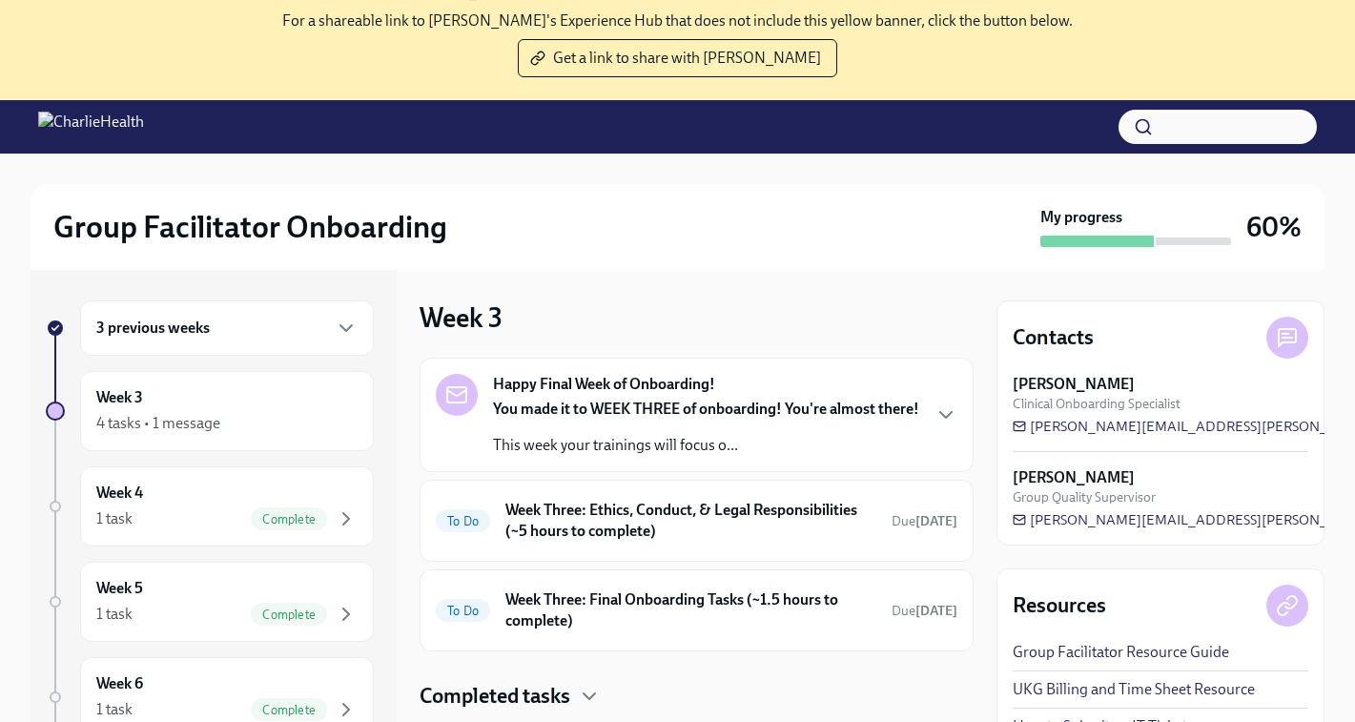
scroll to position [195, 0]
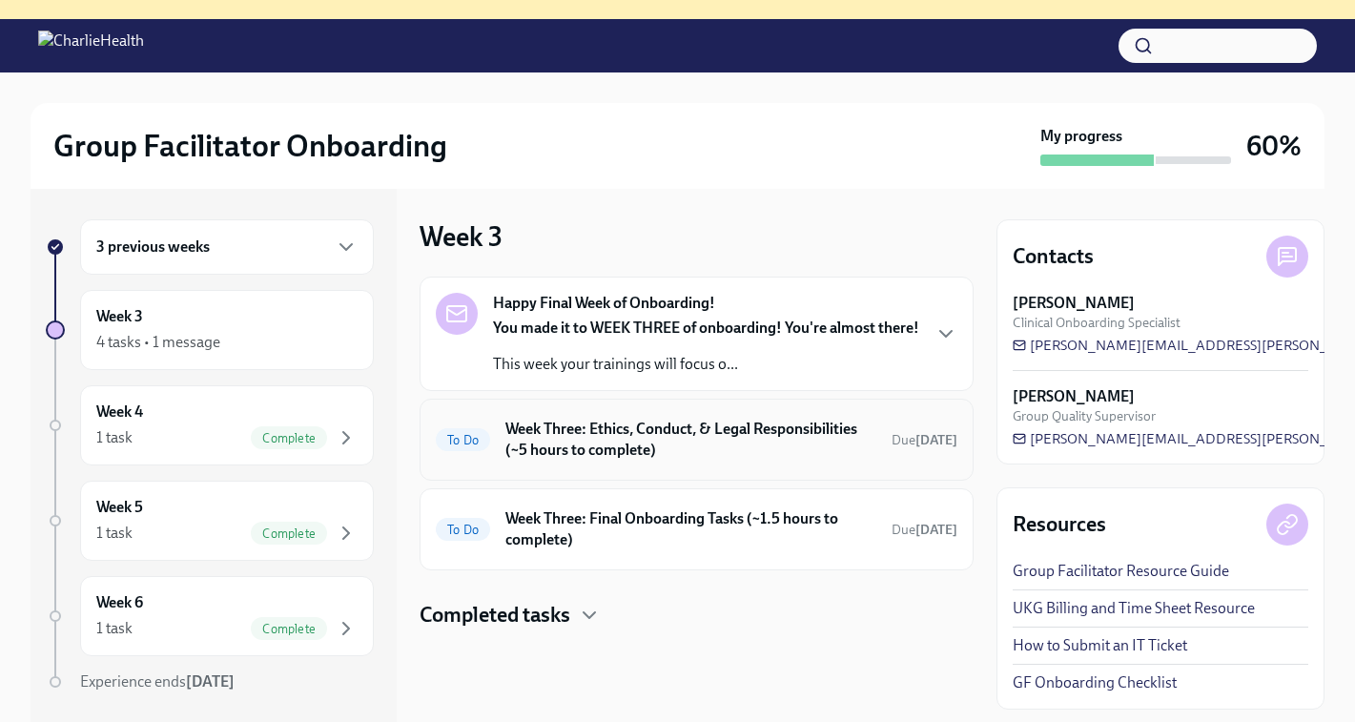
click at [678, 461] on h6 "Week Three: Ethics, Conduct, & Legal Responsibilities (~5 hours to complete)" at bounding box center [690, 440] width 371 height 42
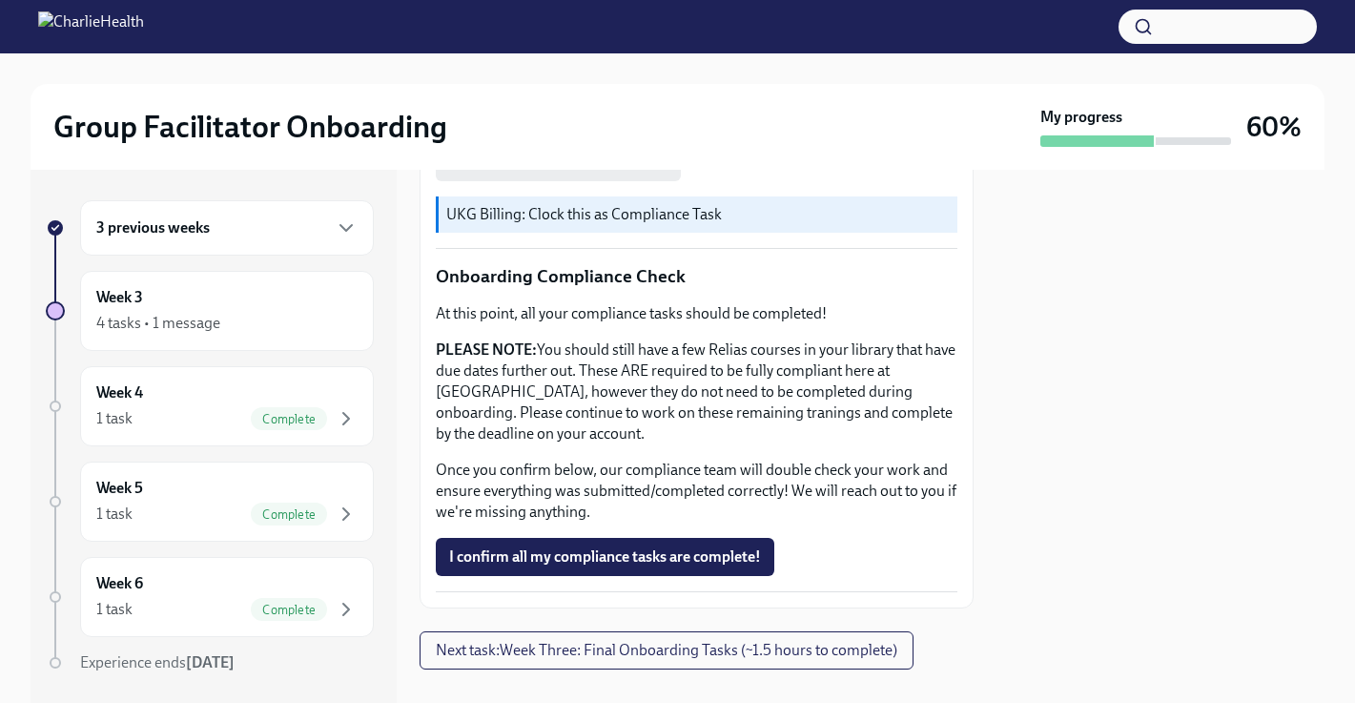
scroll to position [1075, 0]
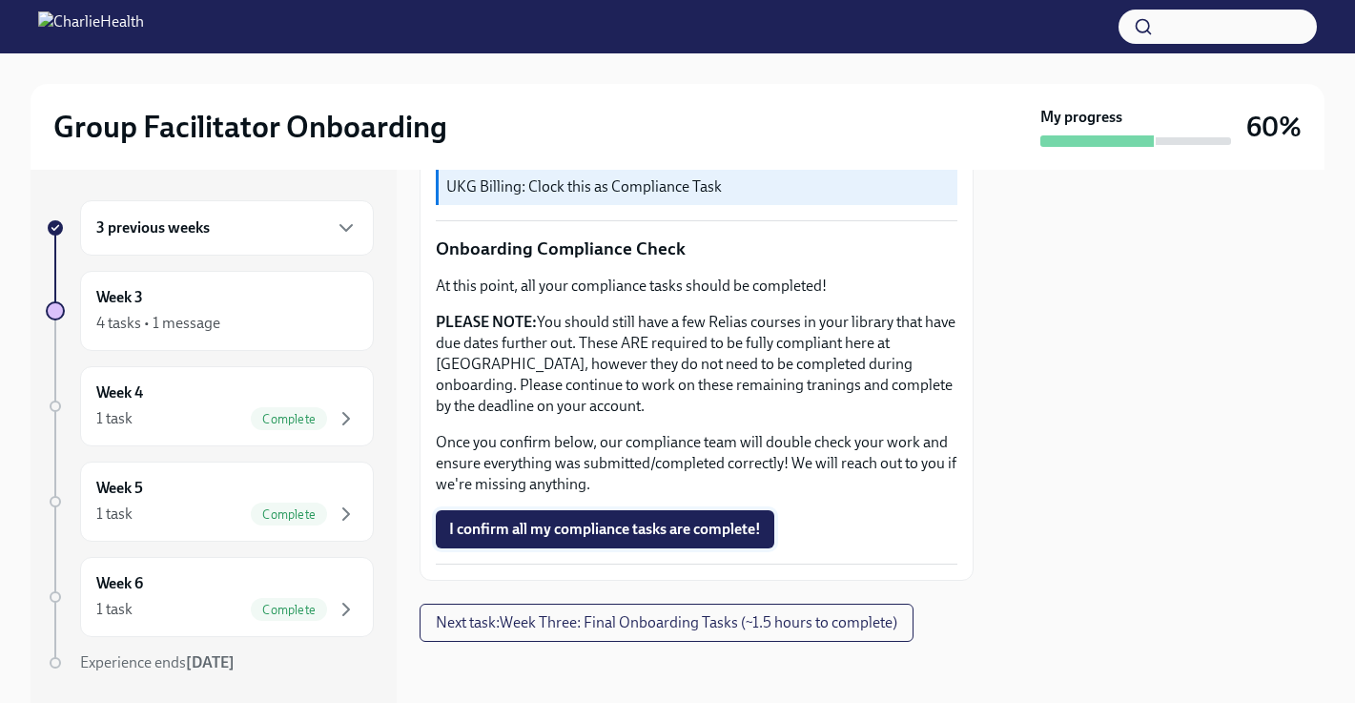
click at [551, 522] on span "I confirm all my compliance tasks are complete!" at bounding box center [605, 529] width 312 height 19
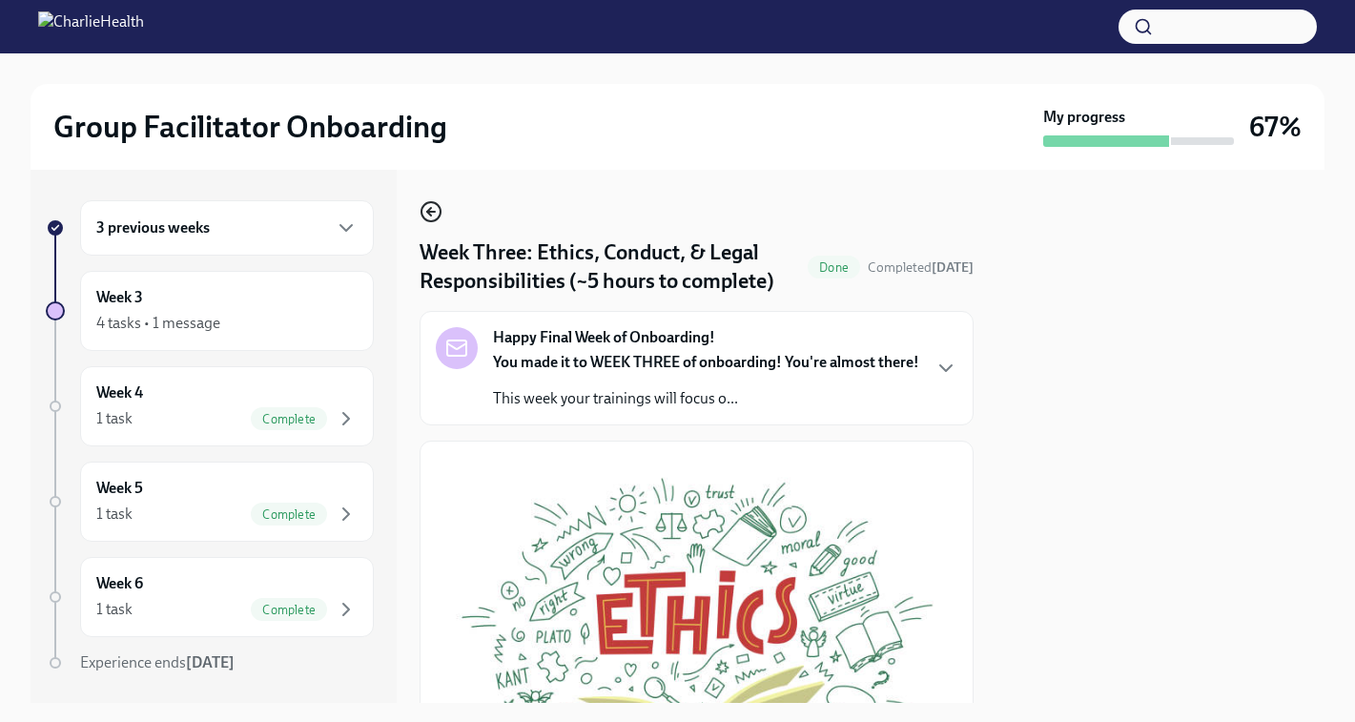
click at [432, 212] on icon "button" at bounding box center [431, 212] width 8 height 0
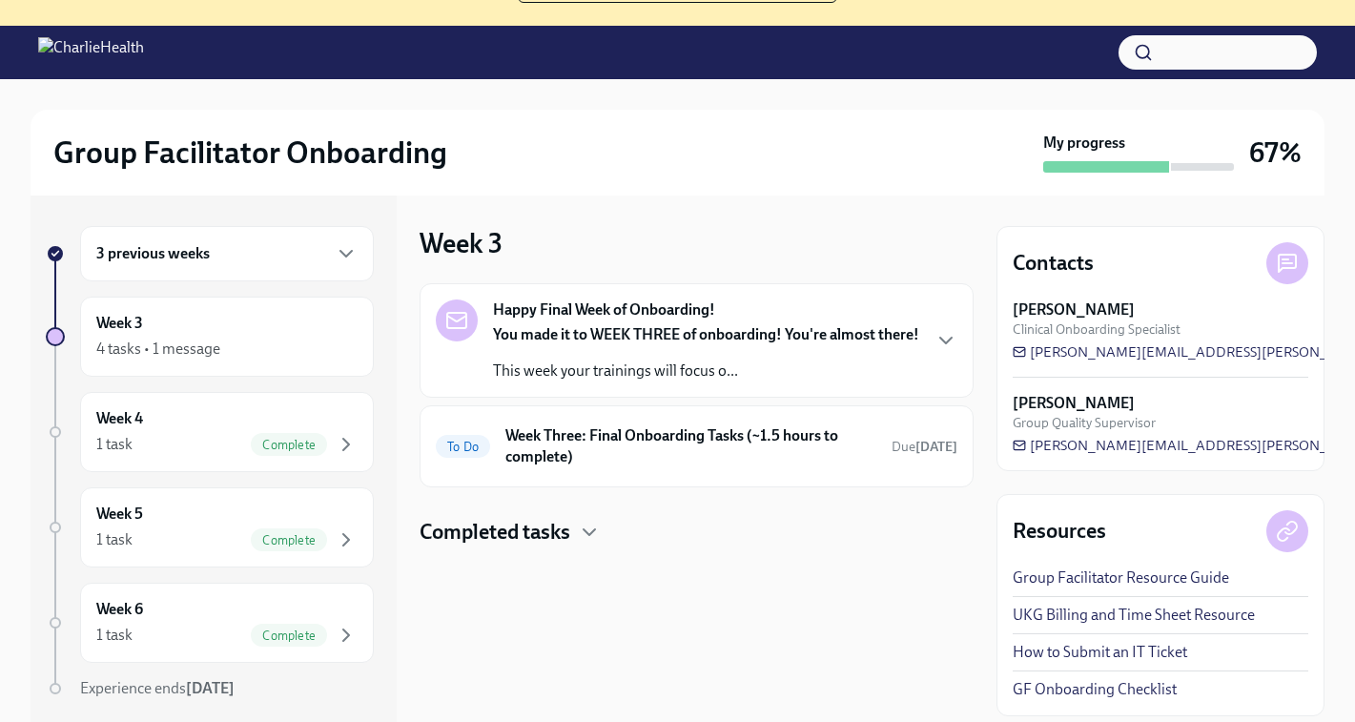
scroll to position [195, 0]
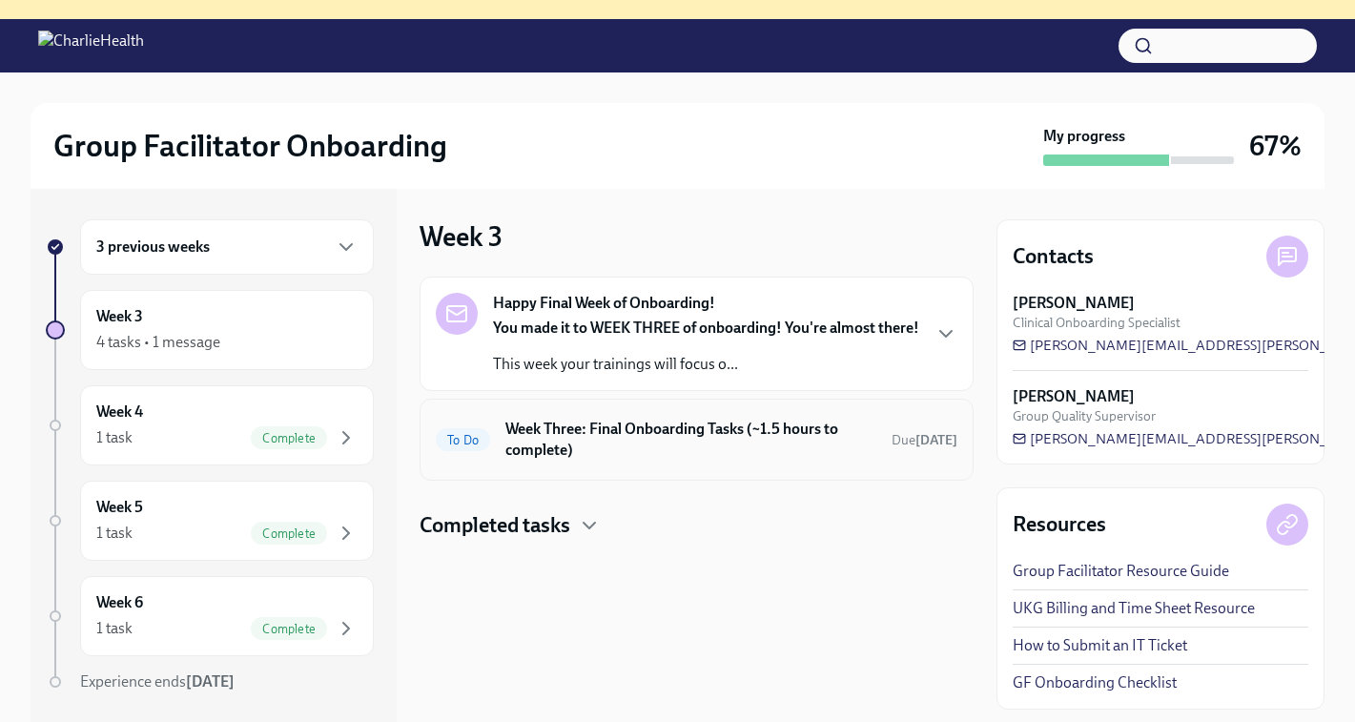
click at [722, 448] on h6 "Week Three: Final Onboarding Tasks (~1.5 hours to complete)" at bounding box center [690, 440] width 371 height 42
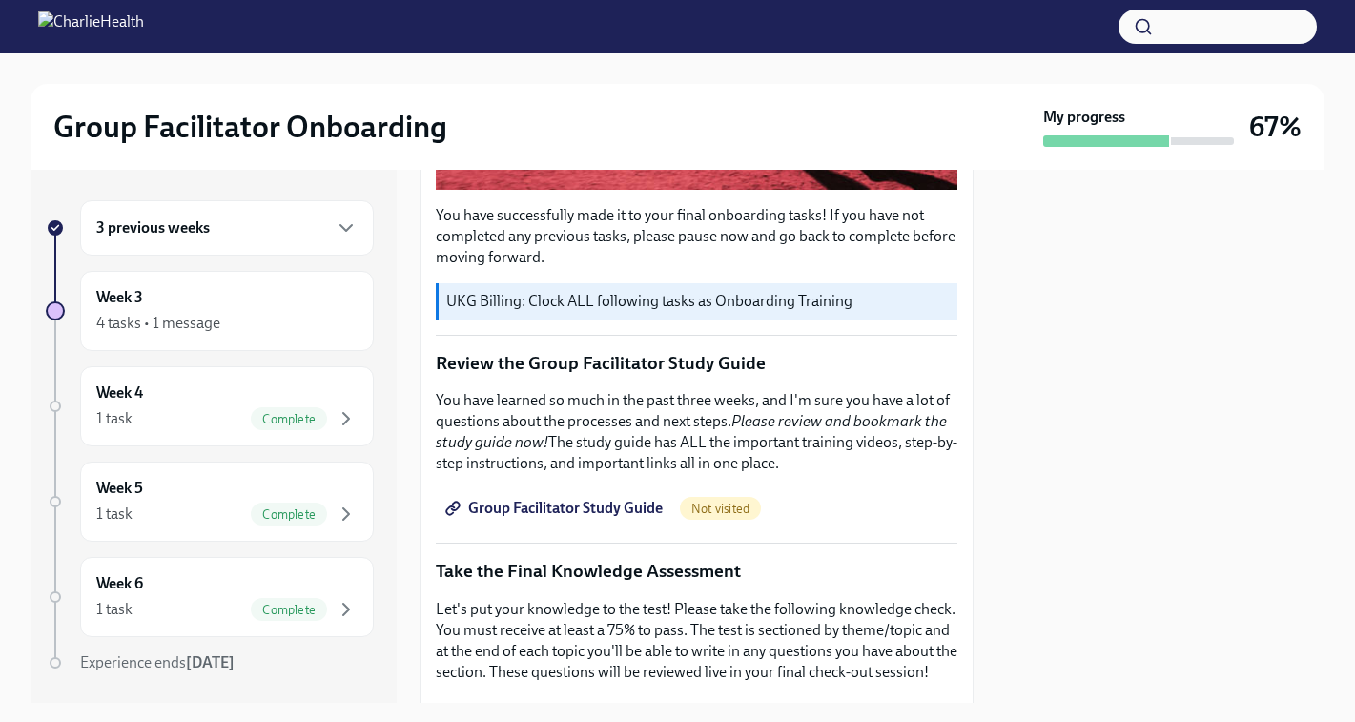
scroll to position [876, 0]
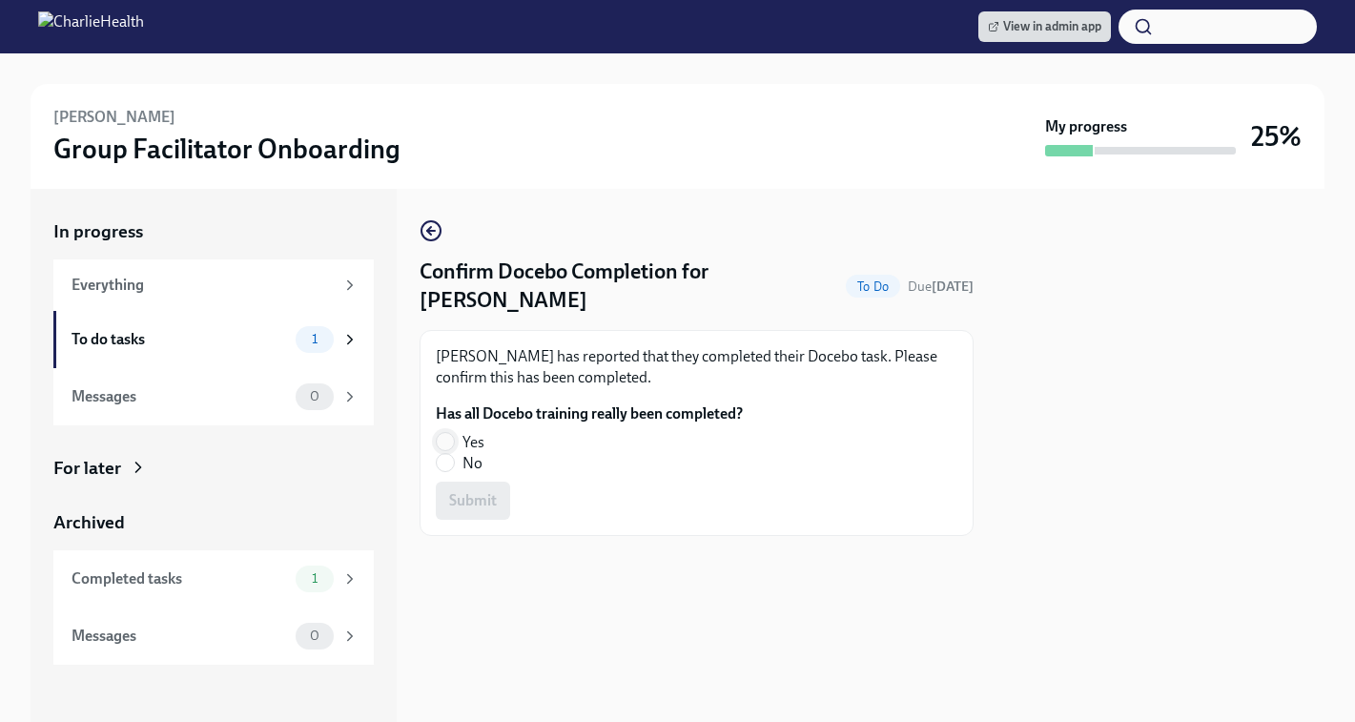
click at [443, 438] on input "Yes" at bounding box center [445, 441] width 17 height 17
radio input "true"
click at [488, 504] on span "Submit" at bounding box center [473, 500] width 48 height 19
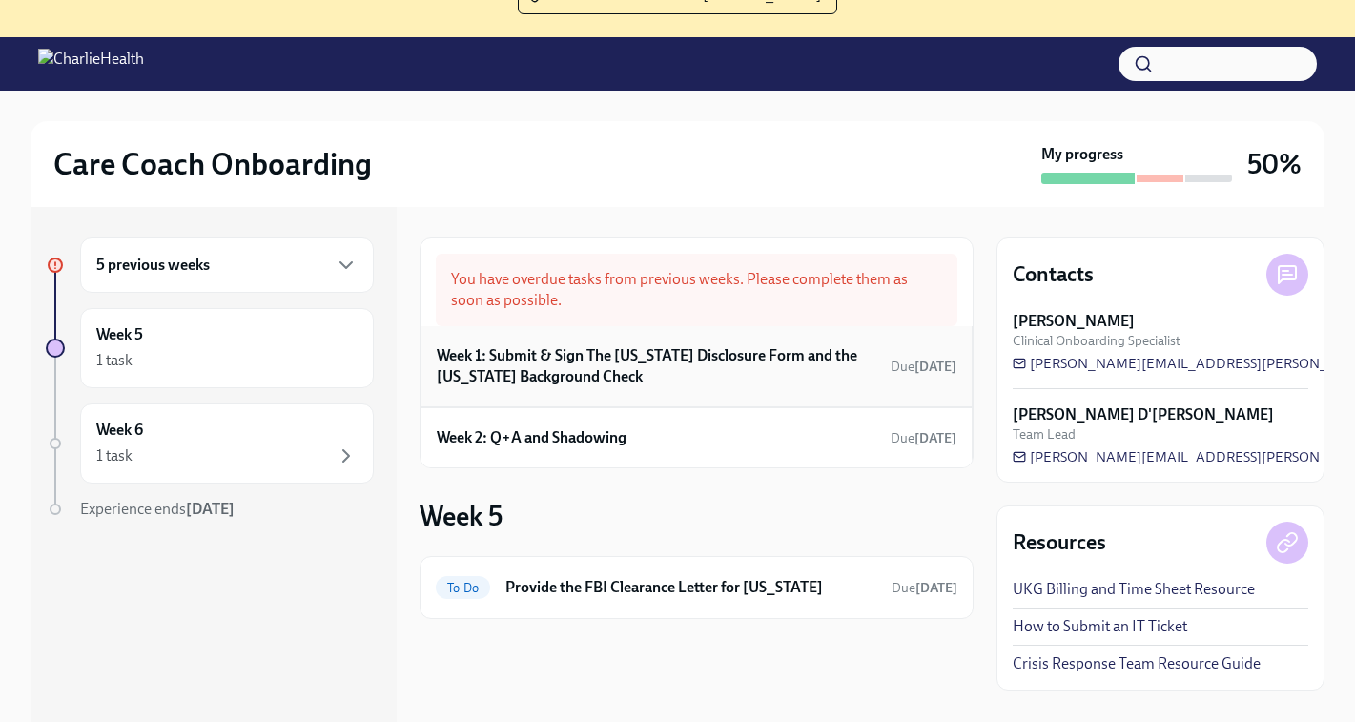
scroll to position [178, 0]
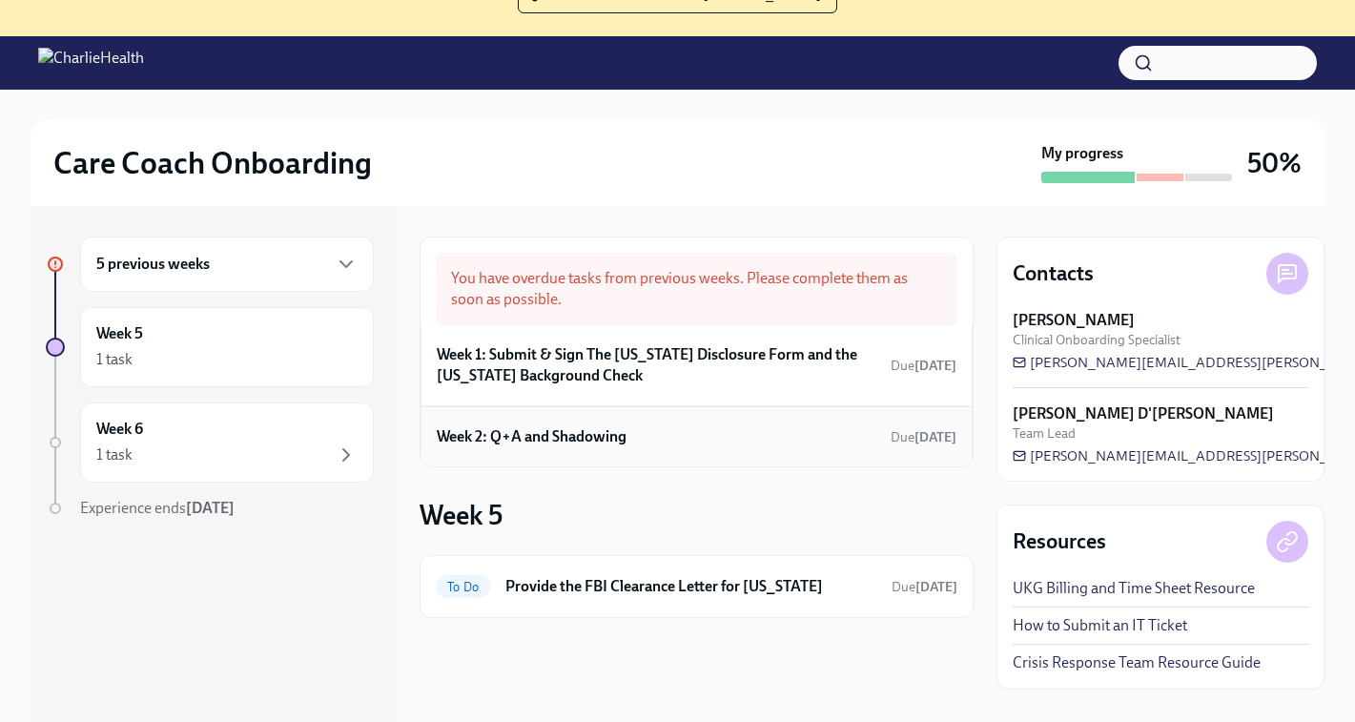
click at [706, 442] on div "Week 2: Q+A and Shadowing Due 14 days ago" at bounding box center [697, 436] width 520 height 29
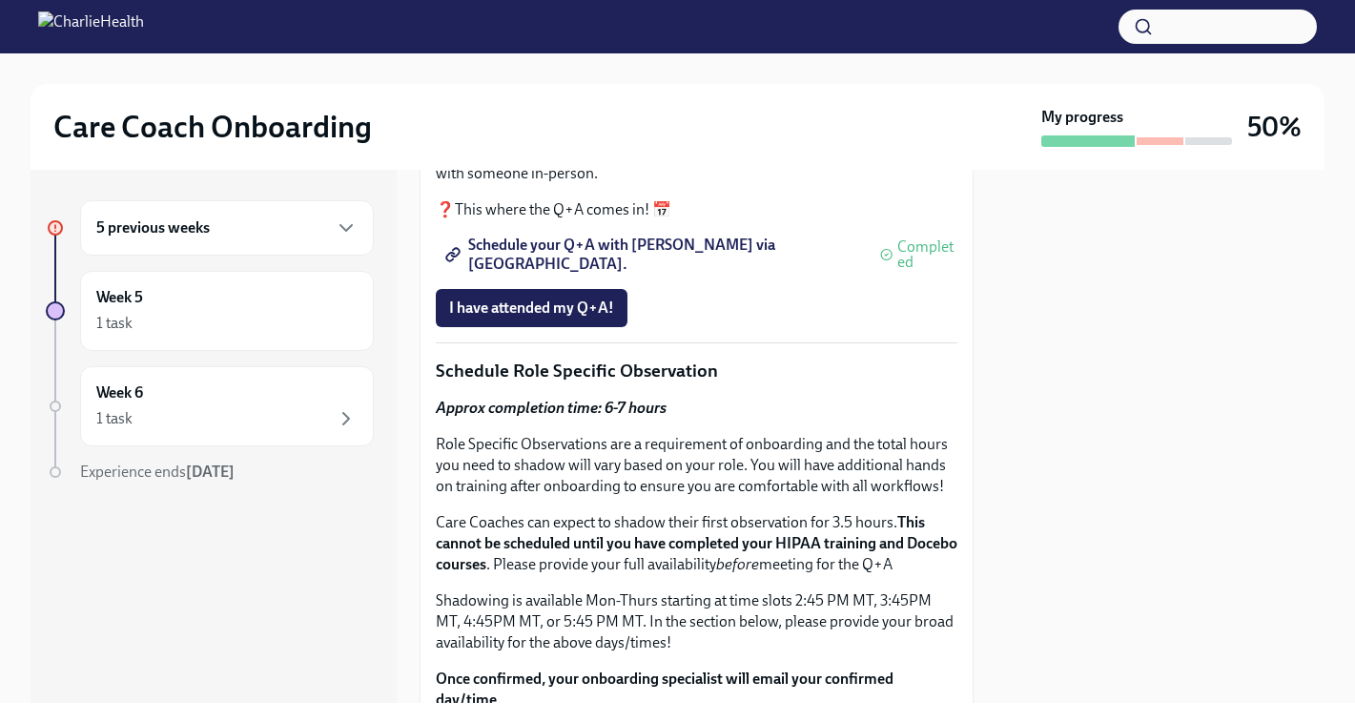
scroll to position [645, 0]
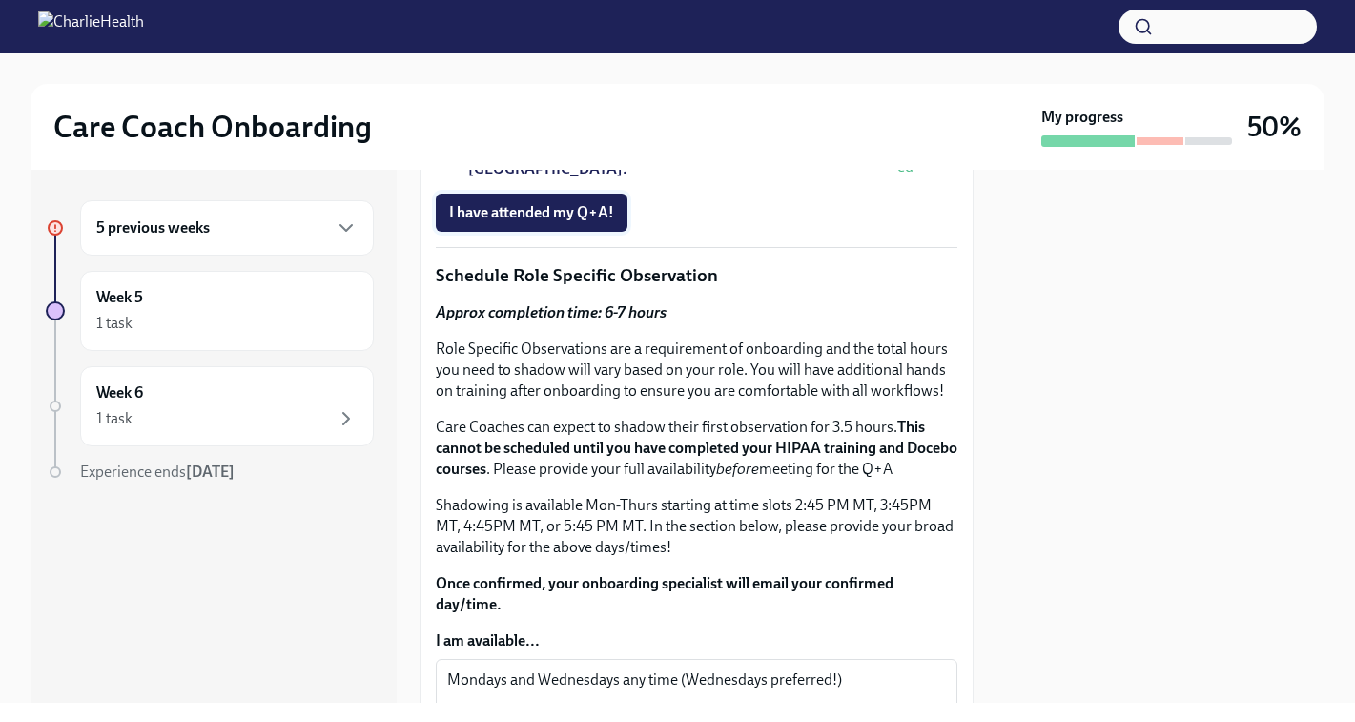
click at [566, 222] on span "I have attended my Q+A!" at bounding box center [531, 212] width 165 height 19
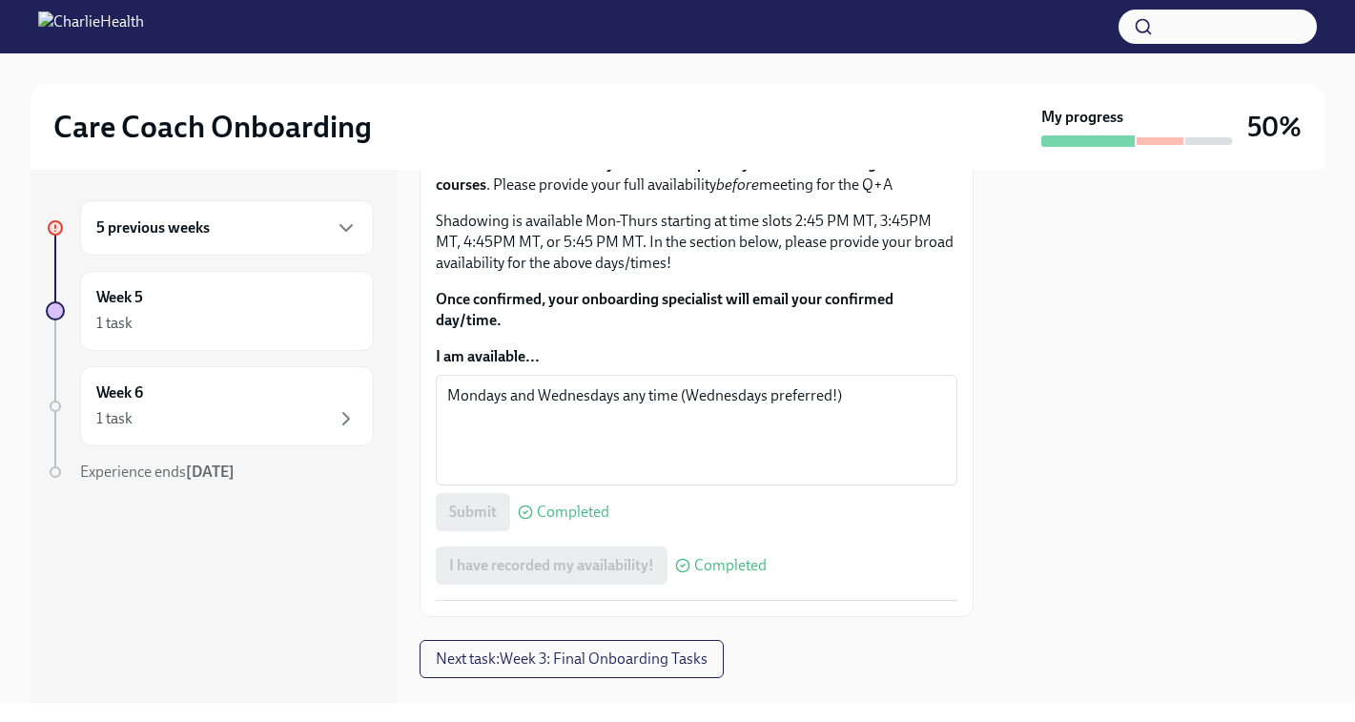
scroll to position [0, 0]
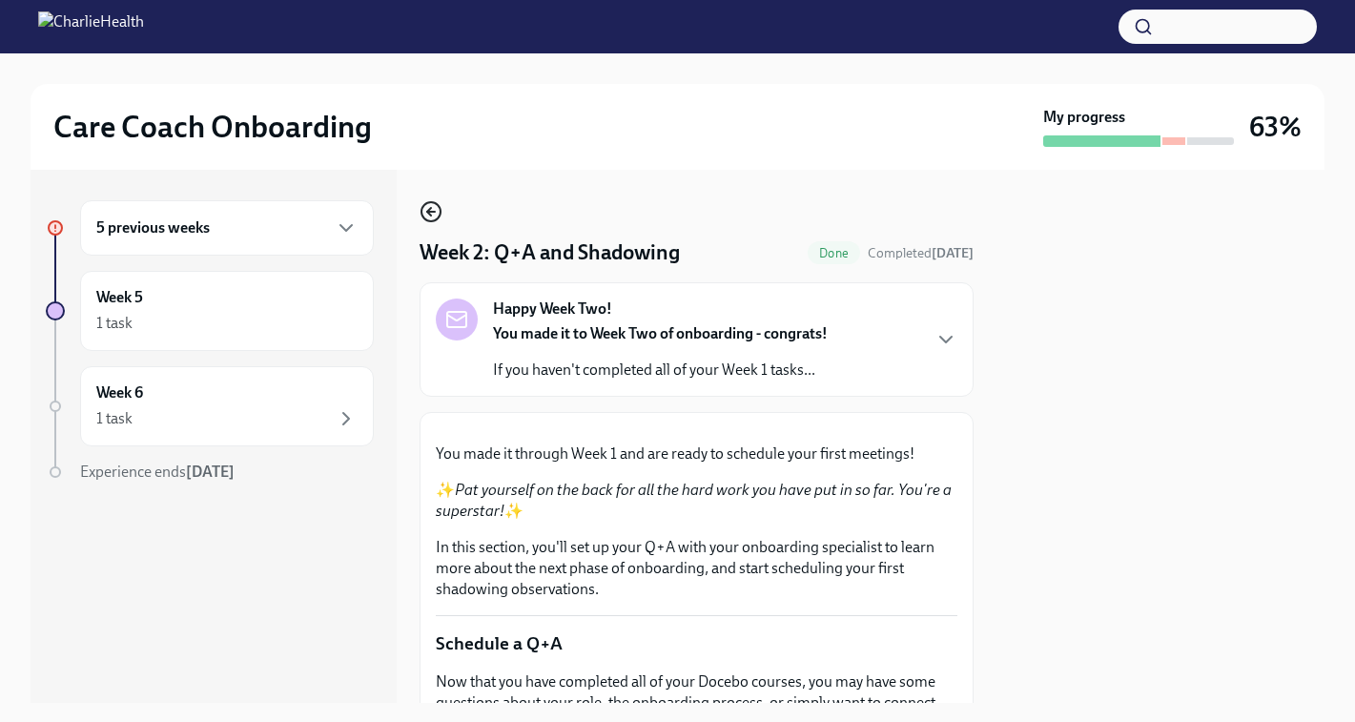
click at [428, 215] on icon "button" at bounding box center [431, 211] width 23 height 23
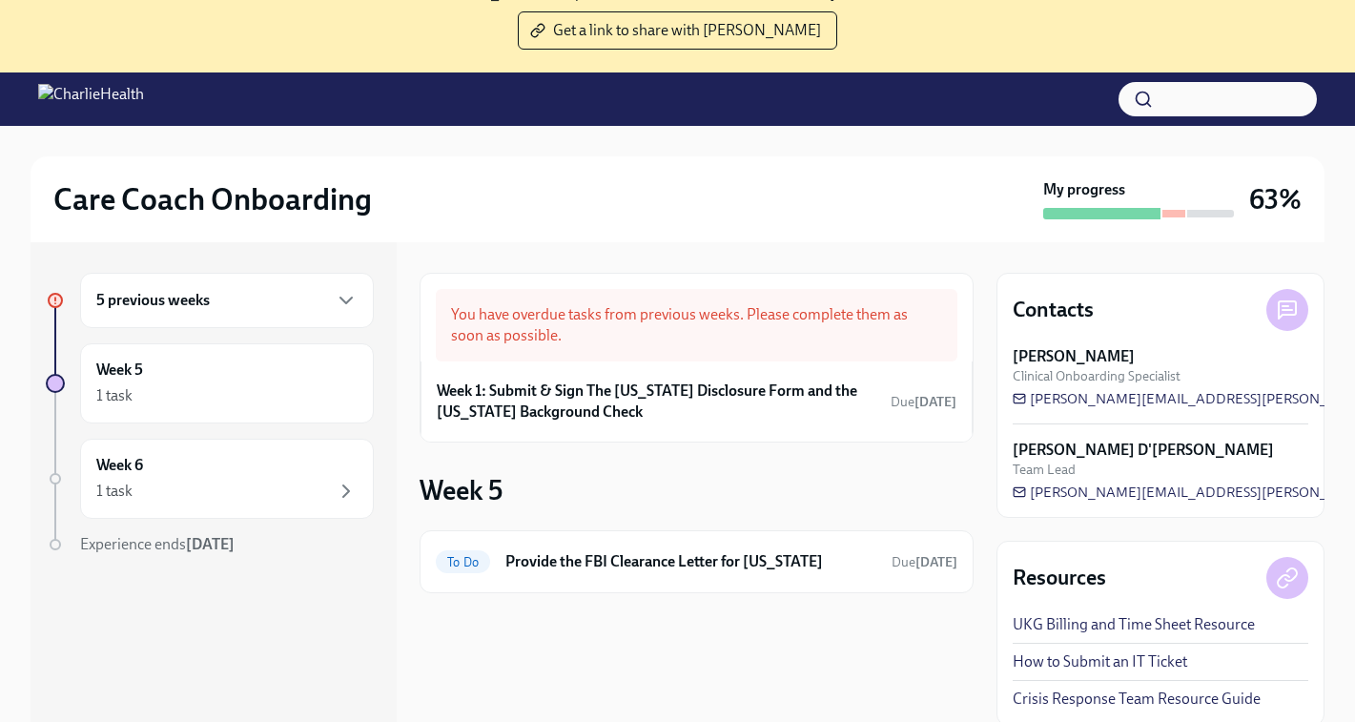
scroll to position [195, 0]
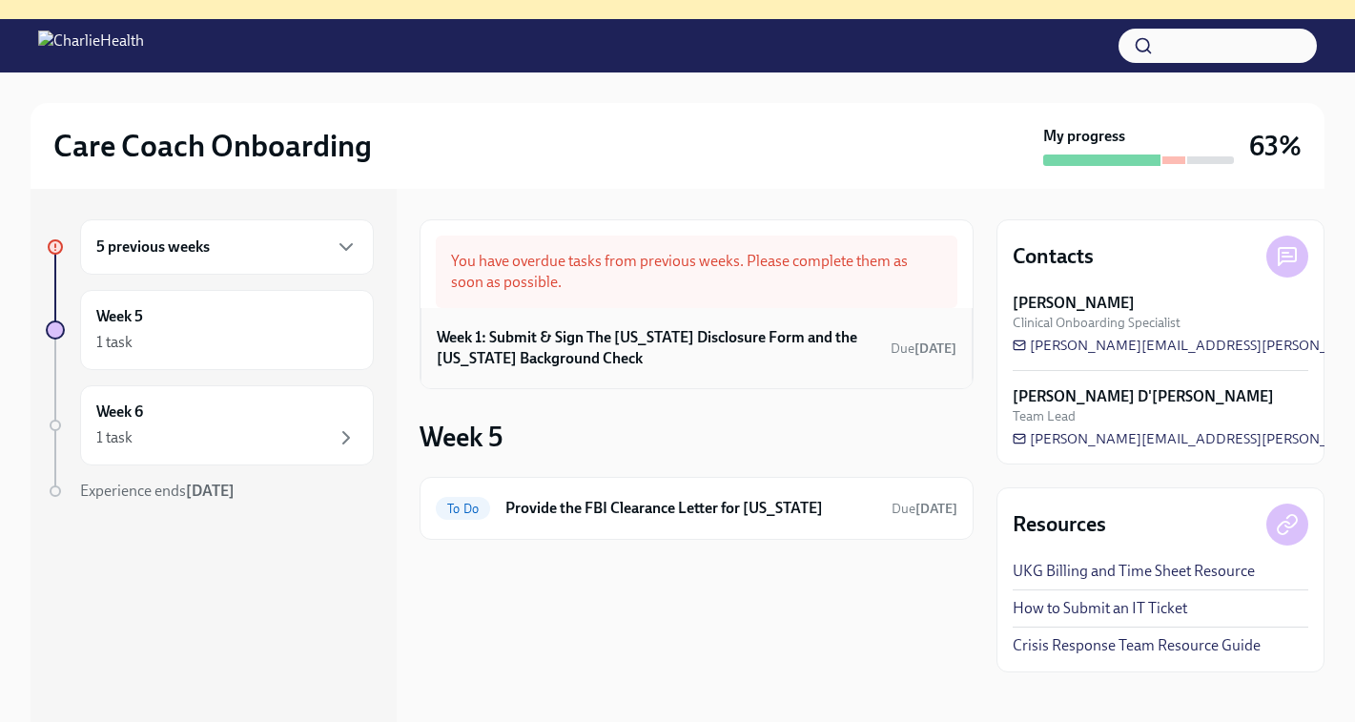
click at [600, 354] on h6 "Week 1: Submit & Sign The Utah Disclosure Form and the Louisiana Background Che…" at bounding box center [660, 348] width 446 height 42
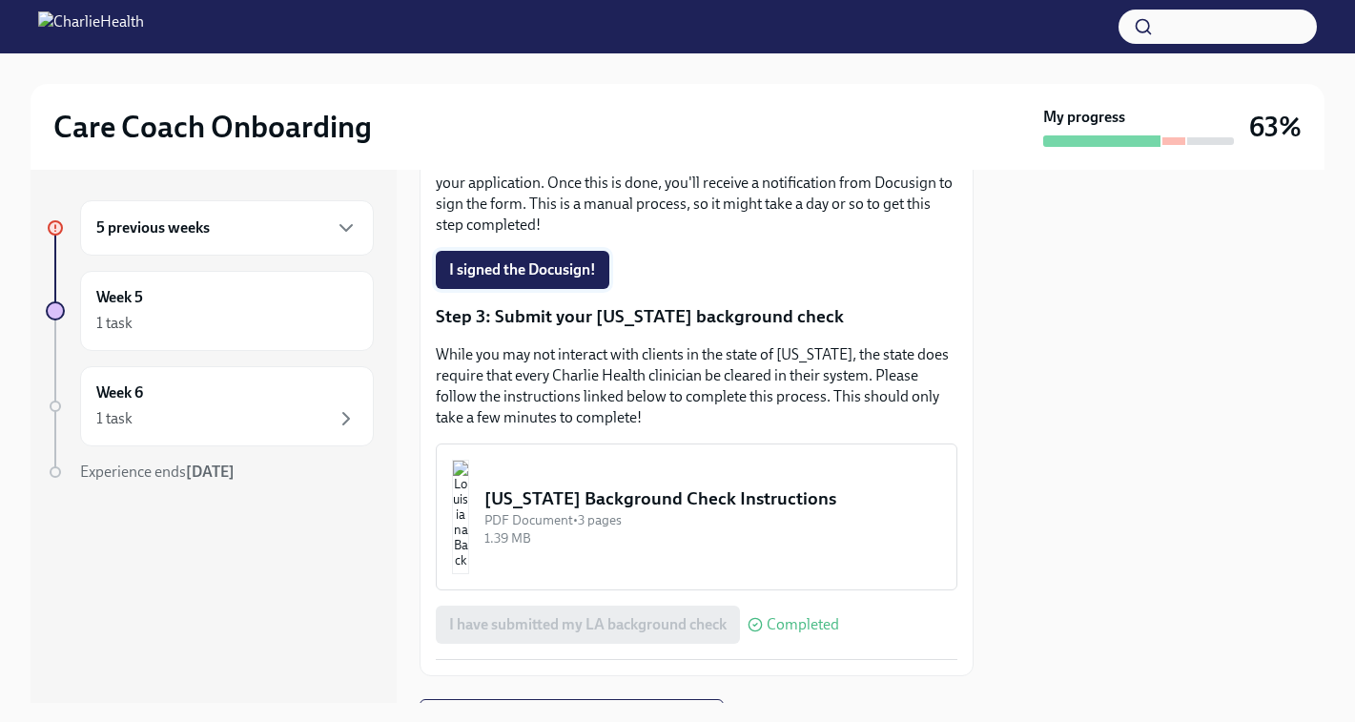
scroll to position [527, 0]
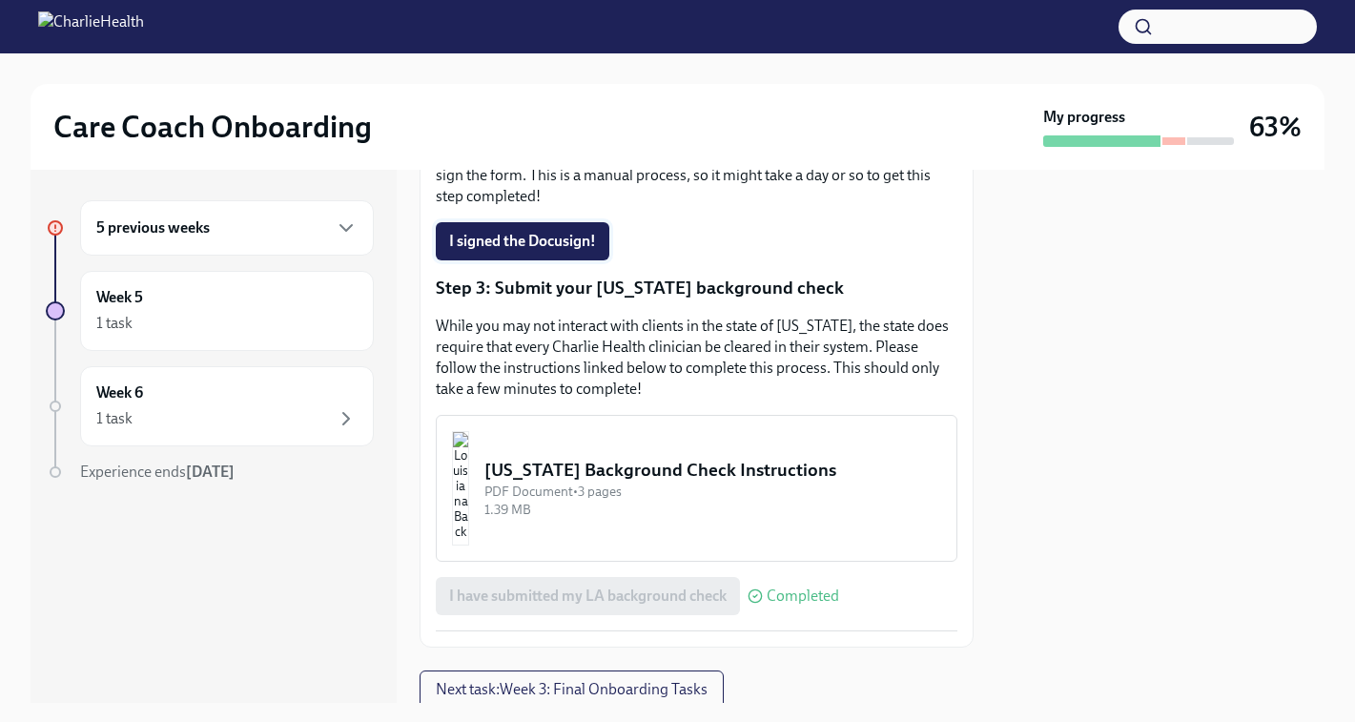
click at [529, 232] on span "I signed the Docusign!" at bounding box center [522, 241] width 147 height 19
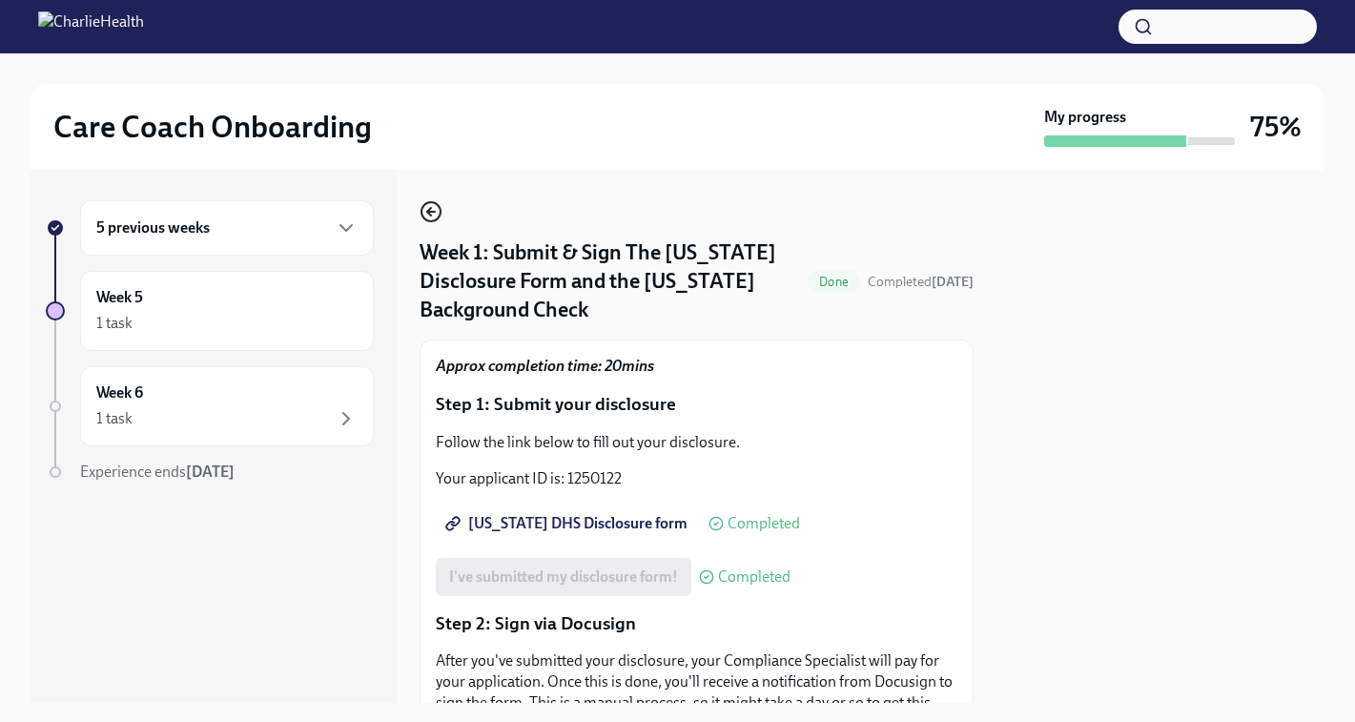
click at [429, 212] on icon "button" at bounding box center [431, 212] width 8 height 0
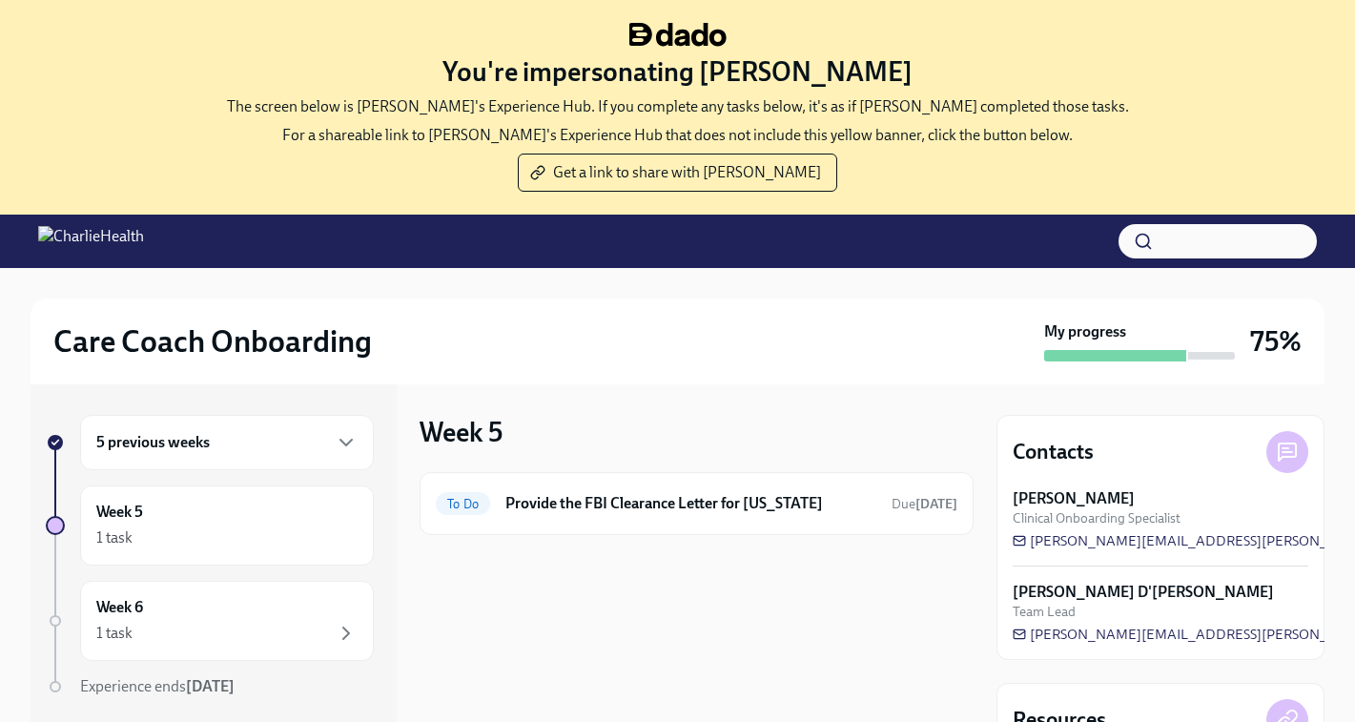
click at [181, 444] on h6 "5 previous weeks" at bounding box center [152, 442] width 113 height 21
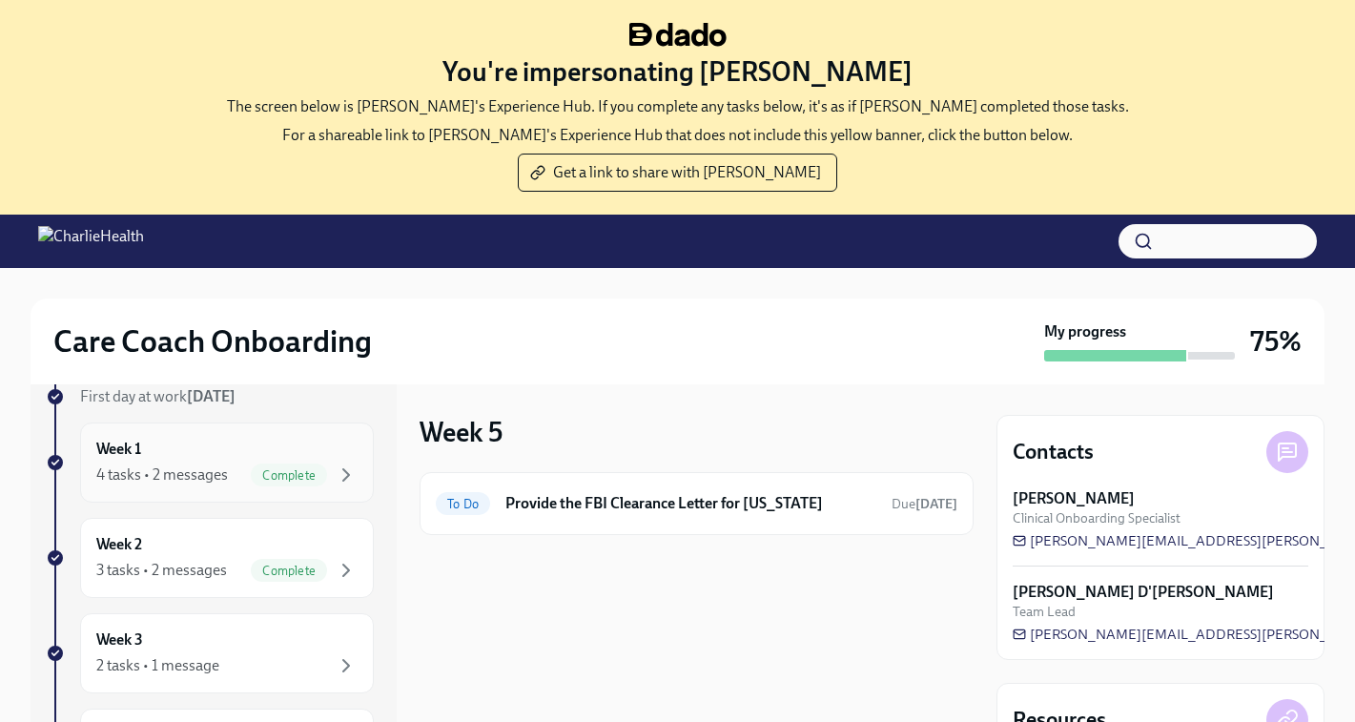
scroll to position [252, 0]
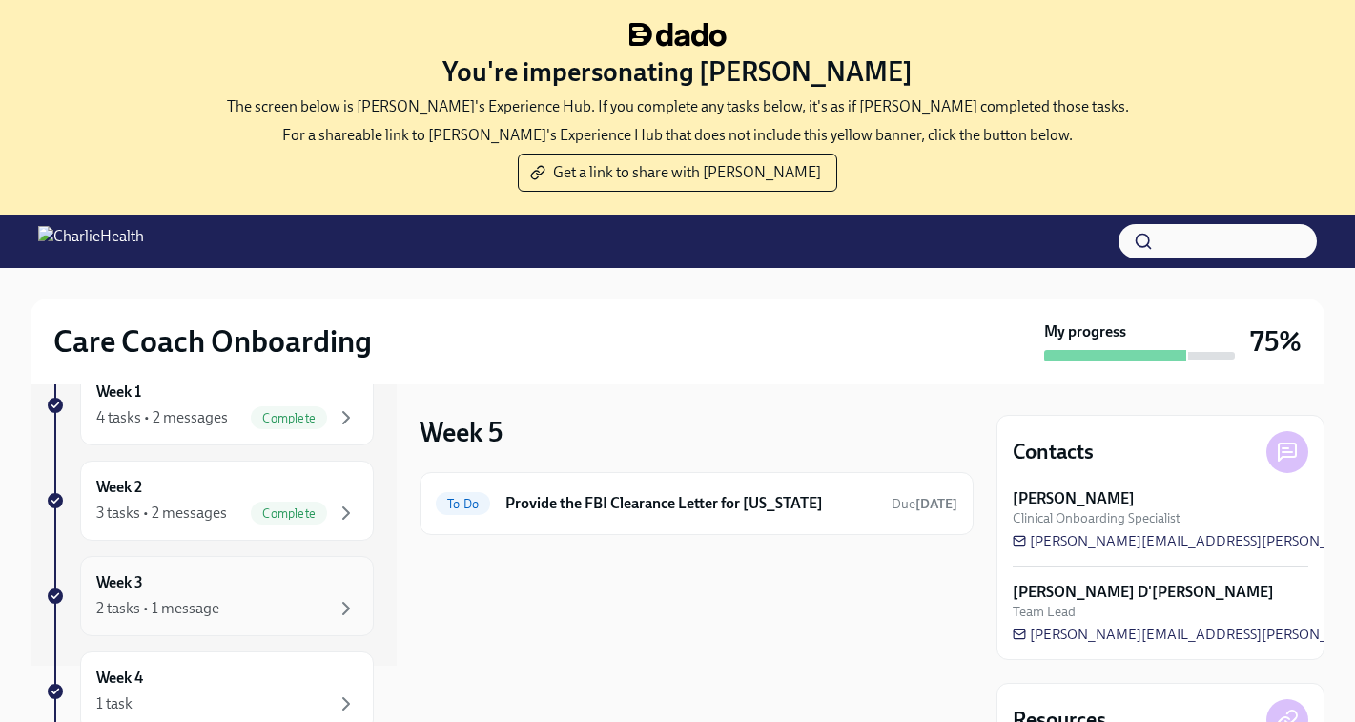
click at [170, 599] on div "2 tasks • 1 message" at bounding box center [157, 608] width 123 height 21
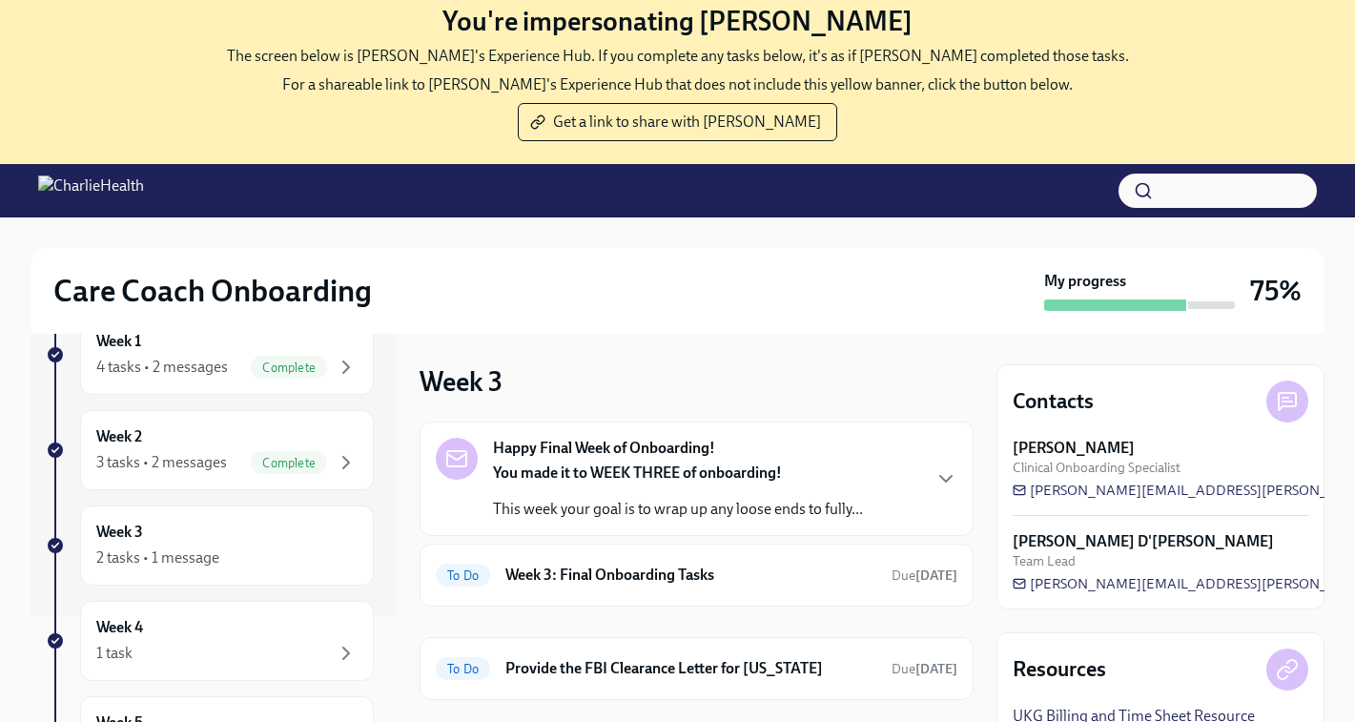
scroll to position [145, 0]
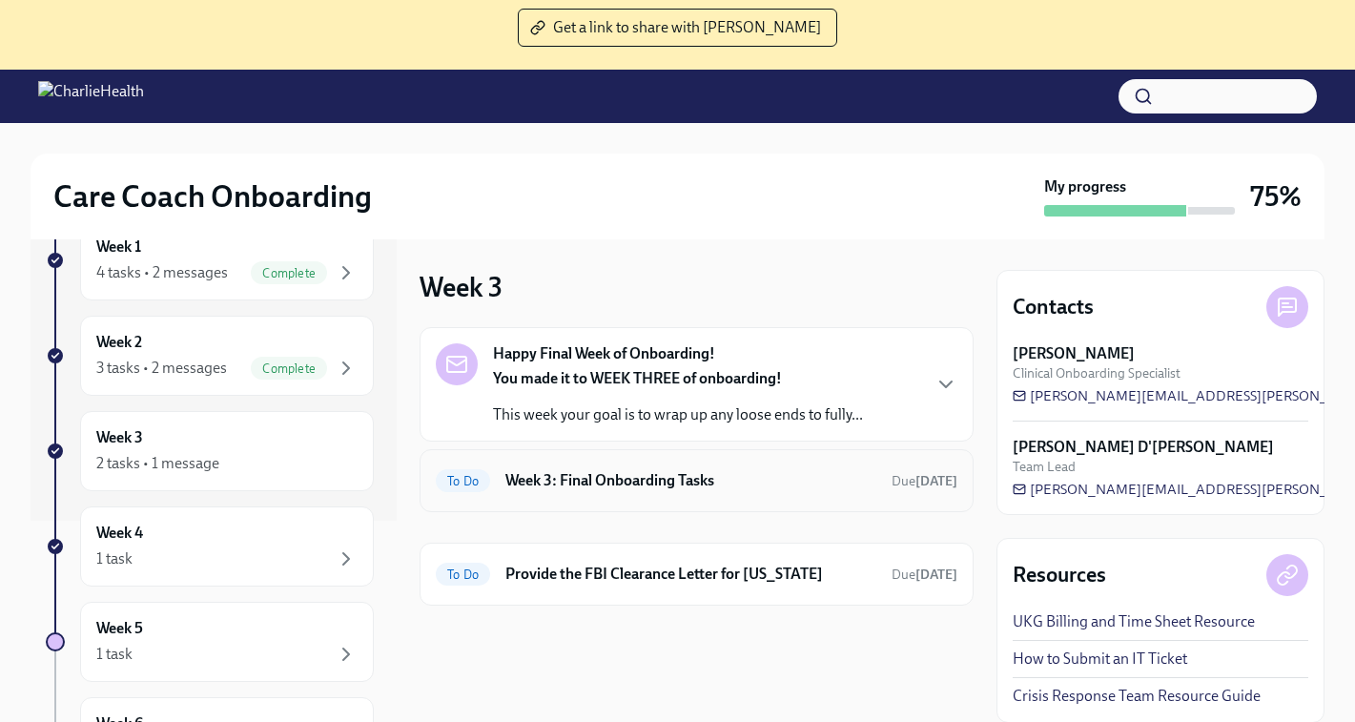
click at [638, 480] on h6 "Week 3: Final Onboarding Tasks" at bounding box center [690, 480] width 371 height 21
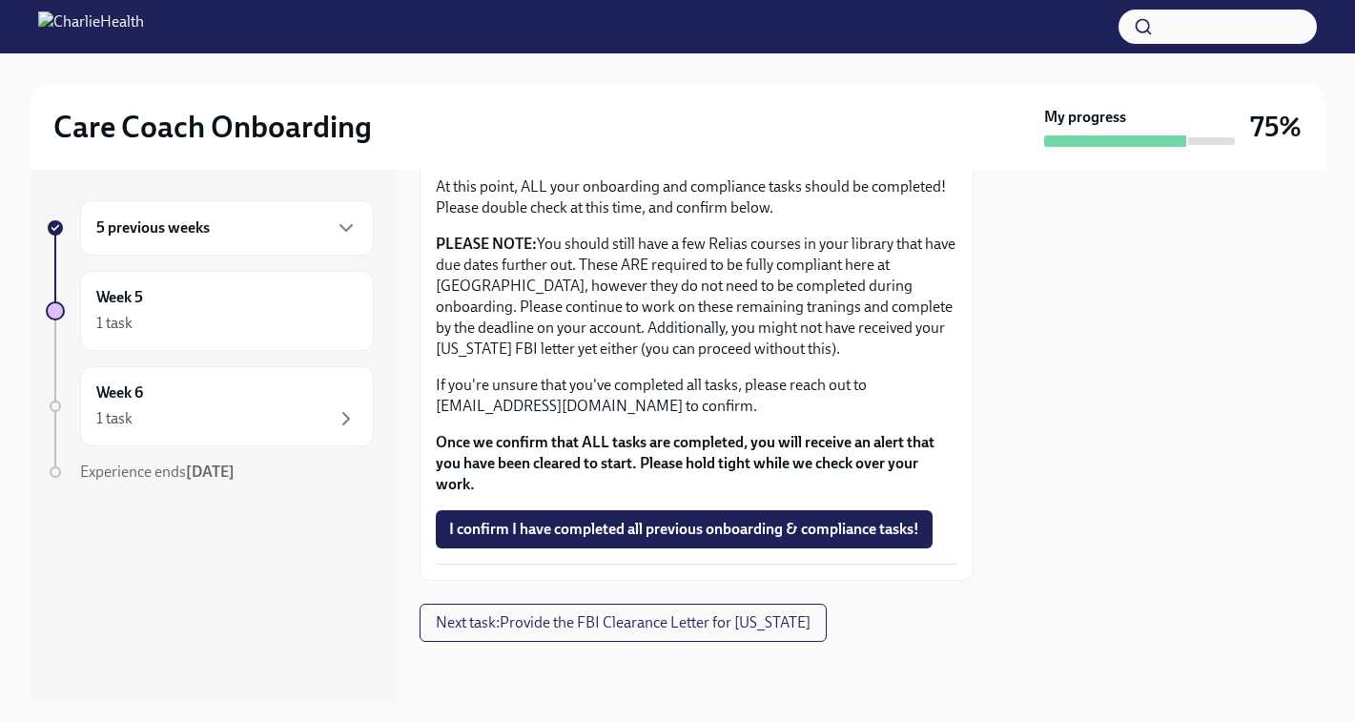
scroll to position [621, 0]
click at [581, 539] on span "I confirm I have completed all previous onboarding & compliance tasks!" at bounding box center [684, 529] width 470 height 19
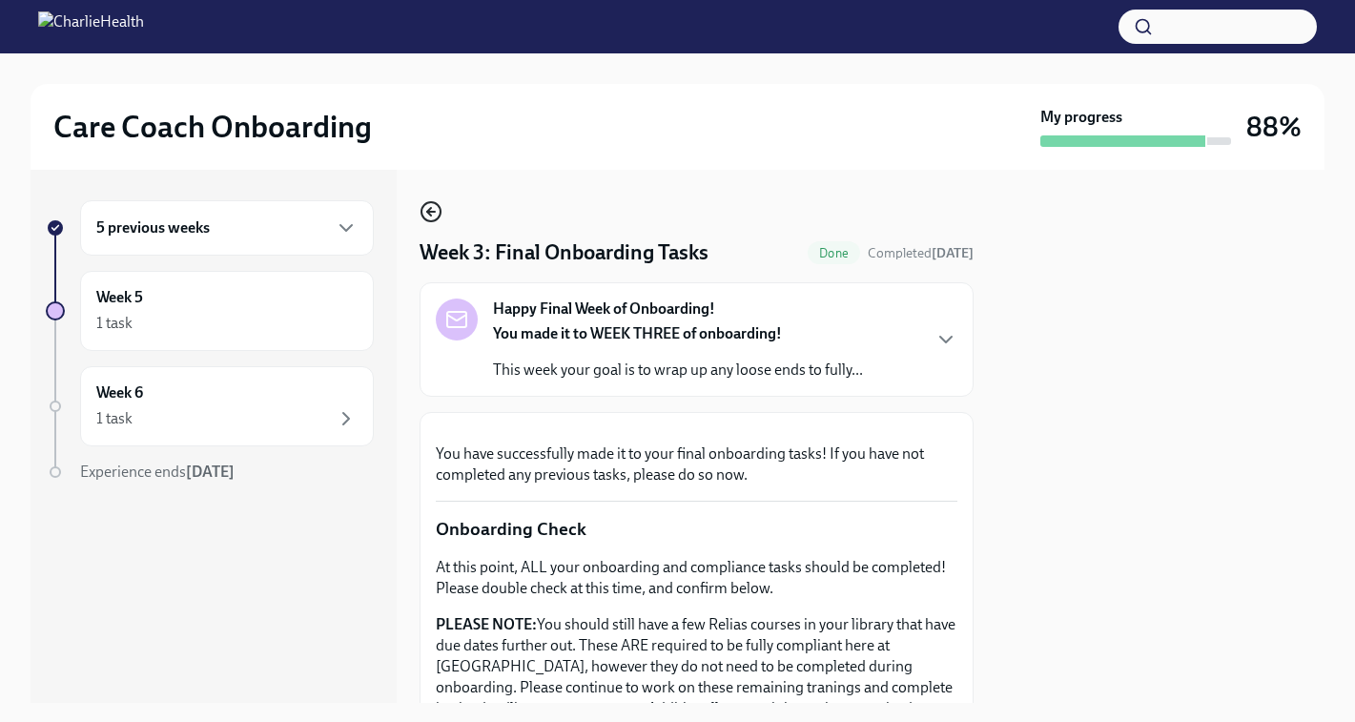
click at [429, 221] on circle "button" at bounding box center [430, 211] width 19 height 19
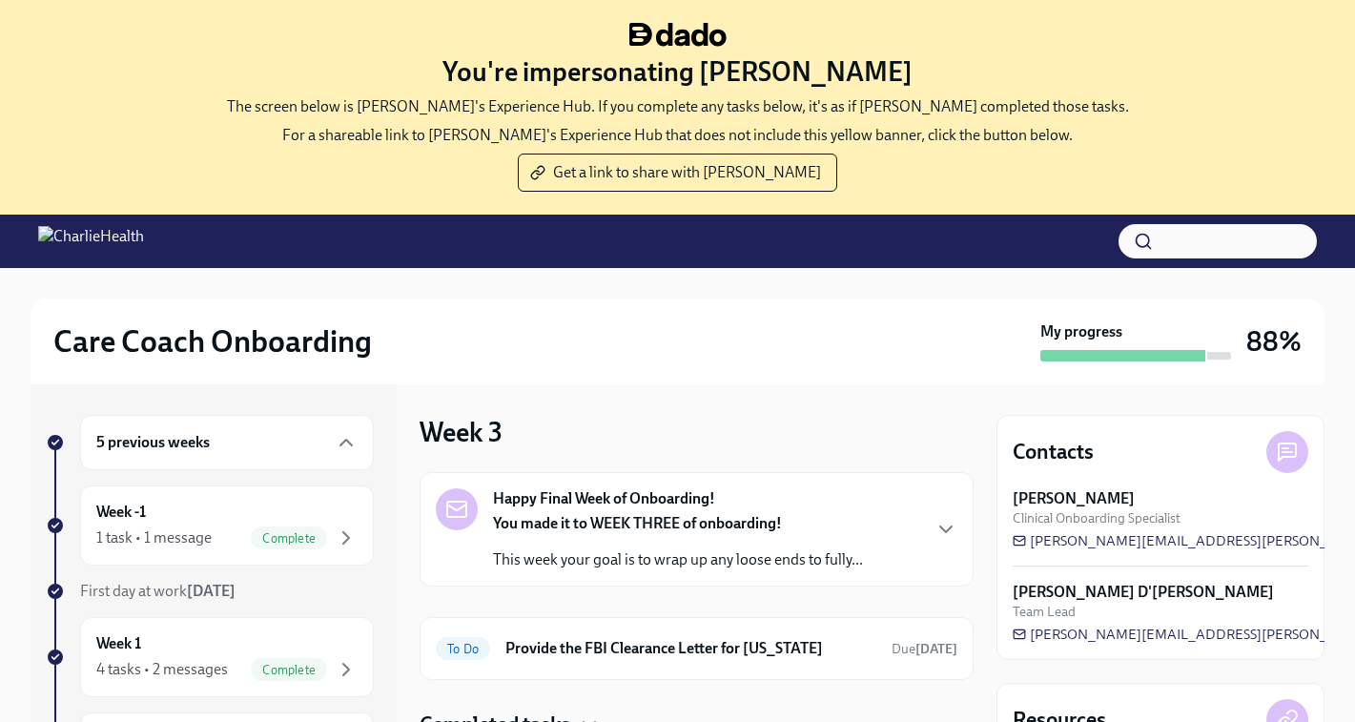
scroll to position [195, 0]
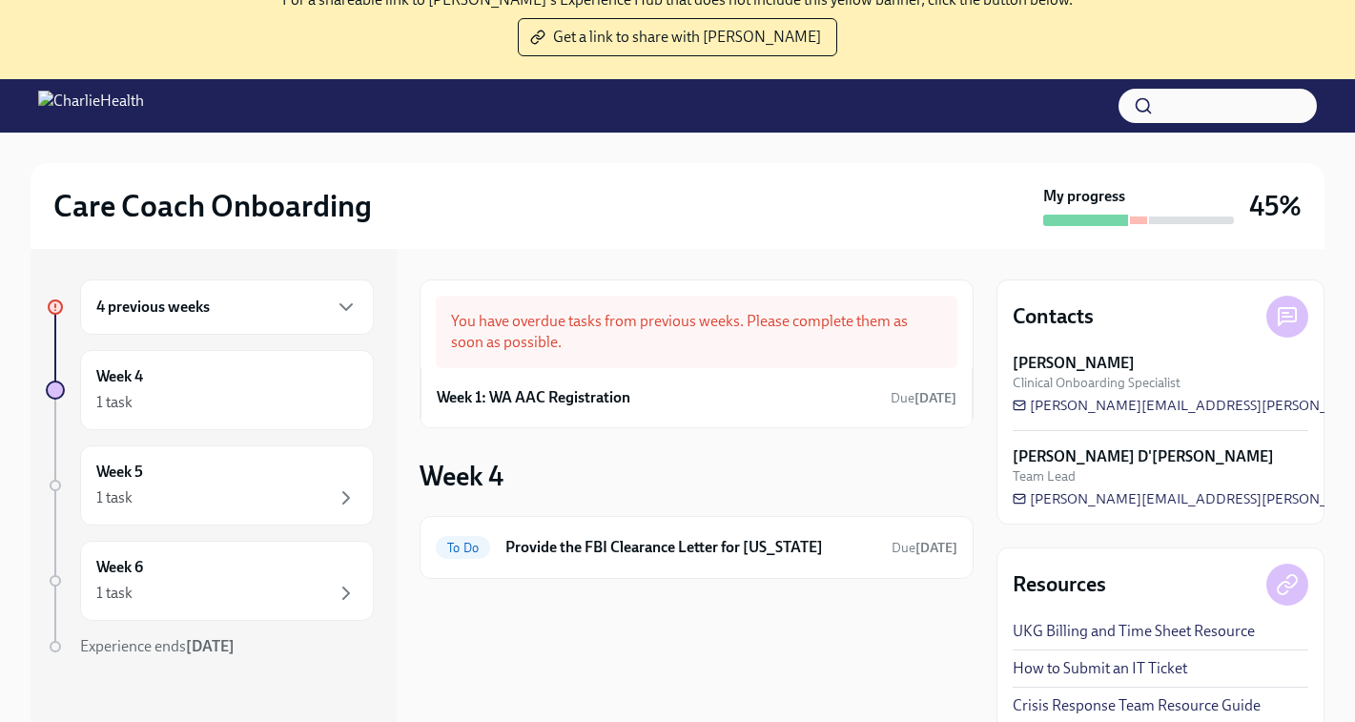
scroll to position [140, 0]
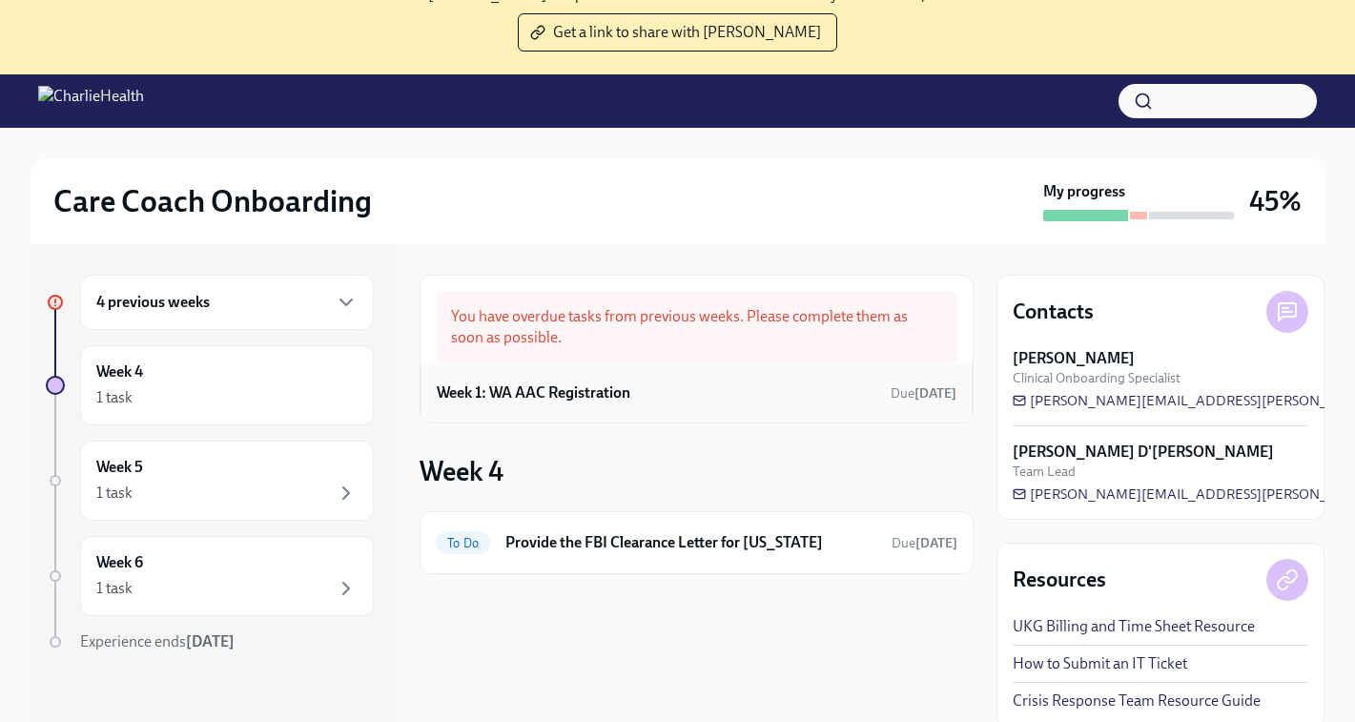
click at [653, 394] on div "Week 1: WA AAC Registration Due [DATE]" at bounding box center [697, 393] width 520 height 29
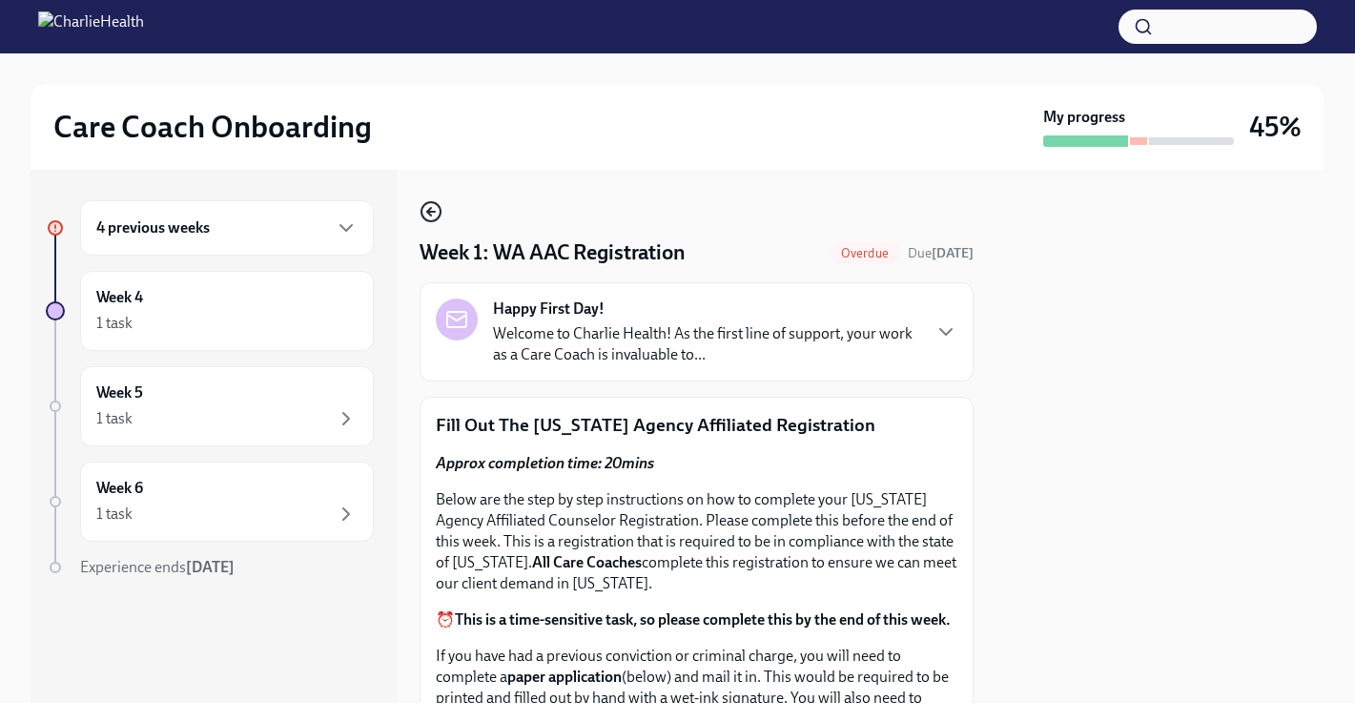
click at [431, 208] on icon "button" at bounding box center [429, 212] width 4 height 8
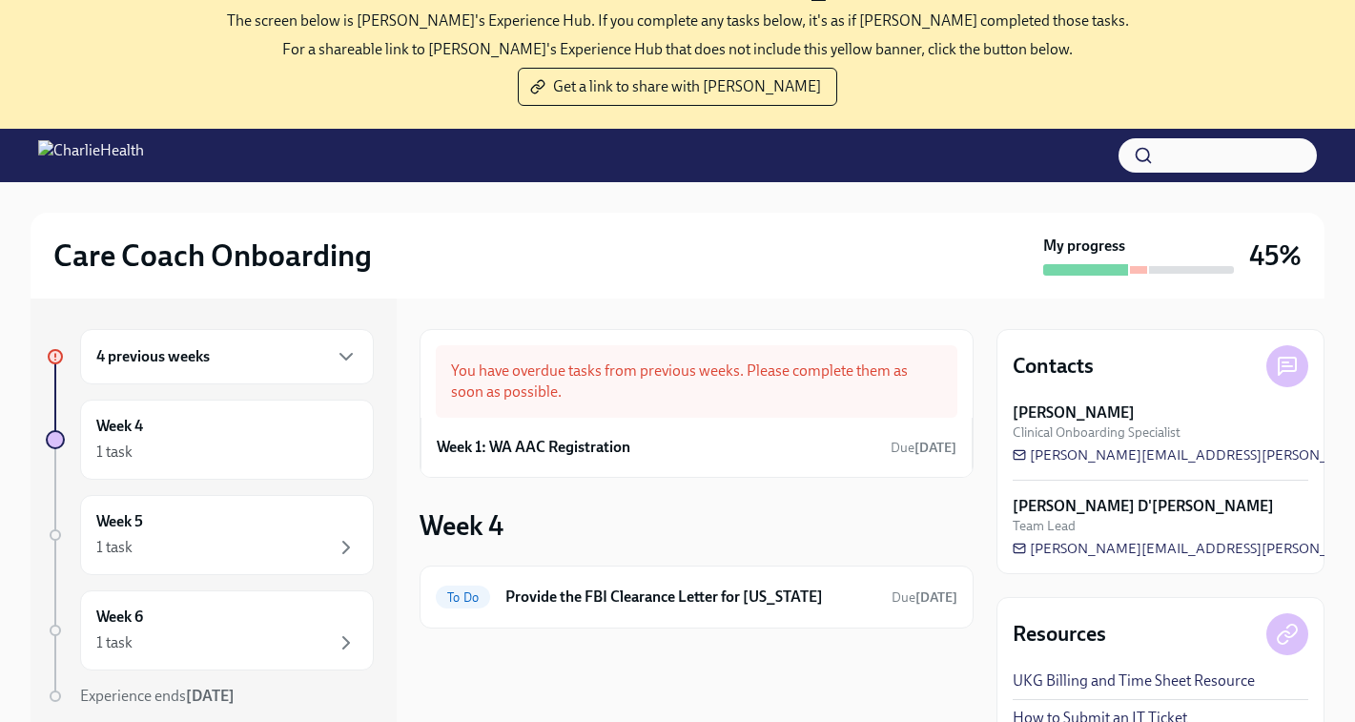
scroll to position [195, 0]
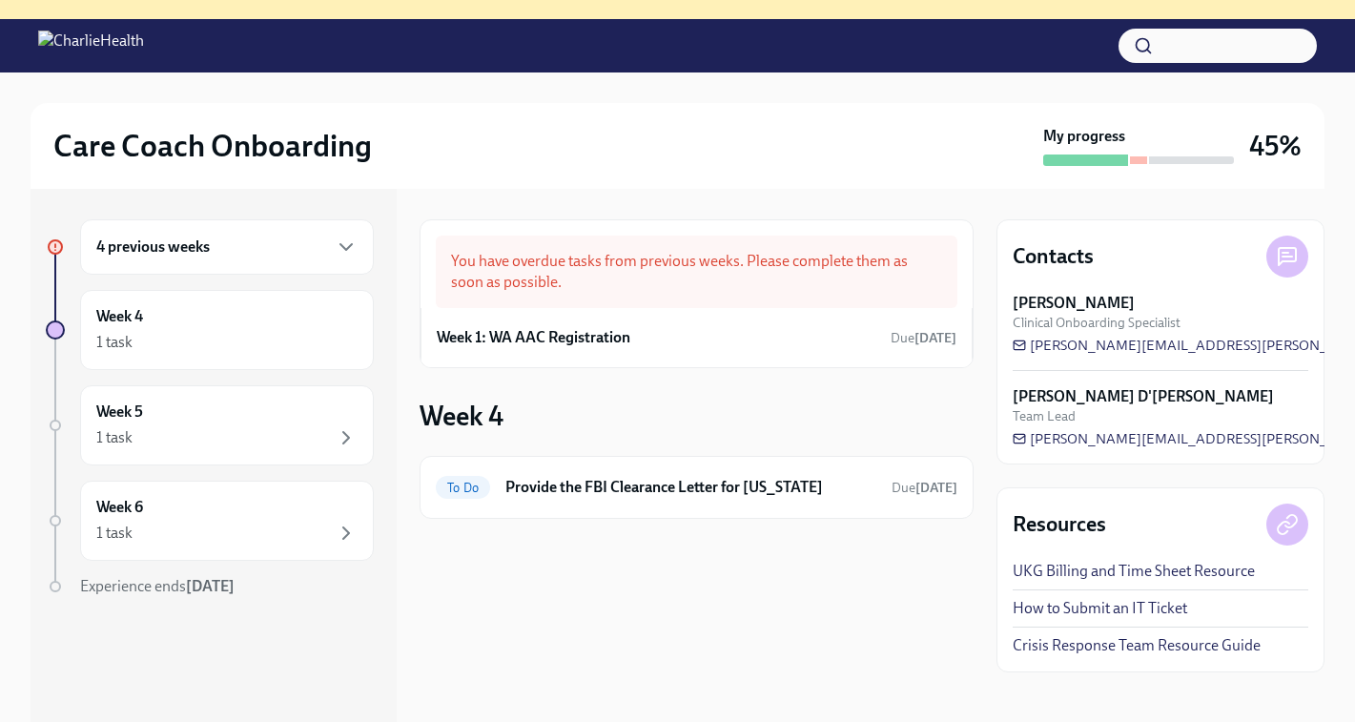
click at [216, 254] on div "4 previous weeks" at bounding box center [226, 246] width 261 height 23
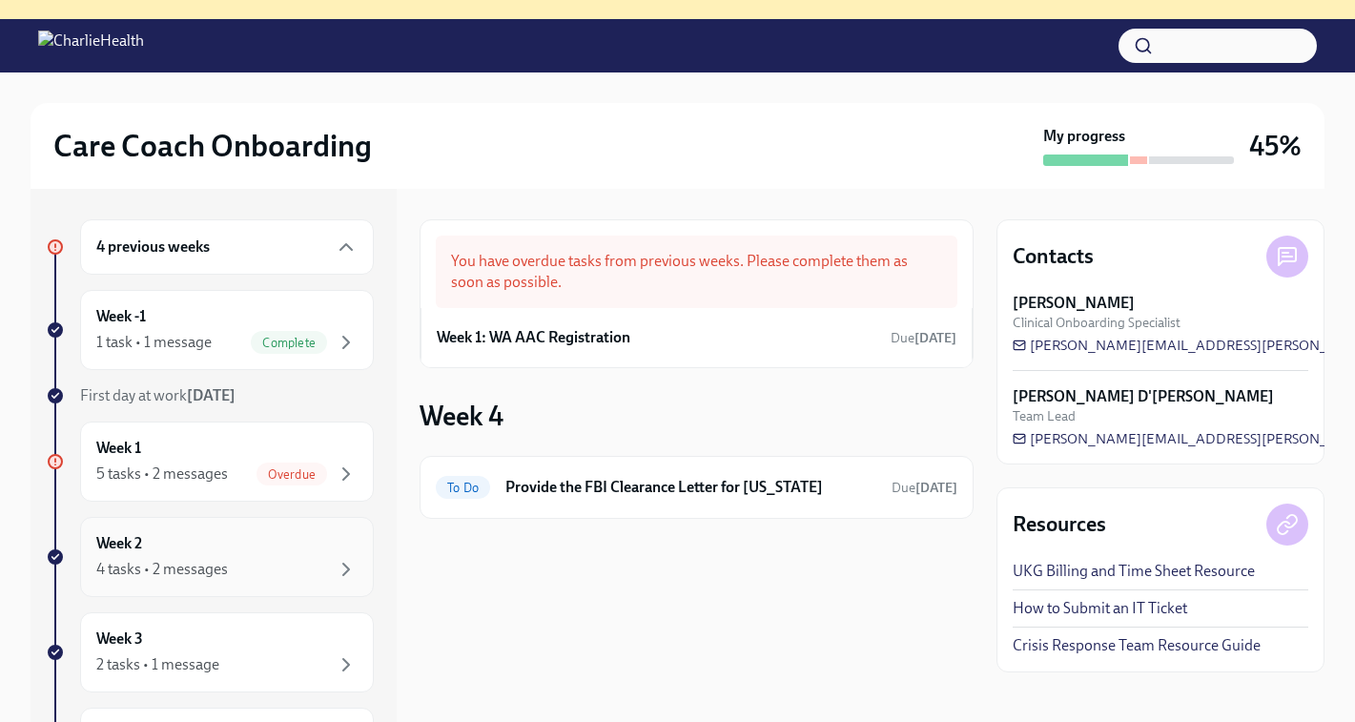
scroll to position [29, 0]
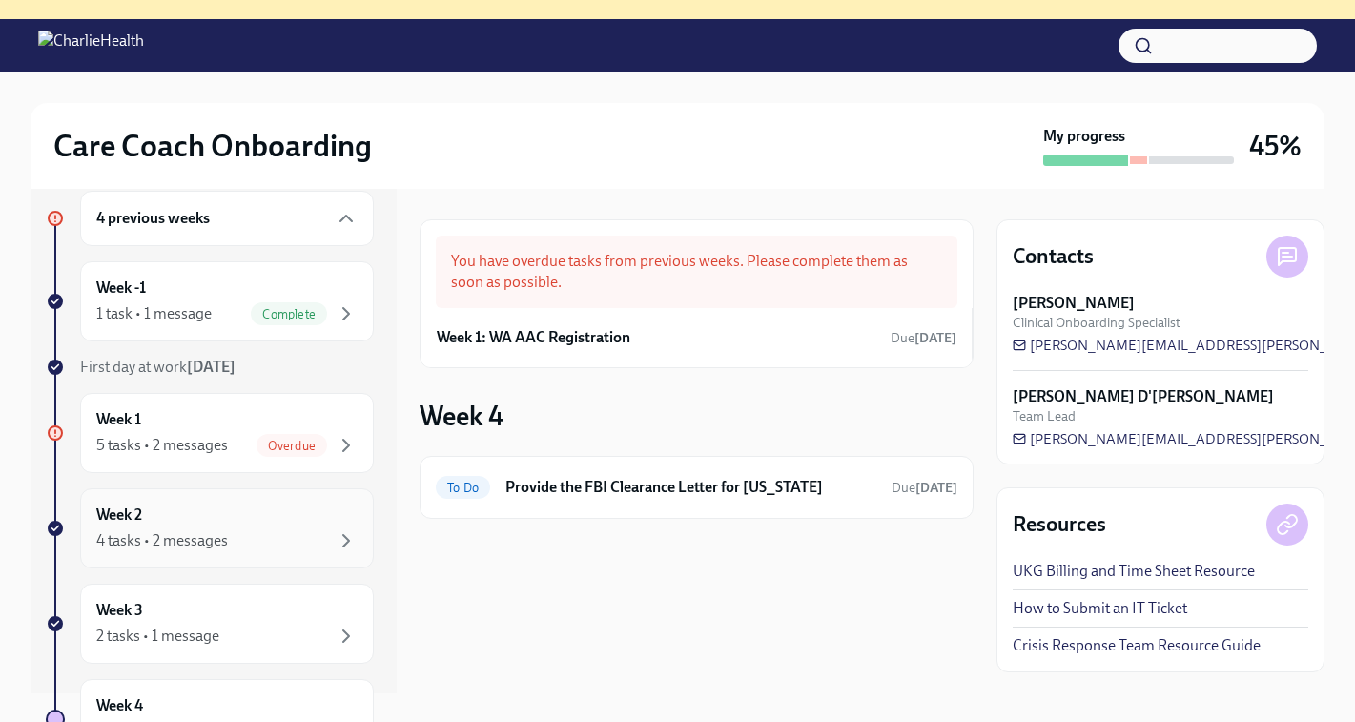
click at [189, 526] on div "Week 2 4 tasks • 2 messages" at bounding box center [226, 528] width 261 height 48
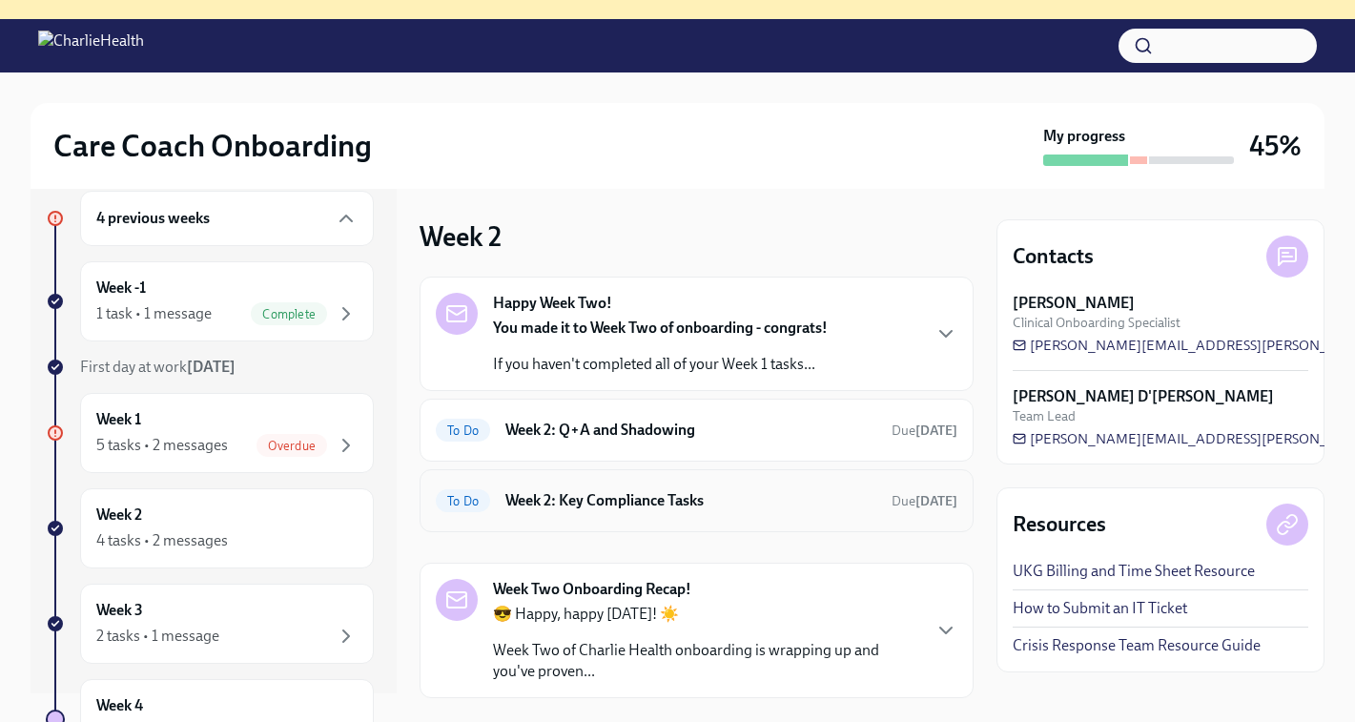
scroll to position [96, 0]
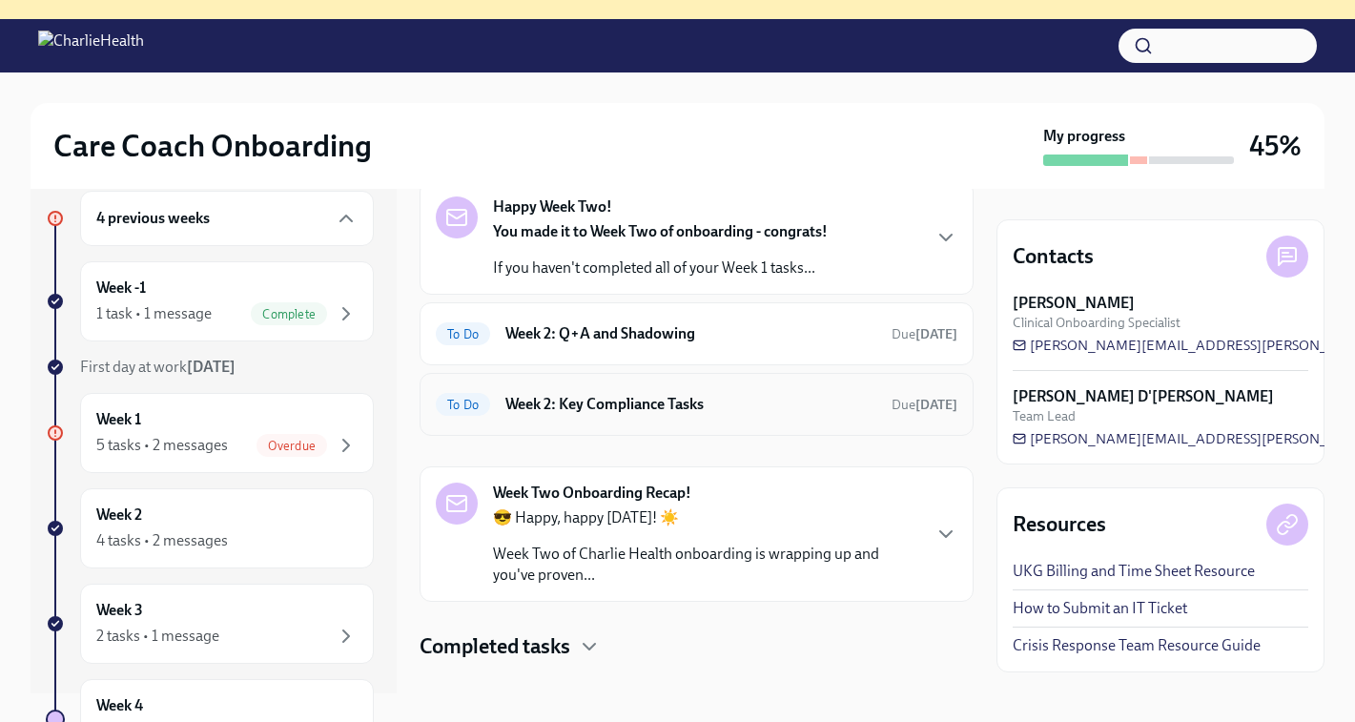
click at [591, 403] on h6 "Week 2: Key Compliance Tasks" at bounding box center [690, 404] width 371 height 21
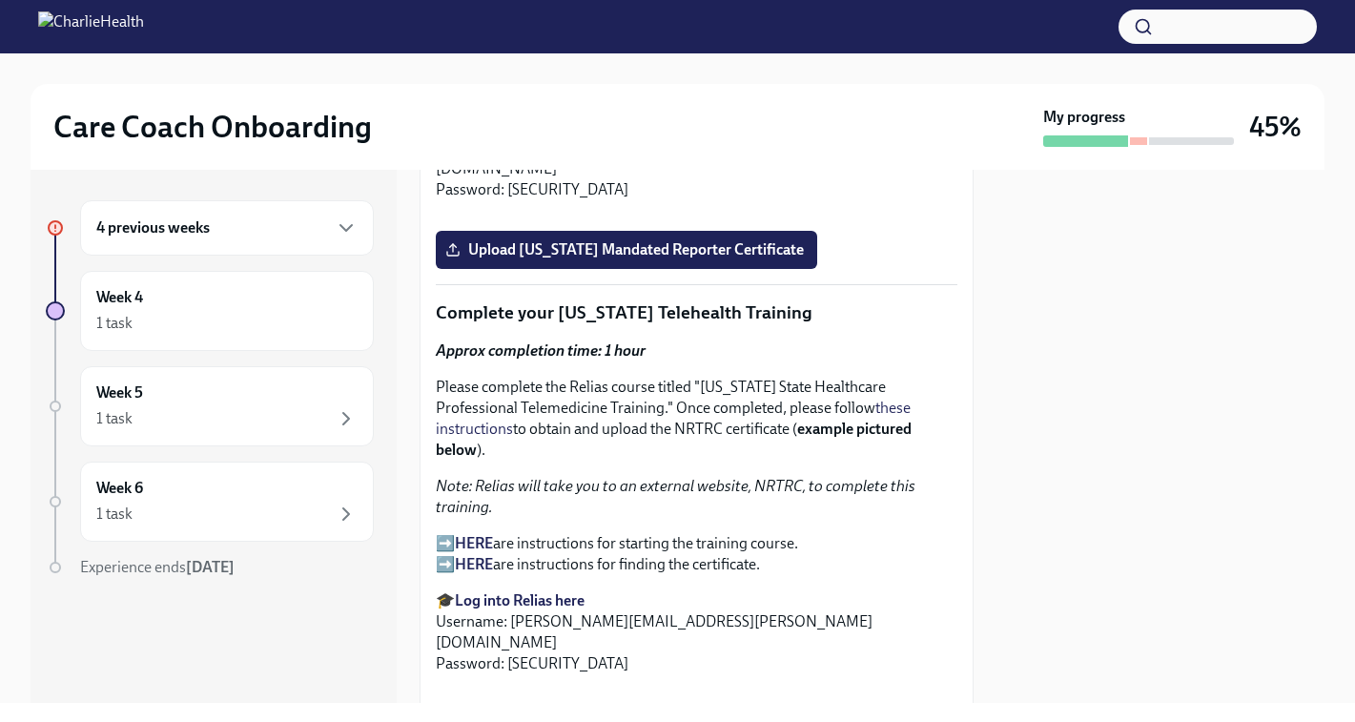
scroll to position [2215, 0]
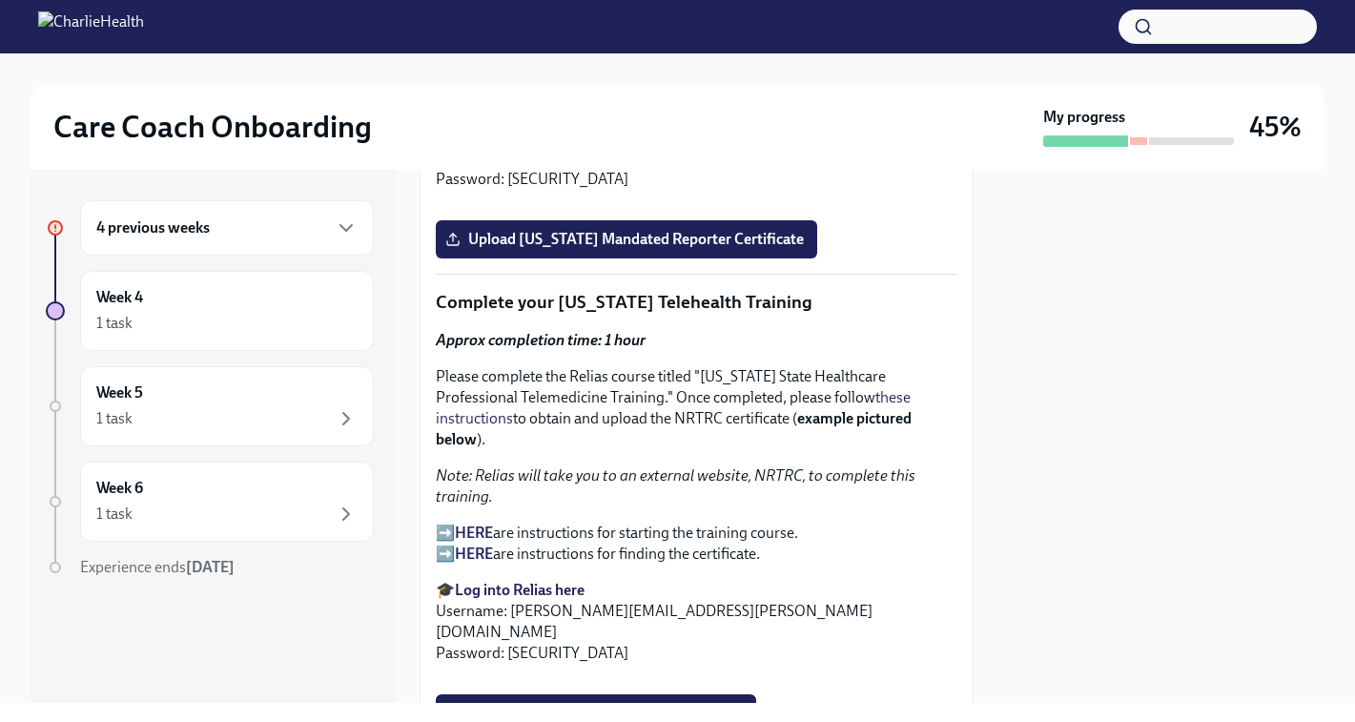
drag, startPoint x: 556, startPoint y: 233, endPoint x: 936, endPoint y: 238, distance: 380.5
copy p "[US_STATE] Mandated Reporter Training"
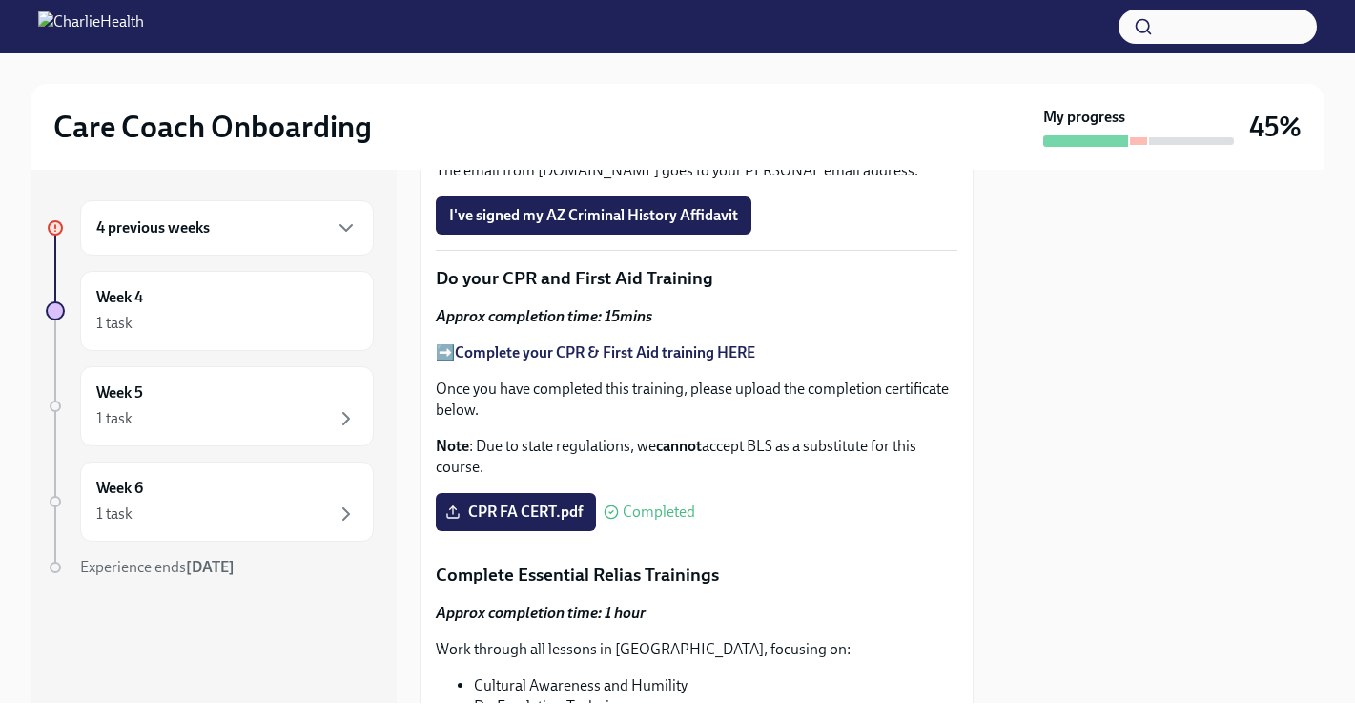
scroll to position [894, 0]
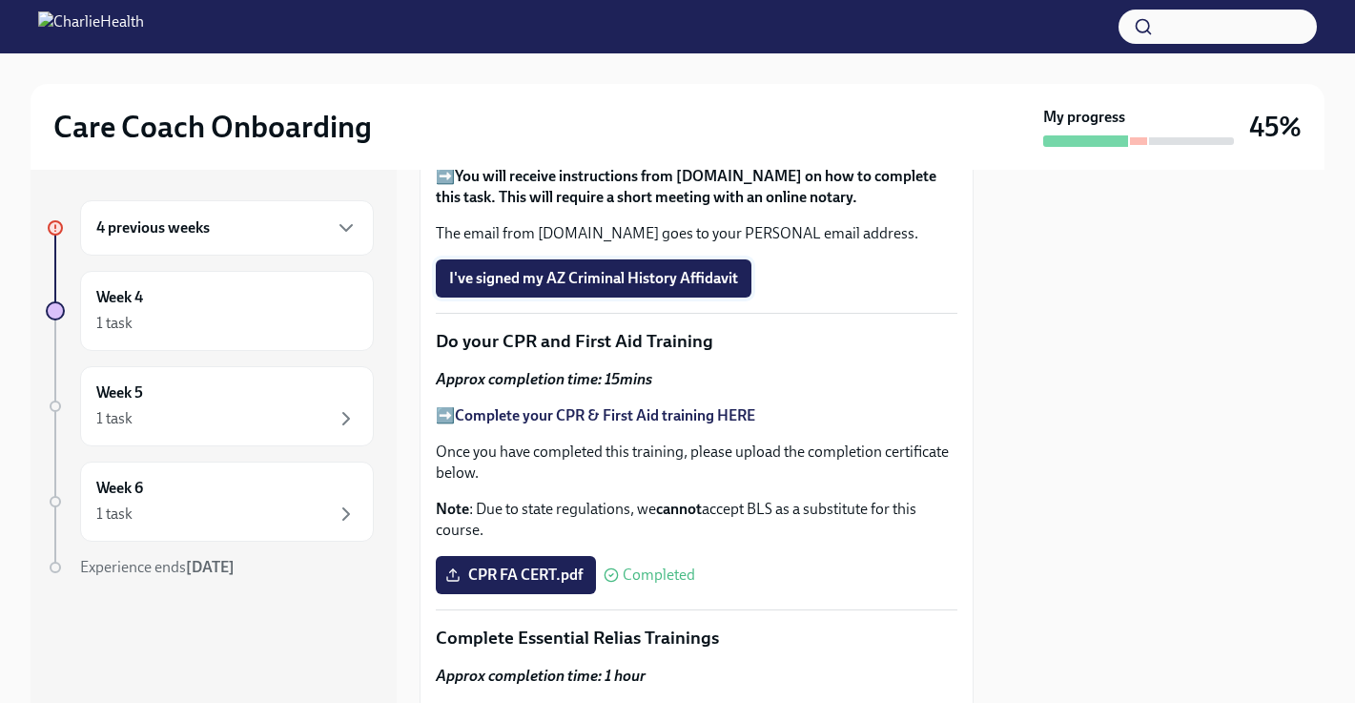
click at [680, 288] on span "I've signed my AZ Criminal History Affidavit" at bounding box center [593, 278] width 289 height 19
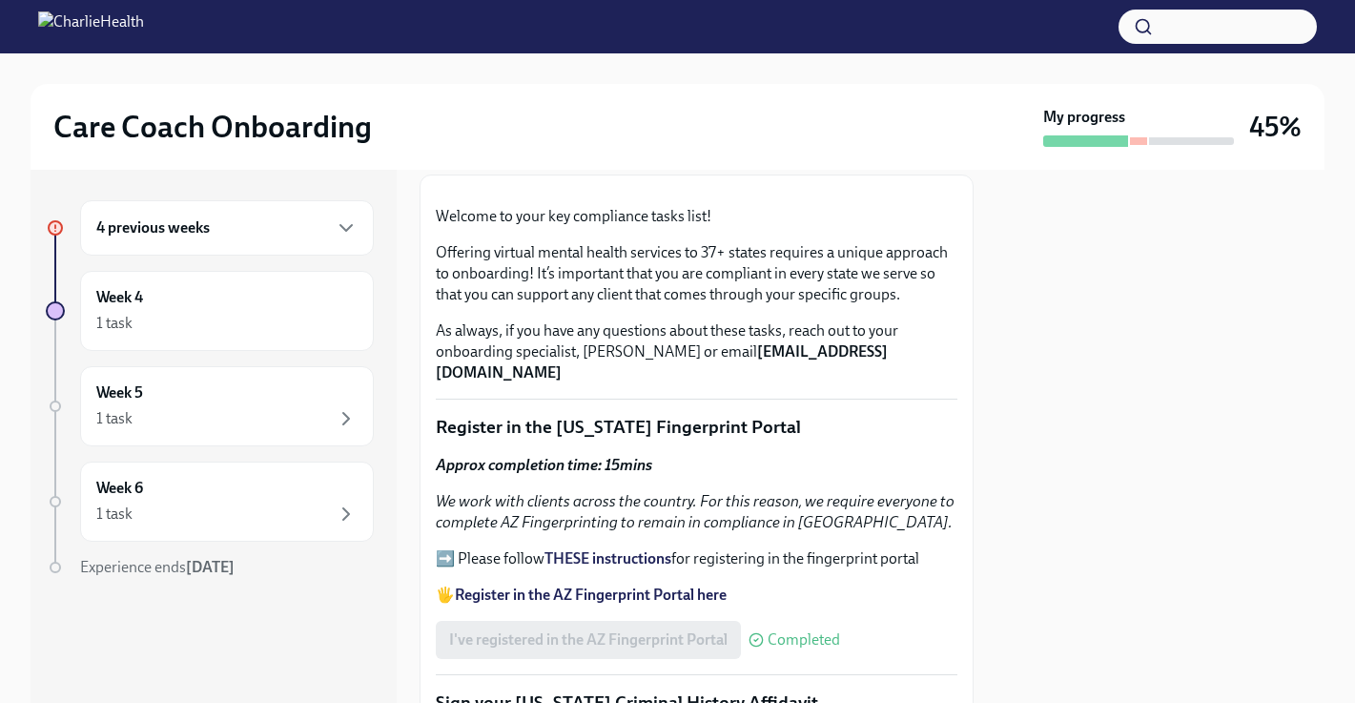
scroll to position [0, 0]
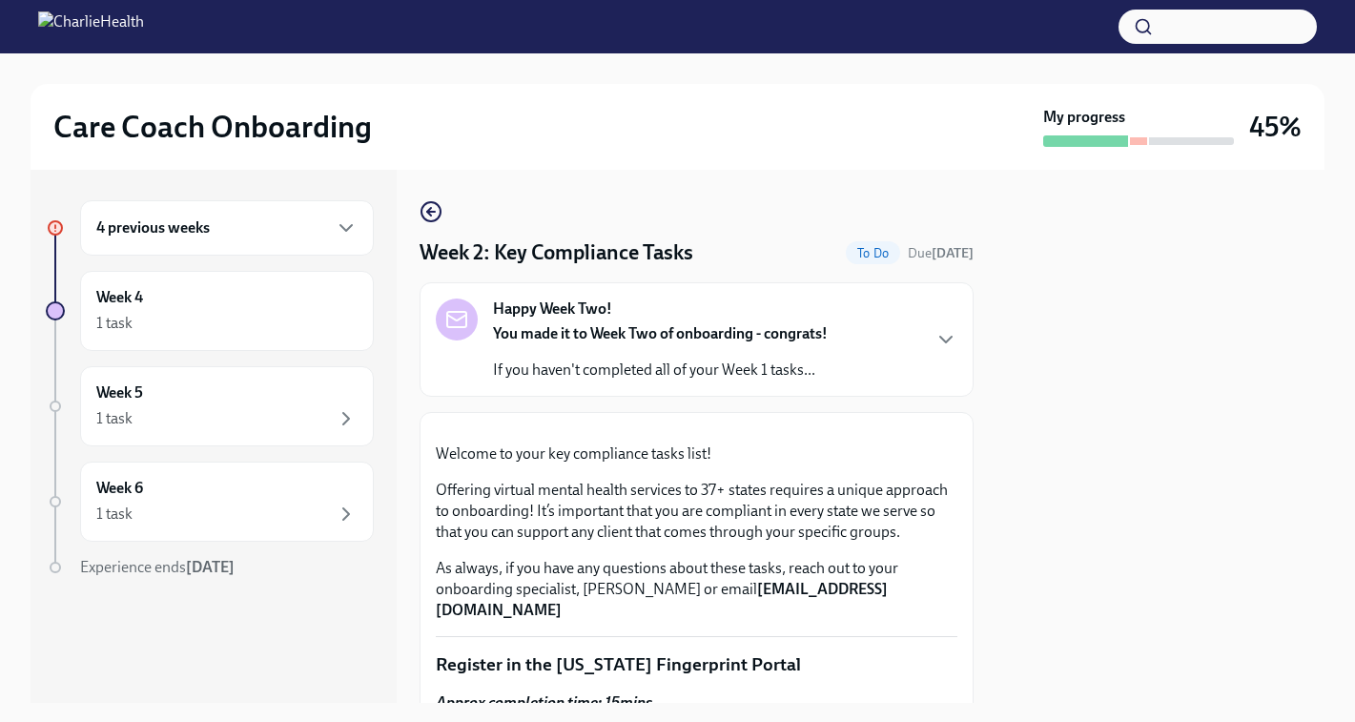
click at [431, 219] on icon "button" at bounding box center [431, 211] width 23 height 23
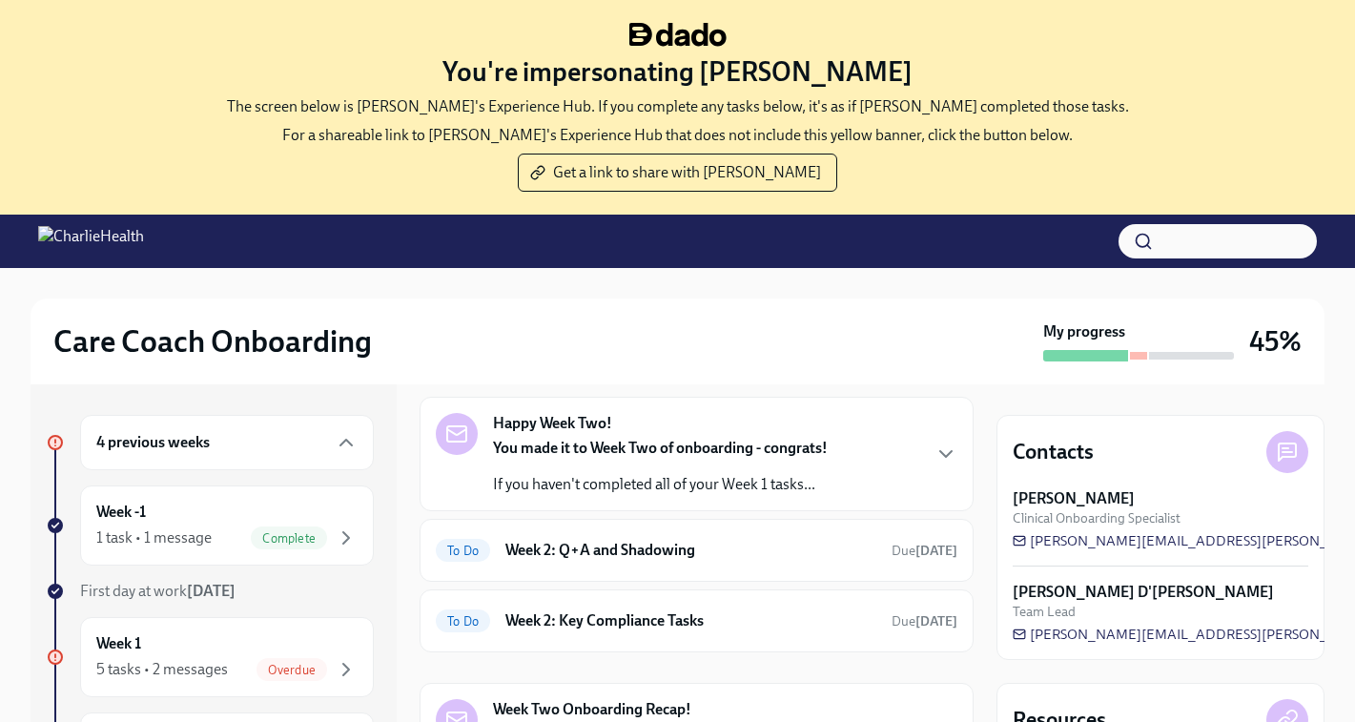
scroll to position [96, 0]
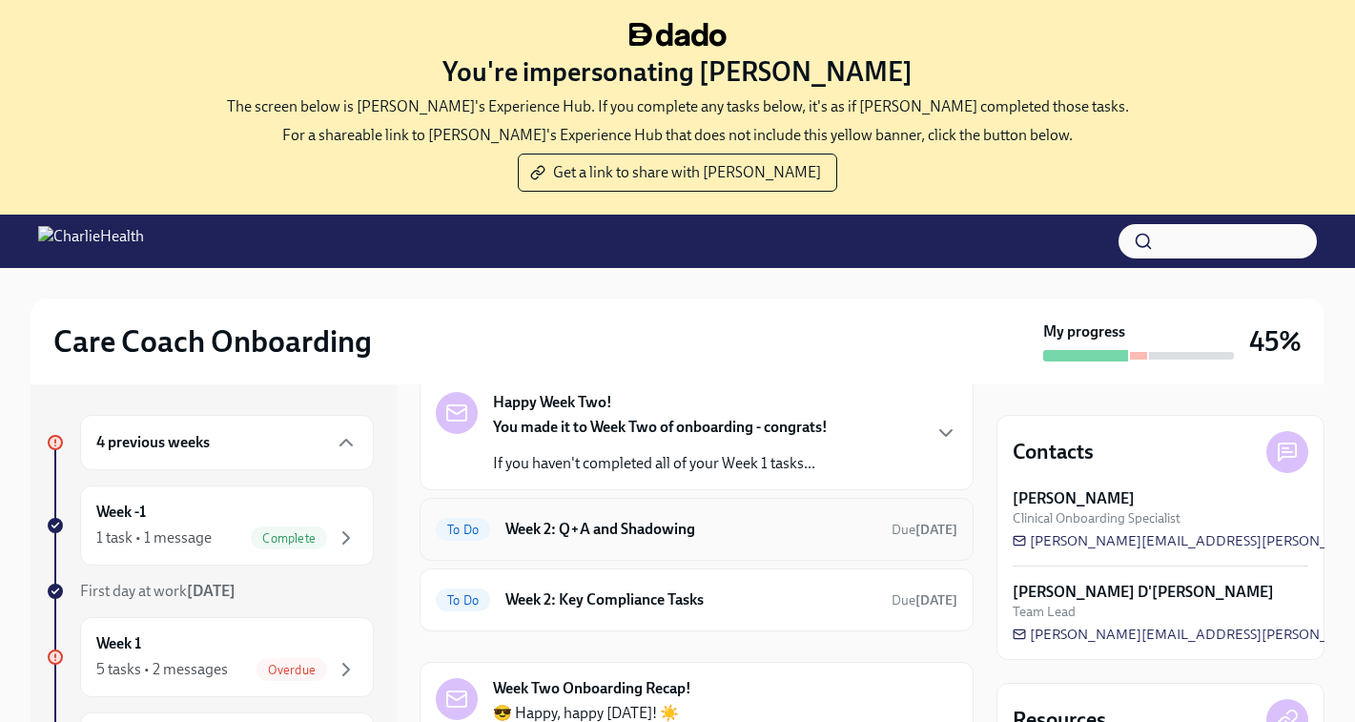
click at [631, 523] on h6 "Week 2: Q+A and Shadowing" at bounding box center [690, 529] width 371 height 21
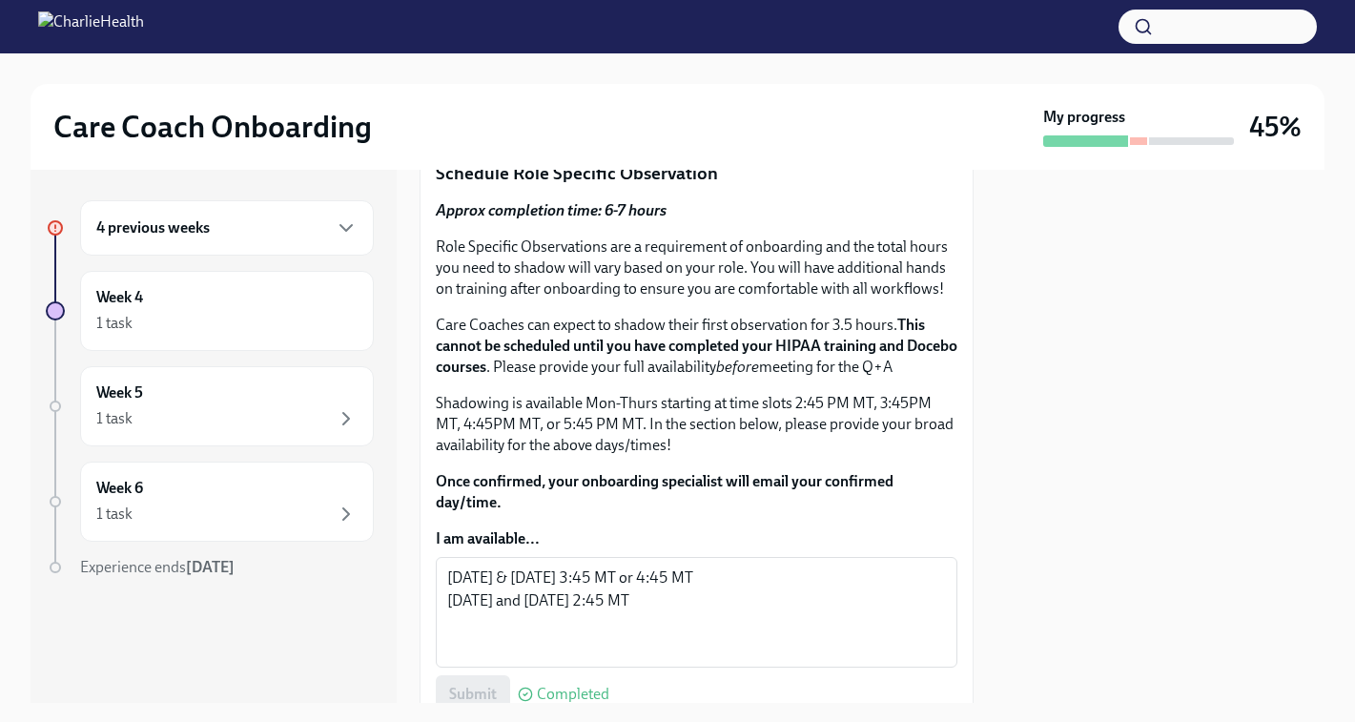
scroll to position [769, 0]
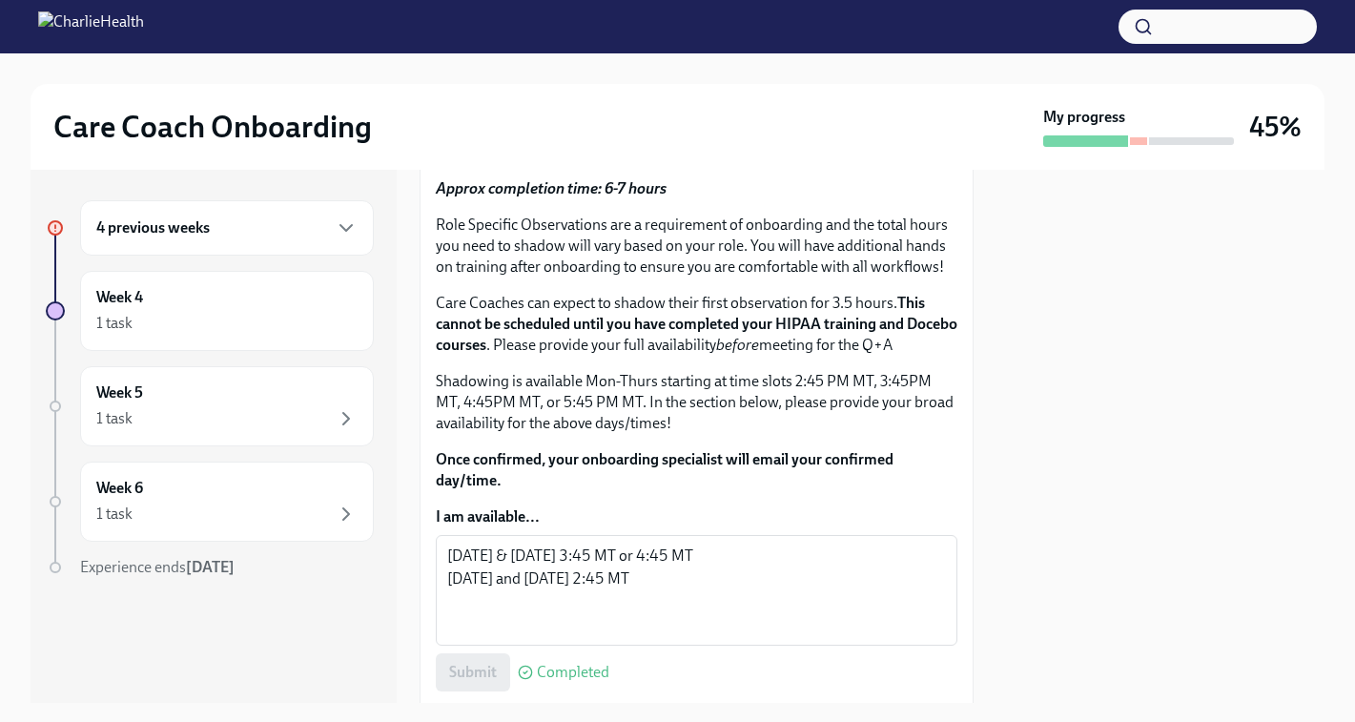
click at [558, 98] on span "I have attended my Q+A!" at bounding box center [531, 88] width 165 height 19
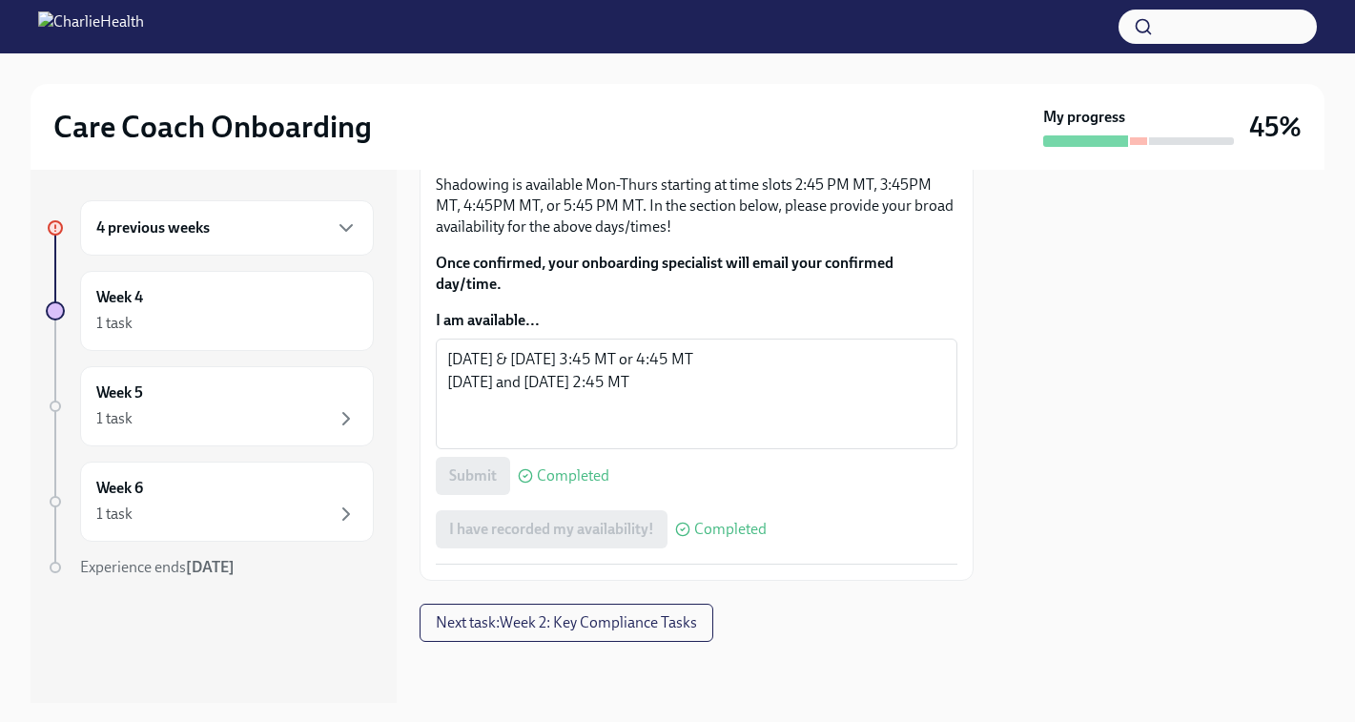
scroll to position [1237, 0]
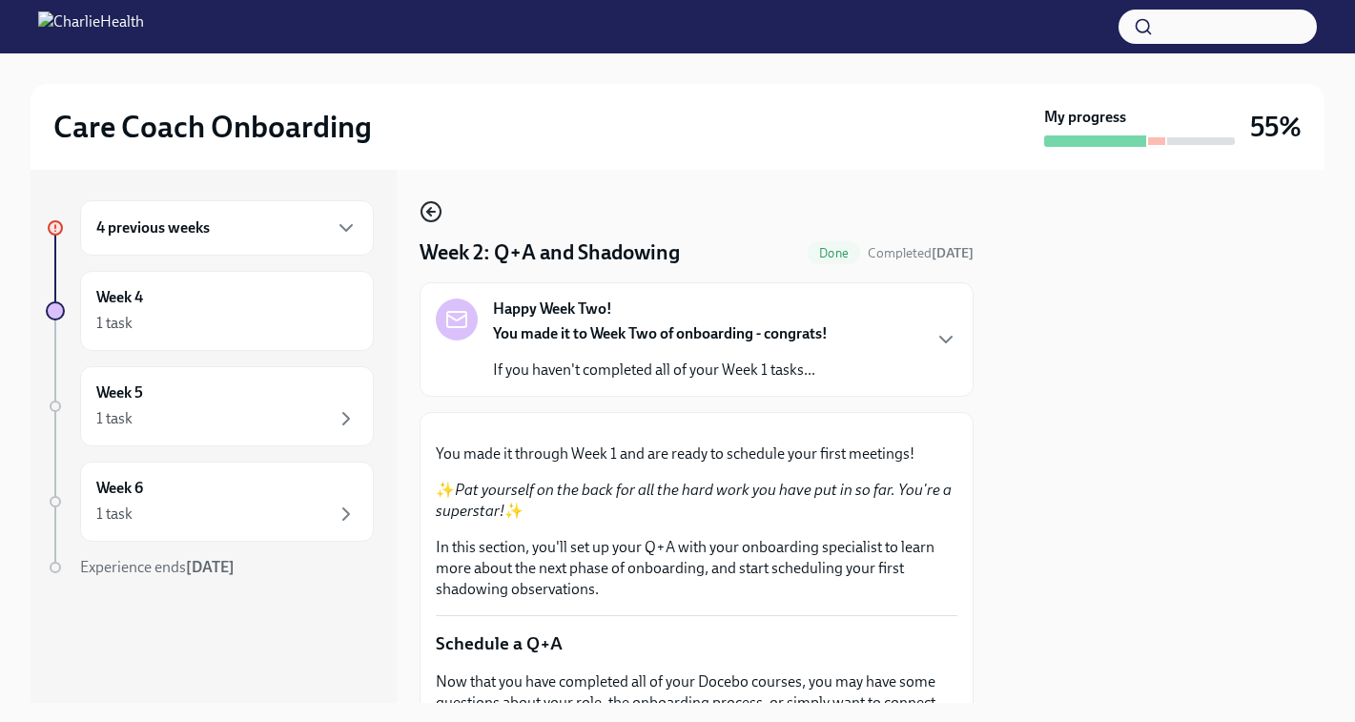
click at [431, 215] on icon "button" at bounding box center [429, 212] width 4 height 8
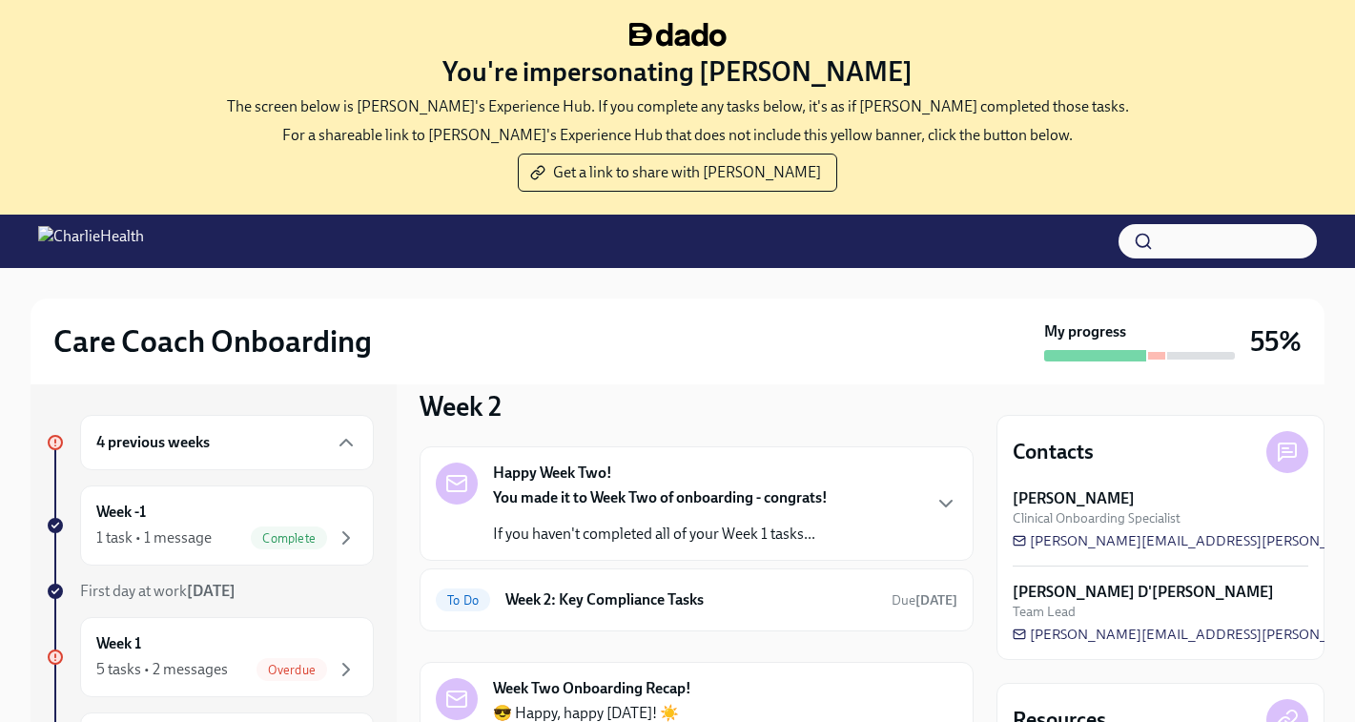
scroll to position [195, 0]
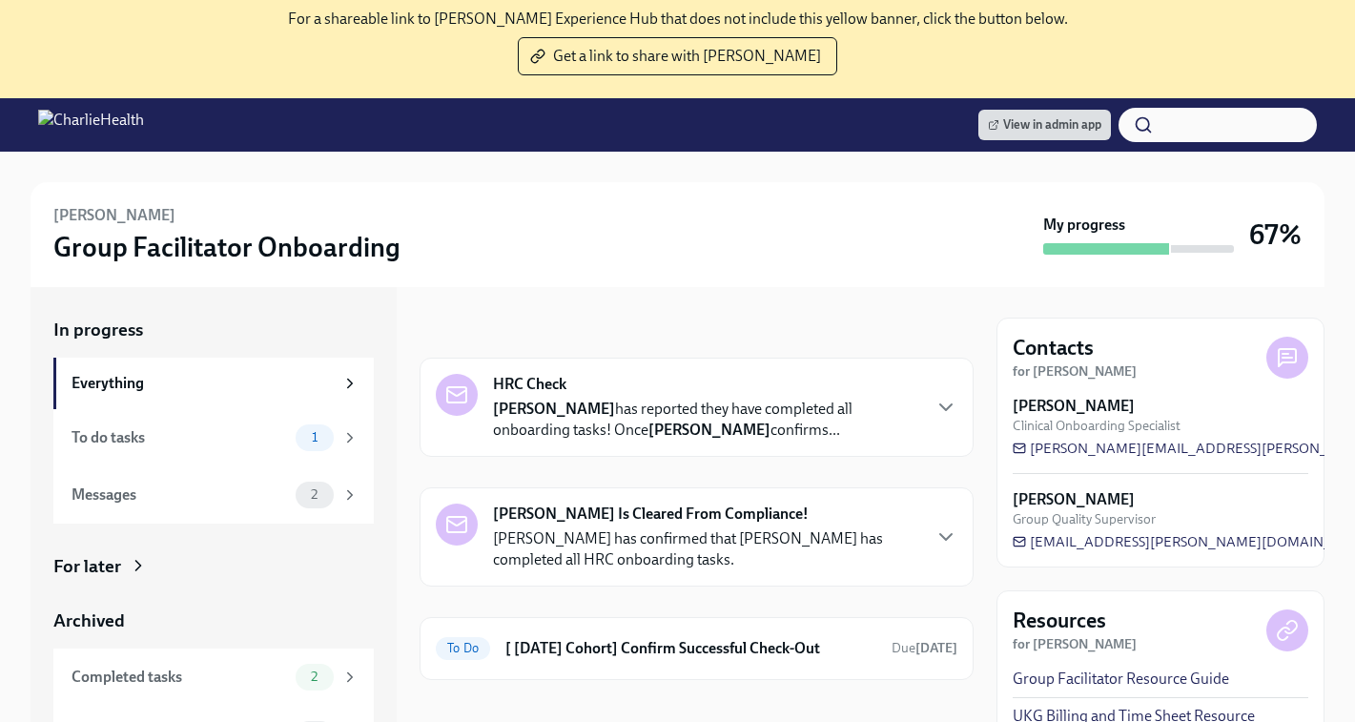
scroll to position [197, 0]
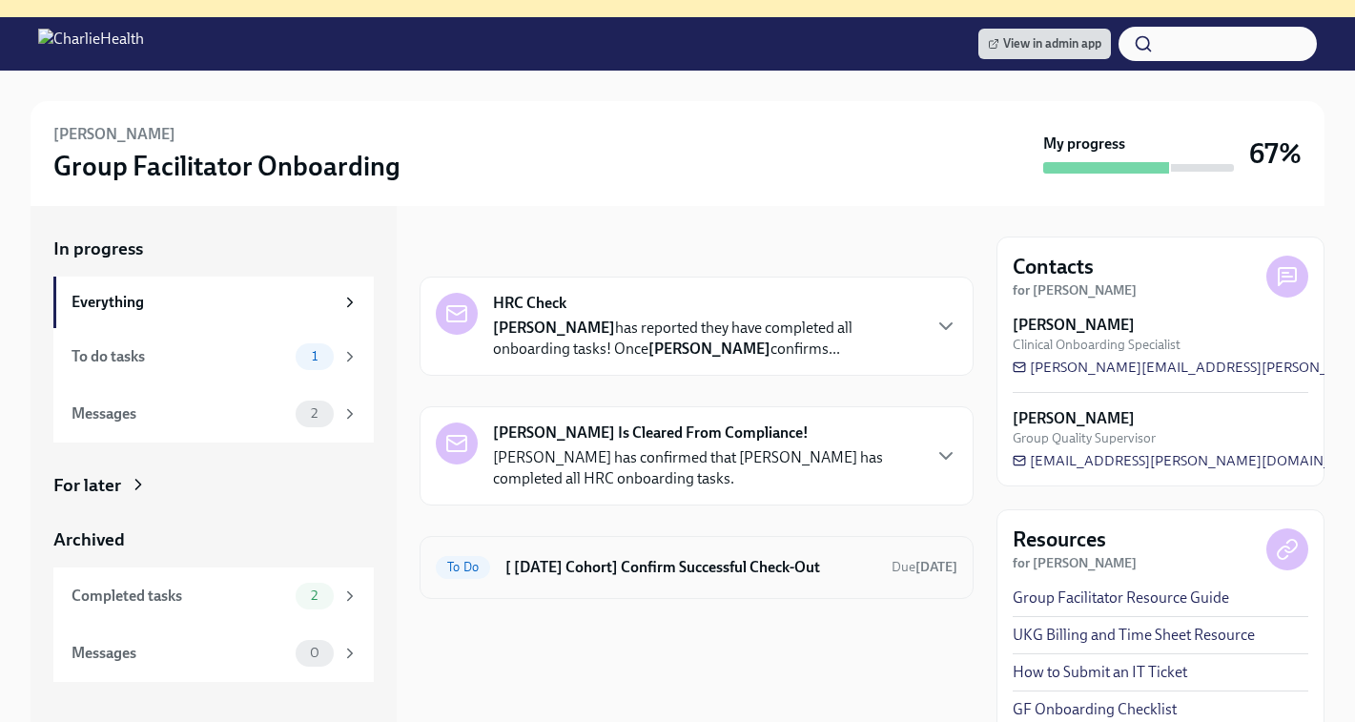
click at [623, 561] on h6 "[ [DATE] Cohort] Confirm Successful Check-Out" at bounding box center [690, 567] width 371 height 21
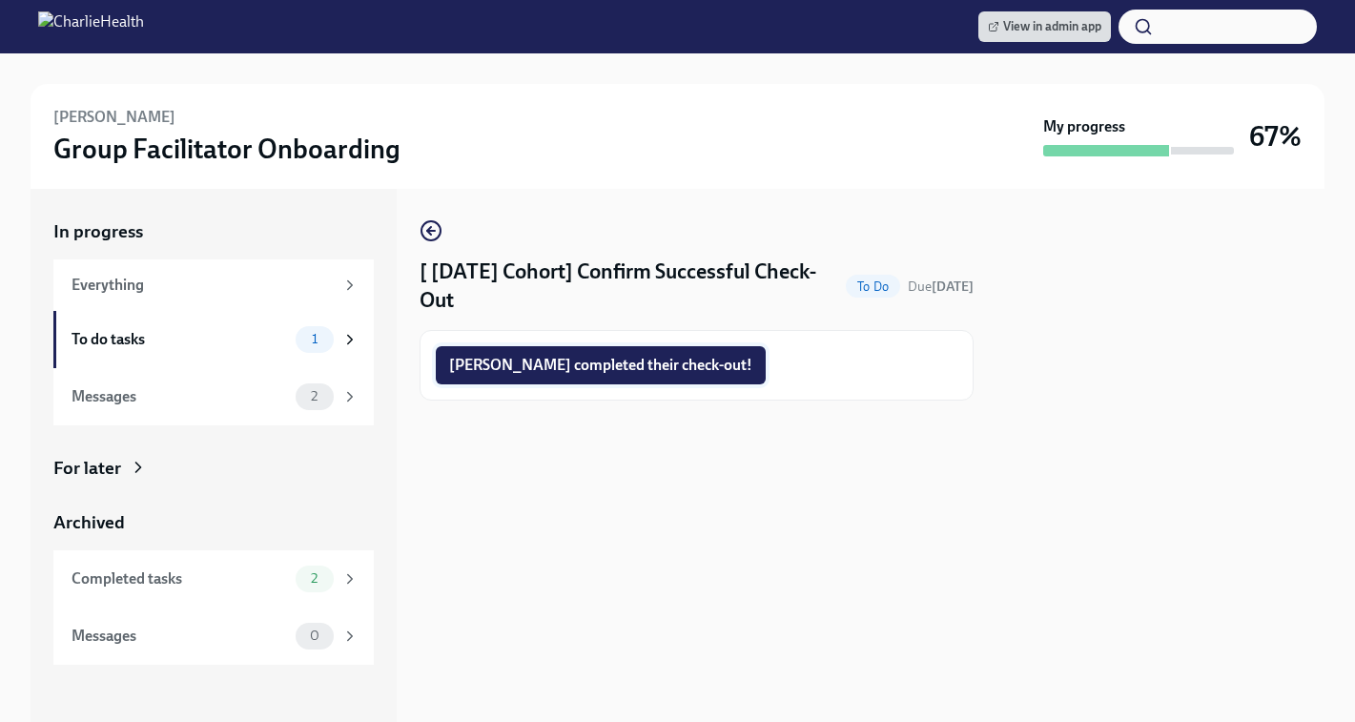
click at [556, 360] on span "[PERSON_NAME] completed their check-out!" at bounding box center [600, 365] width 303 height 19
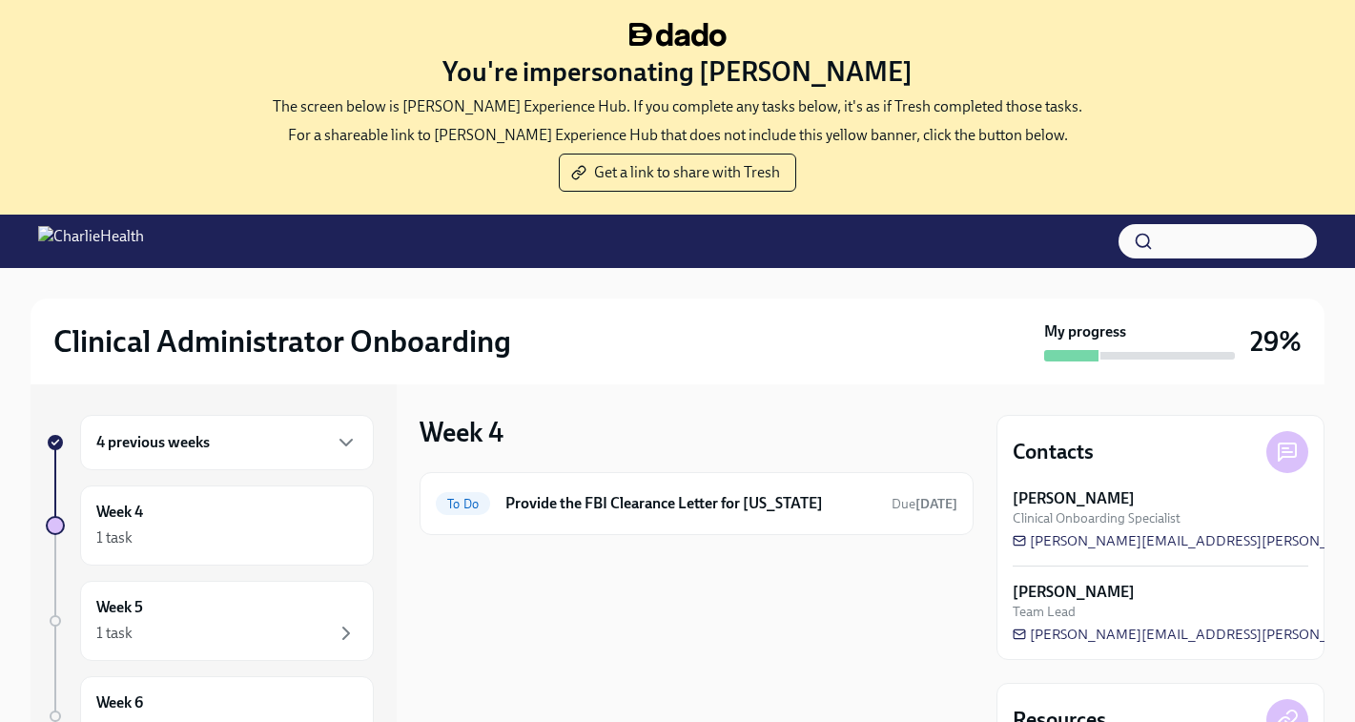
click at [154, 440] on h6 "4 previous weeks" at bounding box center [152, 442] width 113 height 21
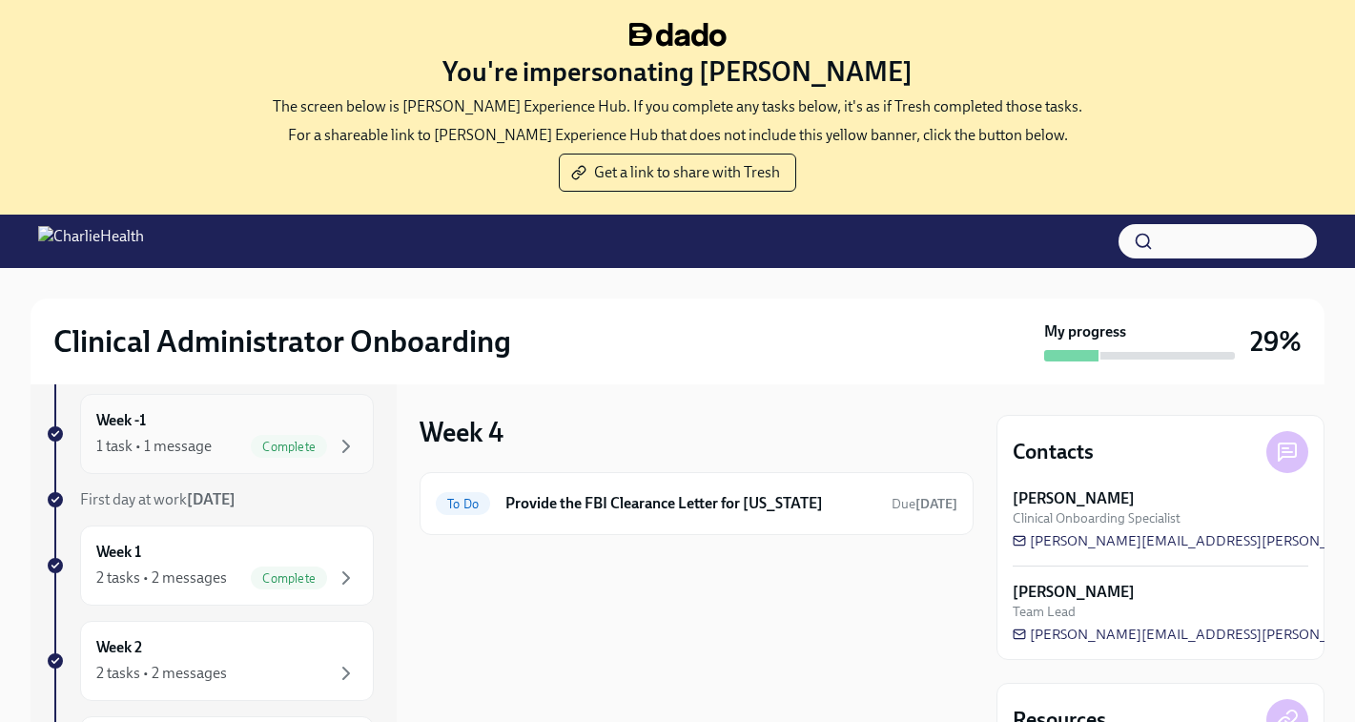
scroll to position [92, 0]
click at [160, 644] on div "Week 2 2 tasks • 2 messages" at bounding box center [226, 660] width 261 height 48
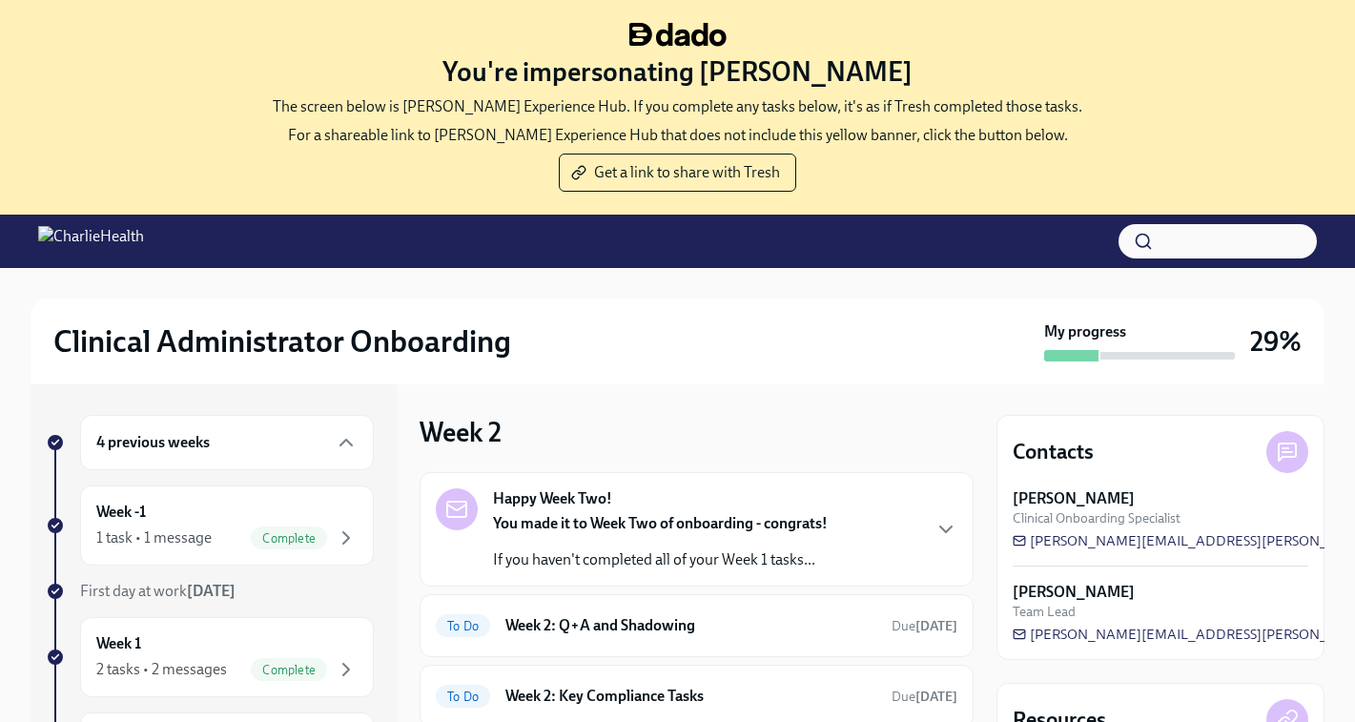
scroll to position [37, 0]
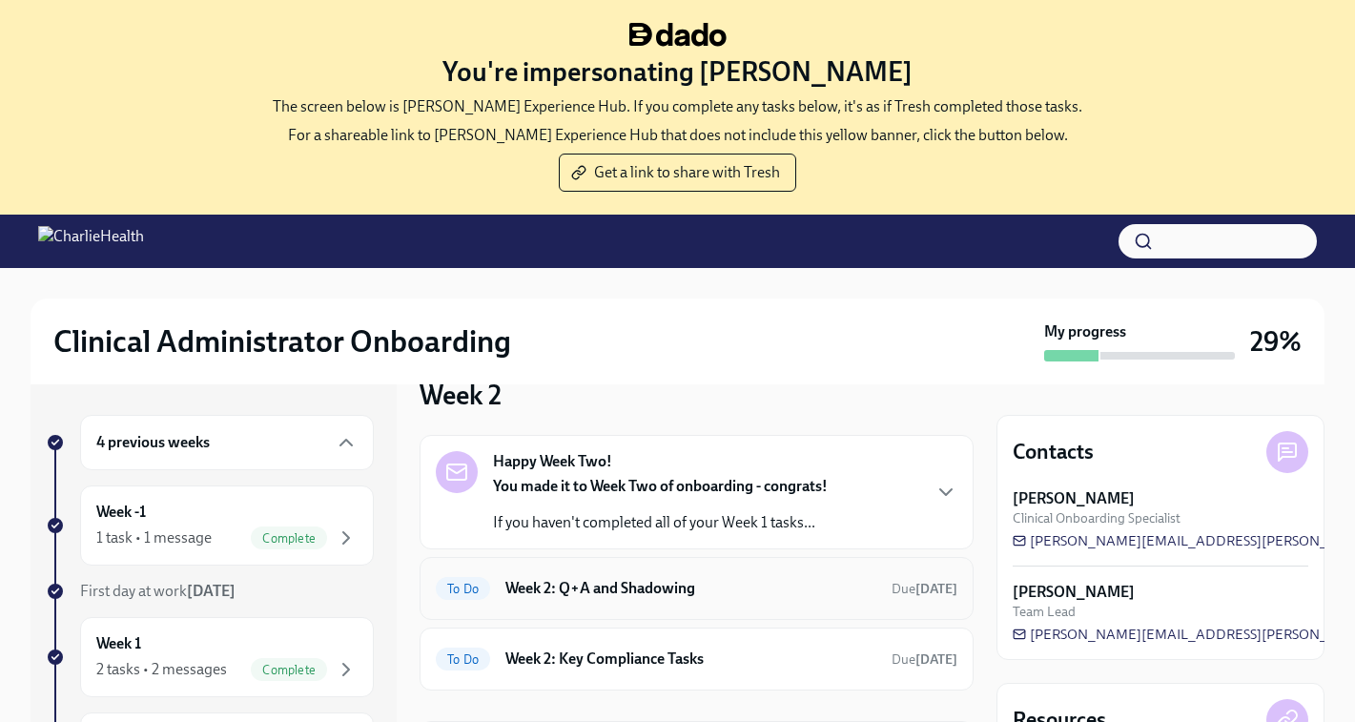
click at [602, 595] on h6 "Week 2: Q+A and Shadowing" at bounding box center [690, 588] width 371 height 21
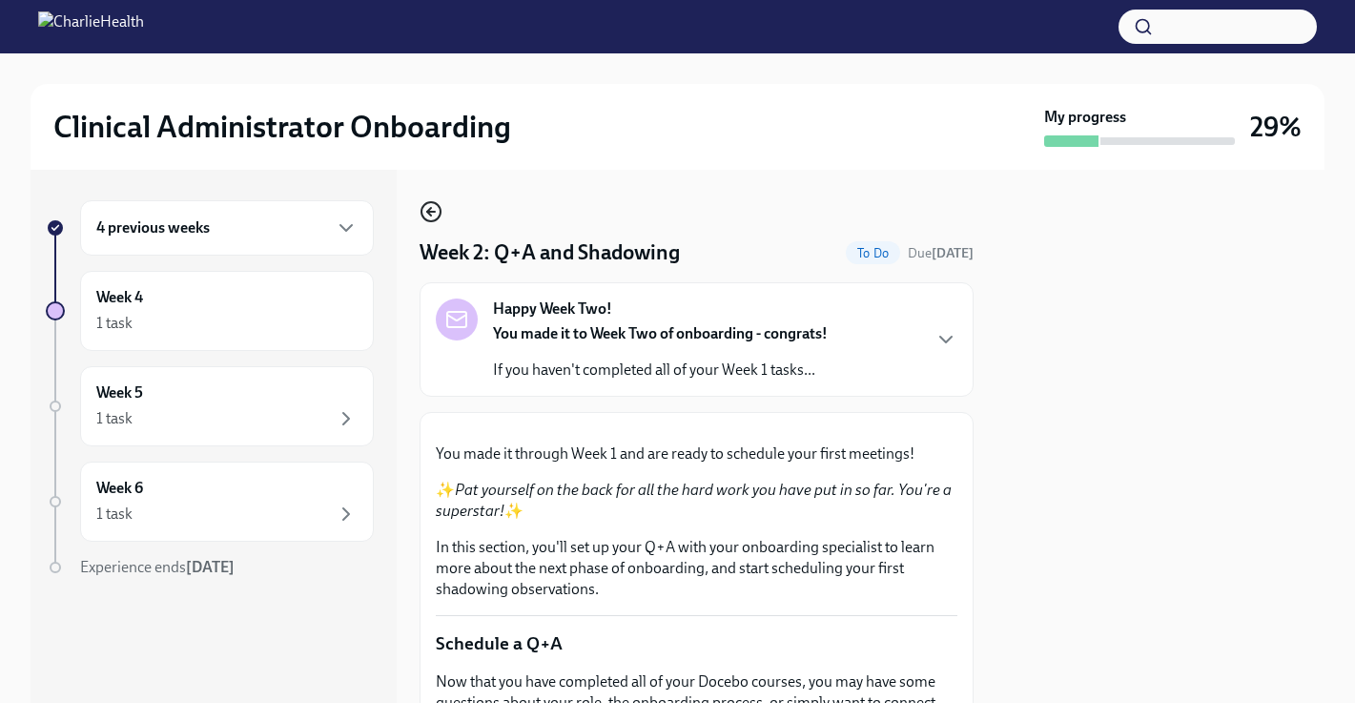
click at [426, 206] on icon "button" at bounding box center [431, 211] width 23 height 23
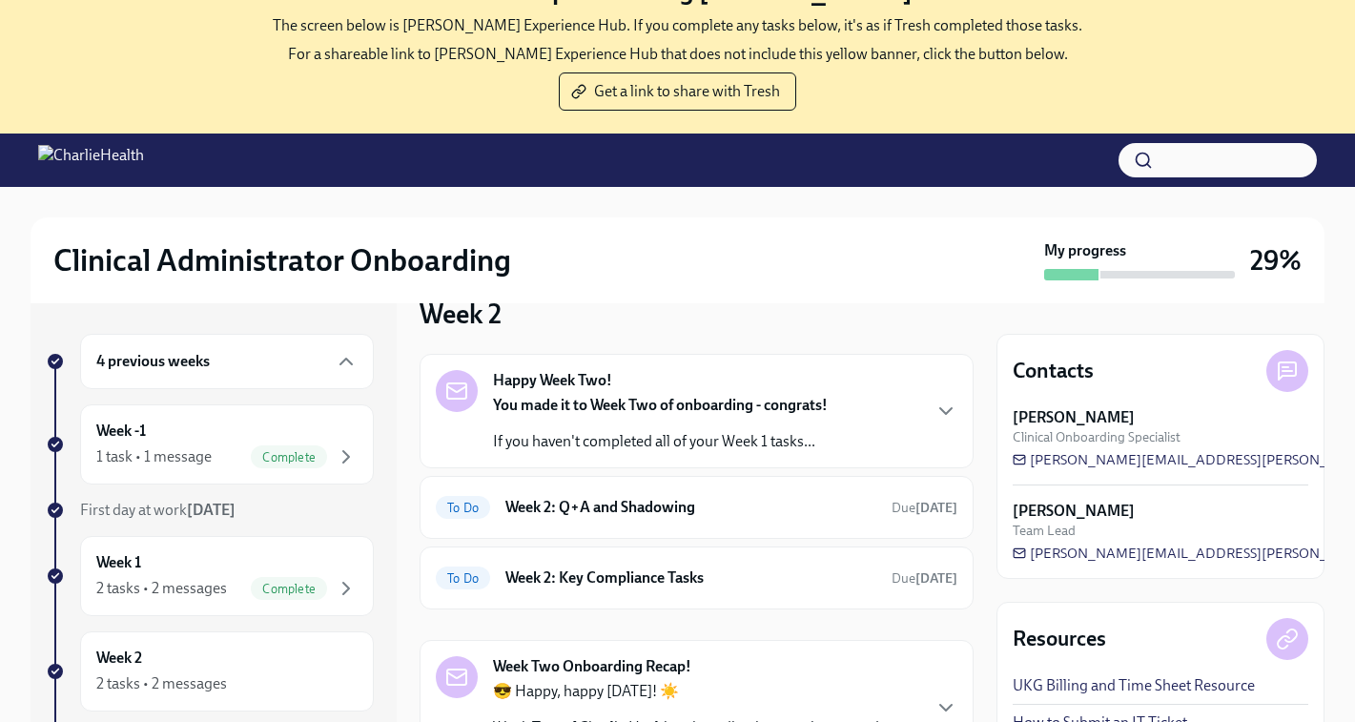
scroll to position [89, 0]
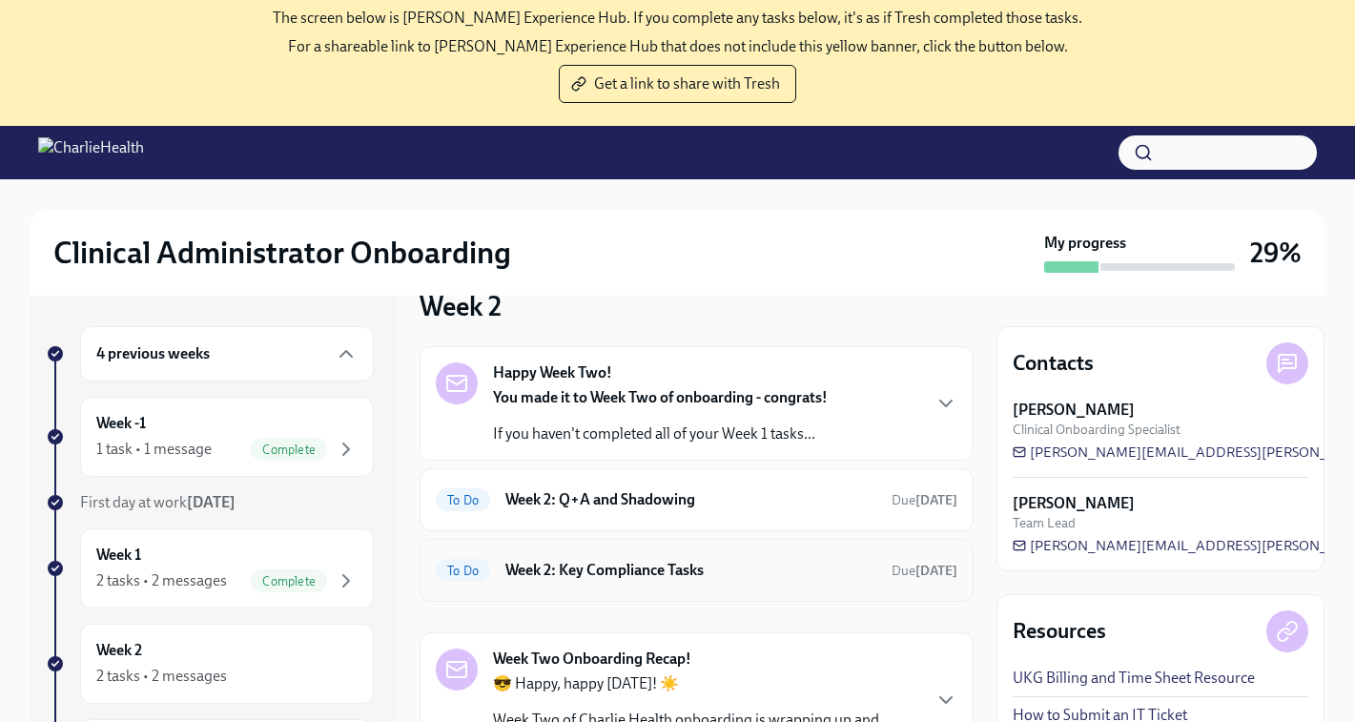
click at [633, 580] on h6 "Week 2: Key Compliance Tasks" at bounding box center [690, 570] width 371 height 21
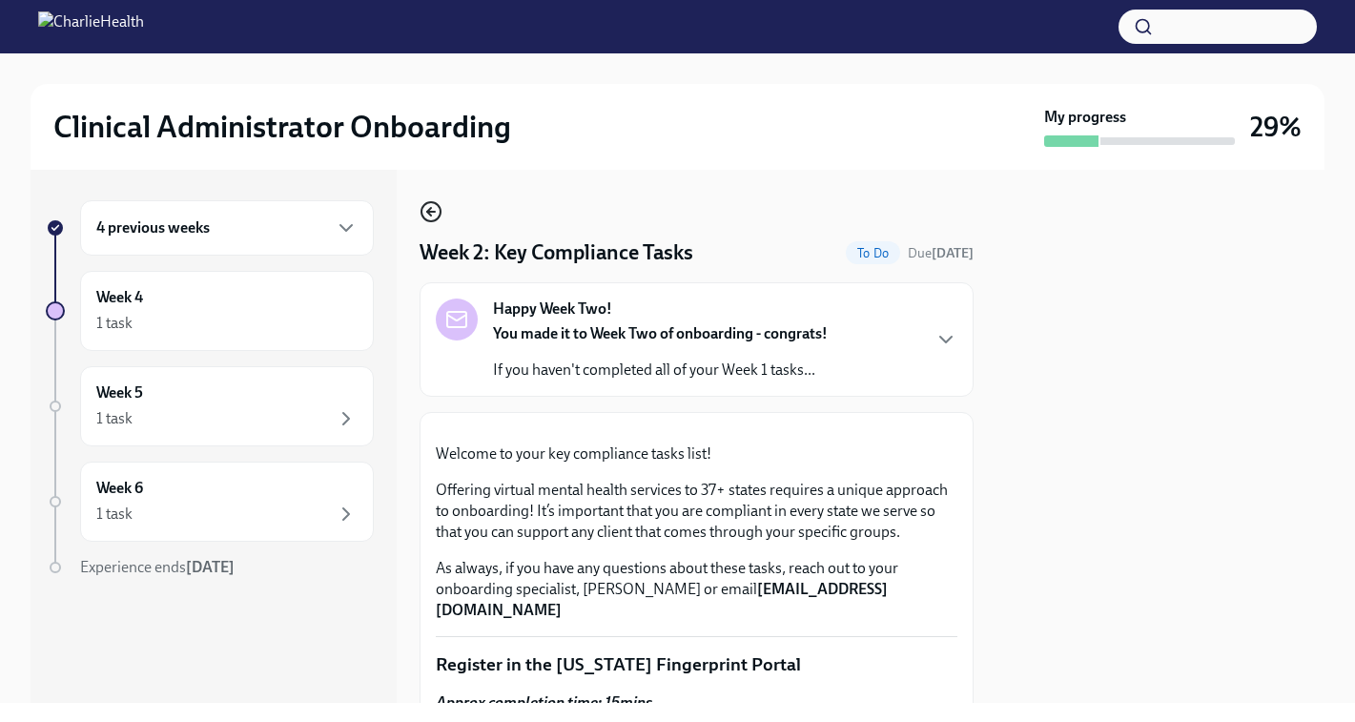
click at [432, 212] on icon "button" at bounding box center [431, 212] width 8 height 0
